Goal: Task Accomplishment & Management: Manage account settings

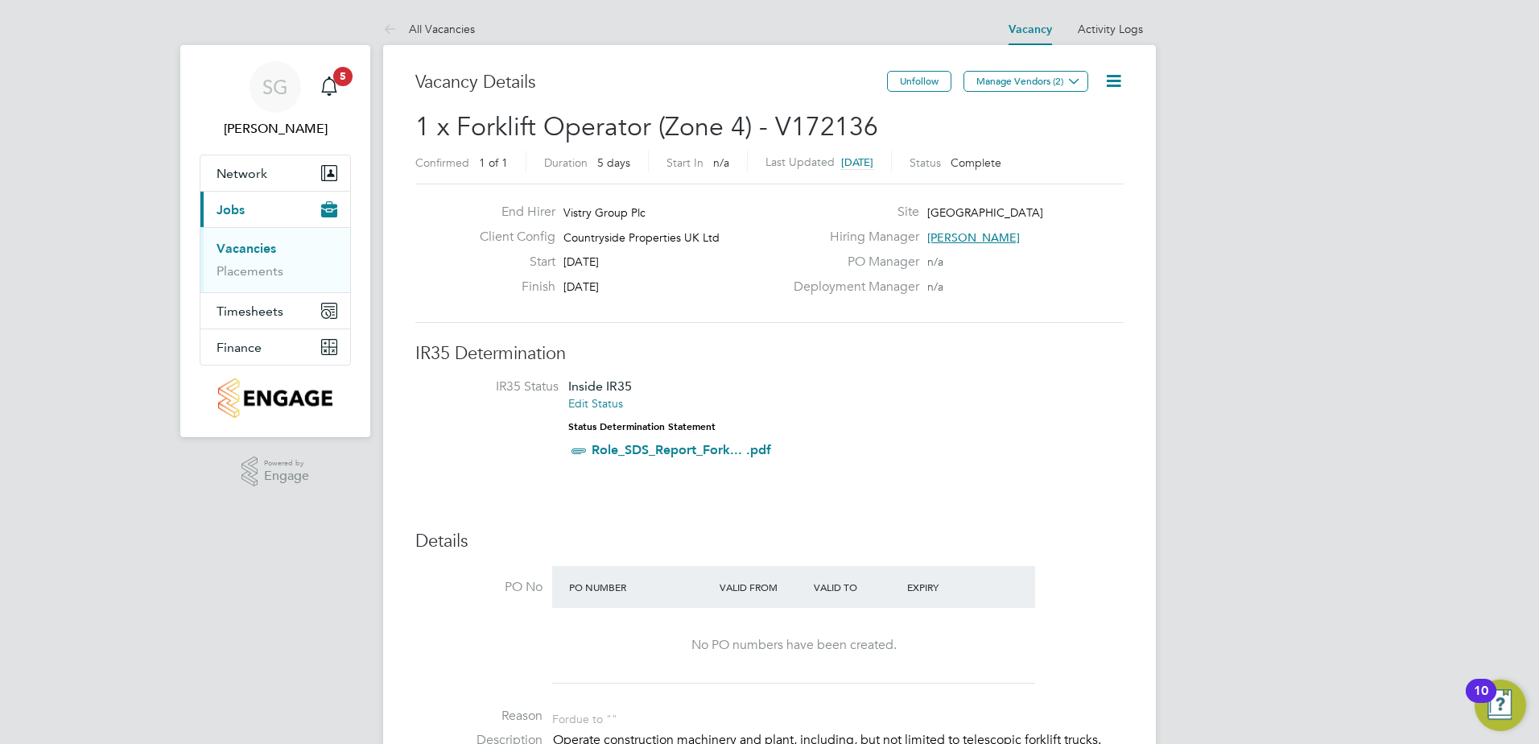
click at [254, 244] on link "Vacancies" at bounding box center [247, 248] width 60 height 15
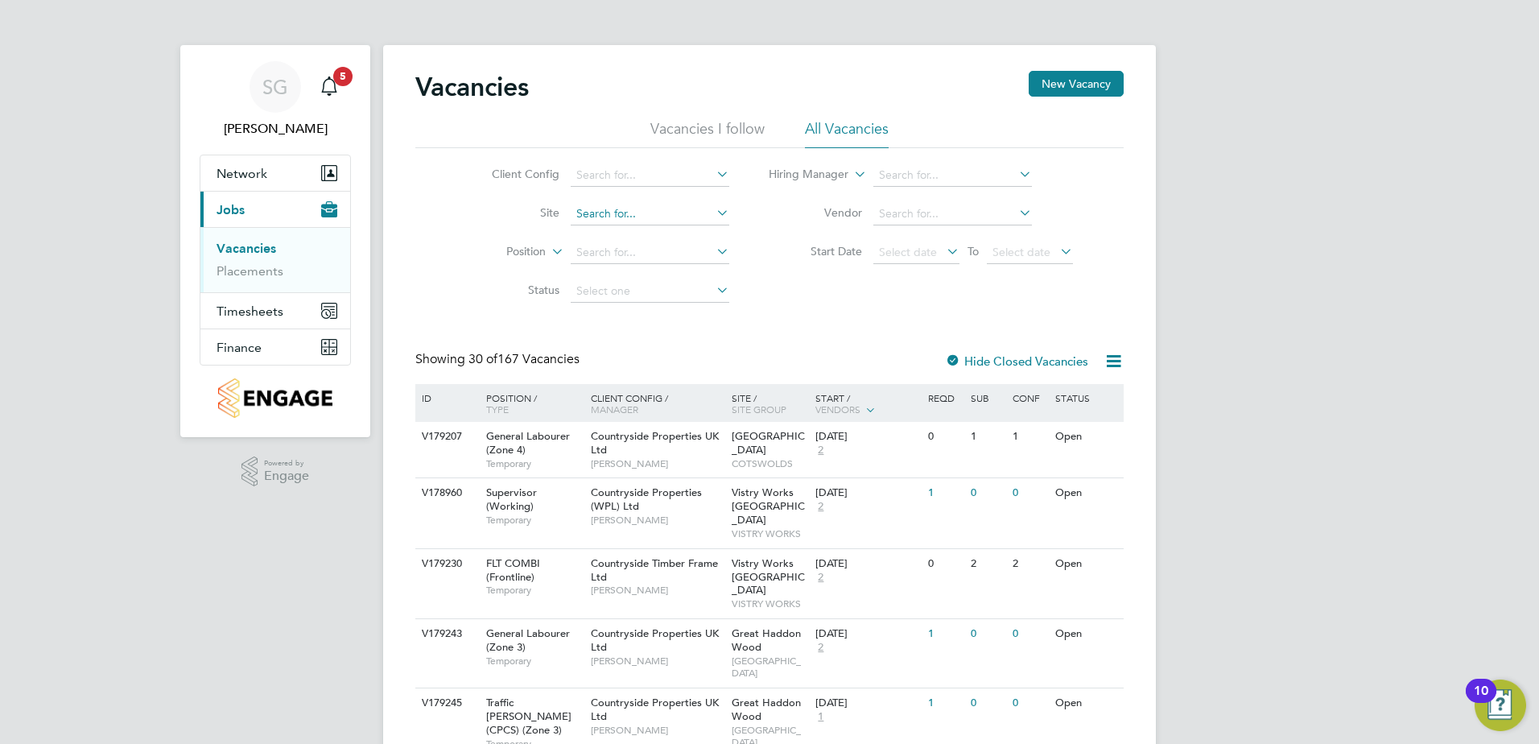
click at [635, 210] on input at bounding box center [650, 214] width 159 height 23
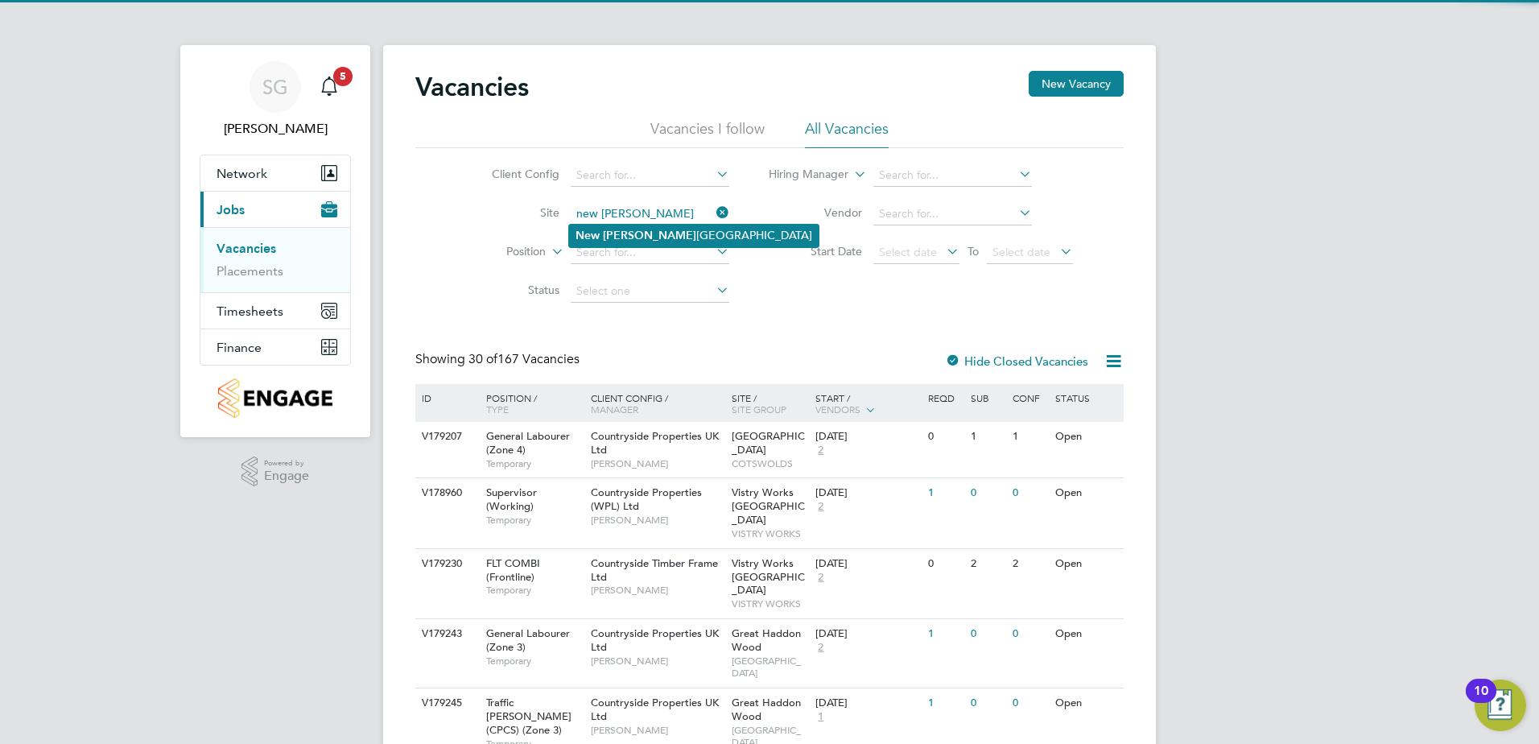
click at [641, 231] on li "[GEOGRAPHIC_DATA][PERSON_NAME]" at bounding box center [694, 236] width 250 height 22
type input "[GEOGRAPHIC_DATA]"
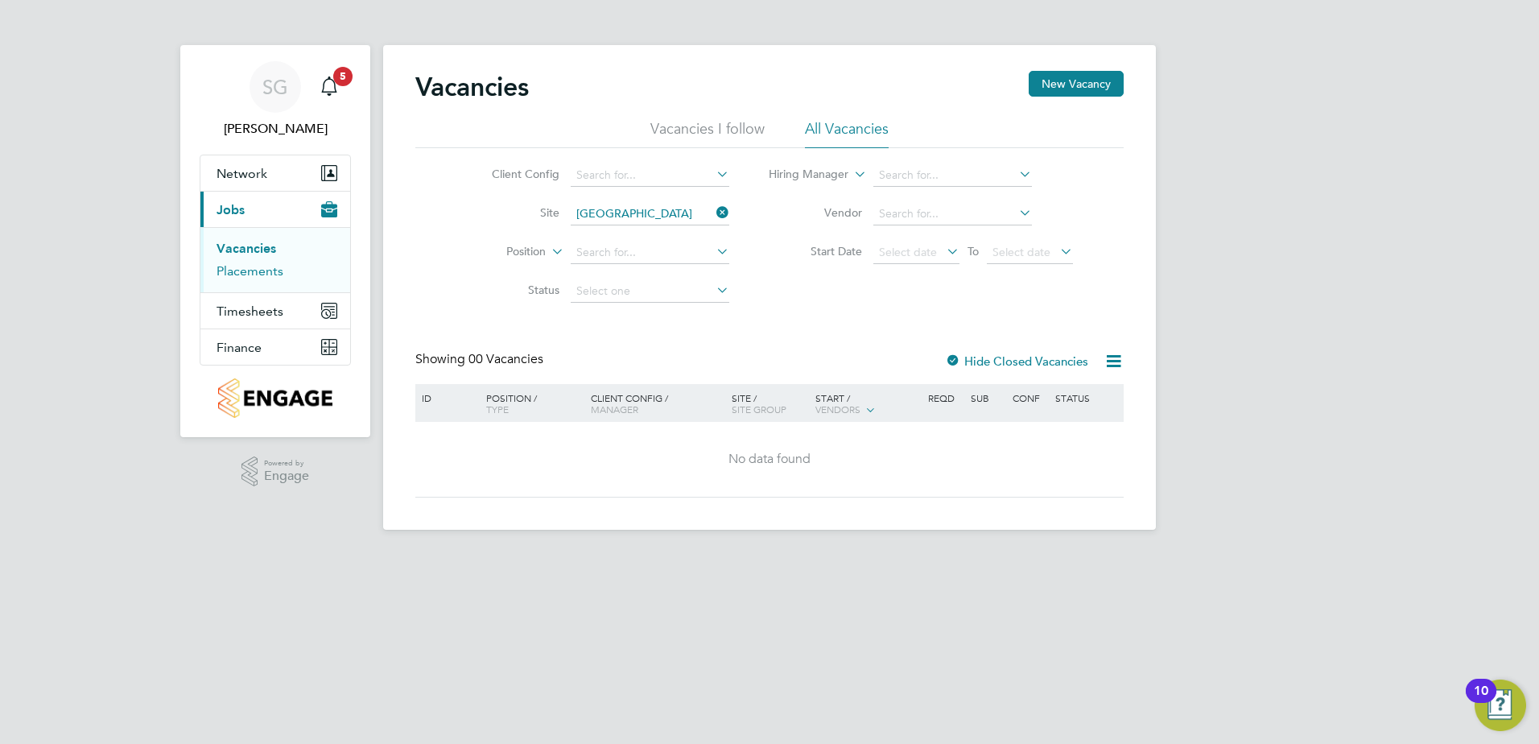
click at [262, 271] on link "Placements" at bounding box center [250, 270] width 67 height 15
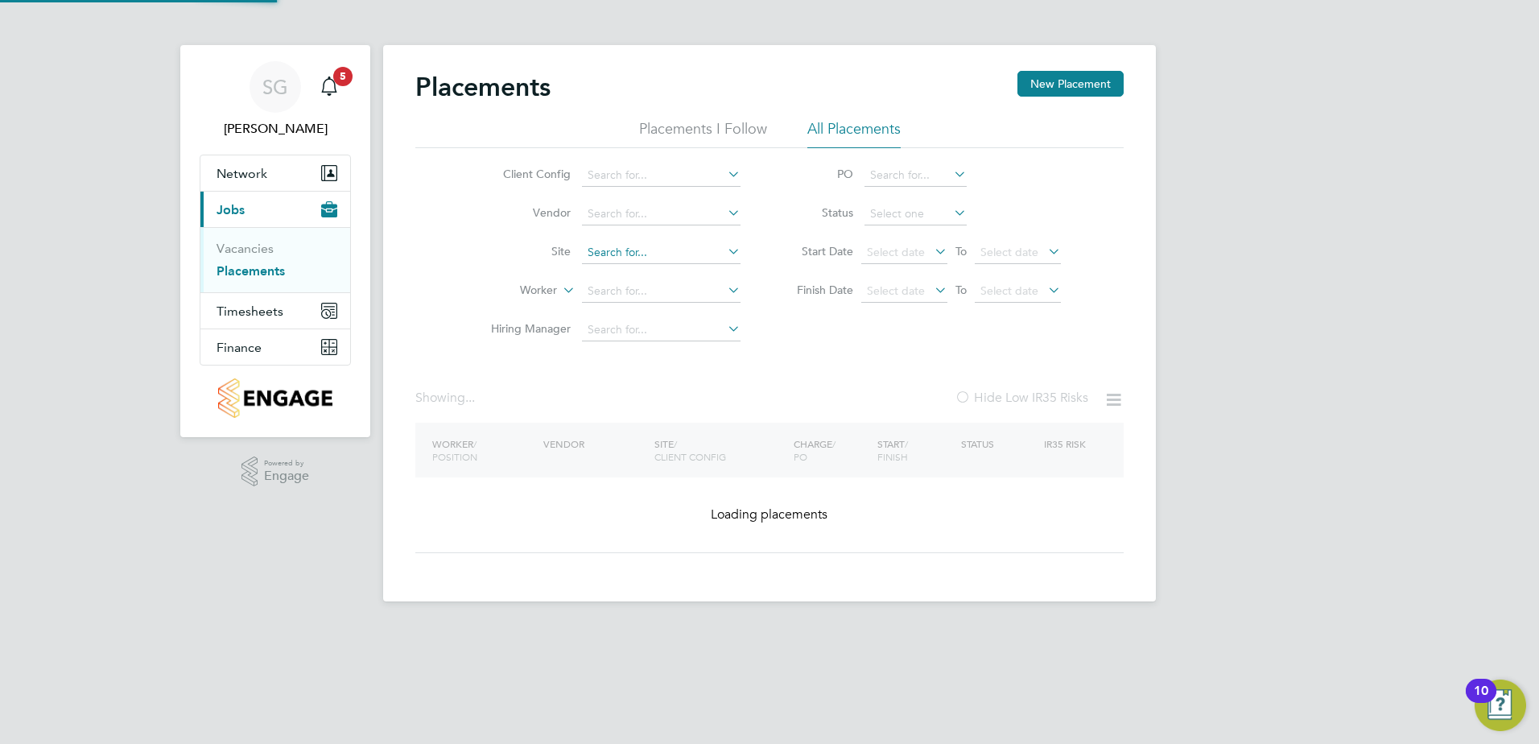
click at [643, 245] on input at bounding box center [661, 252] width 159 height 23
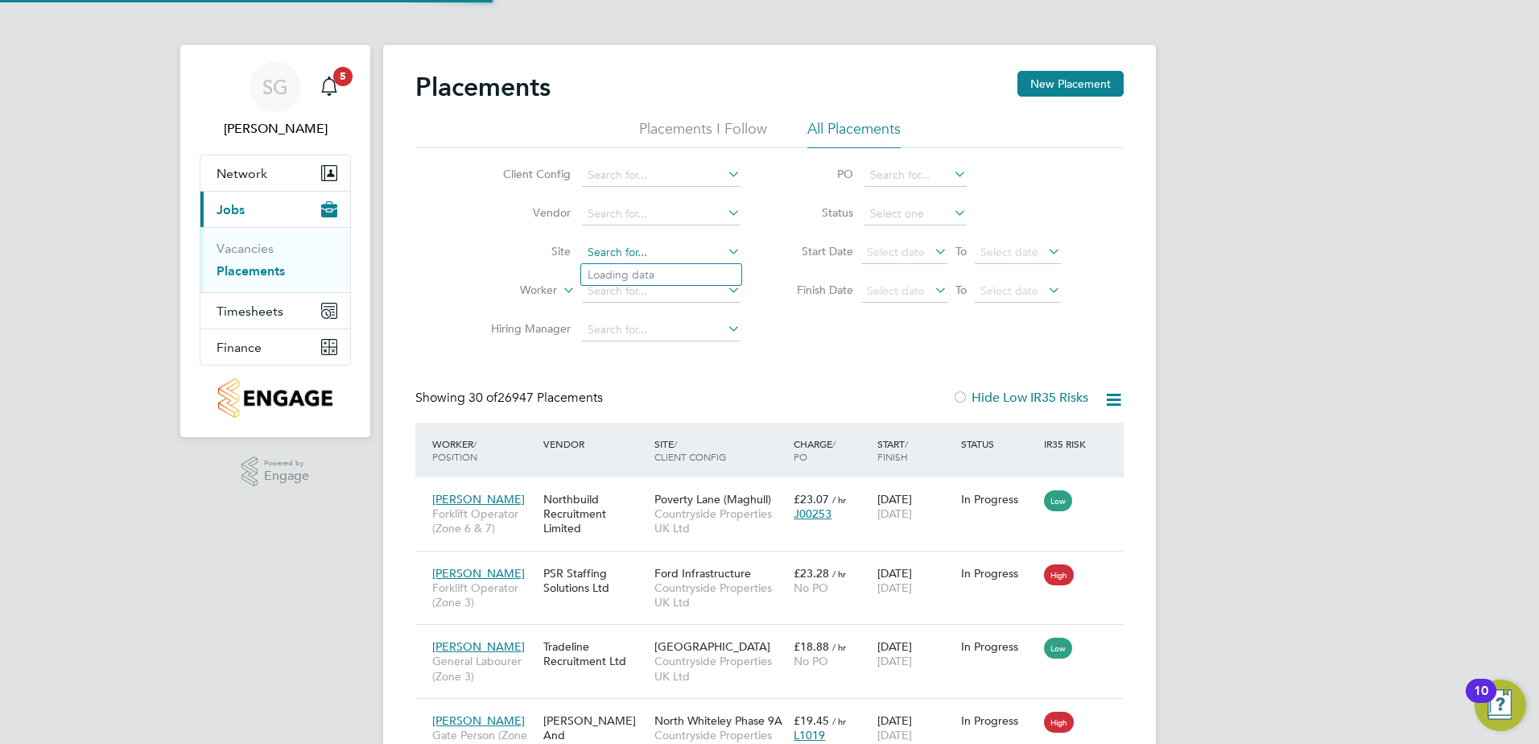
scroll to position [60, 140]
click at [637, 275] on b "[PERSON_NAME]" at bounding box center [661, 275] width 93 height 14
type input "[GEOGRAPHIC_DATA]"
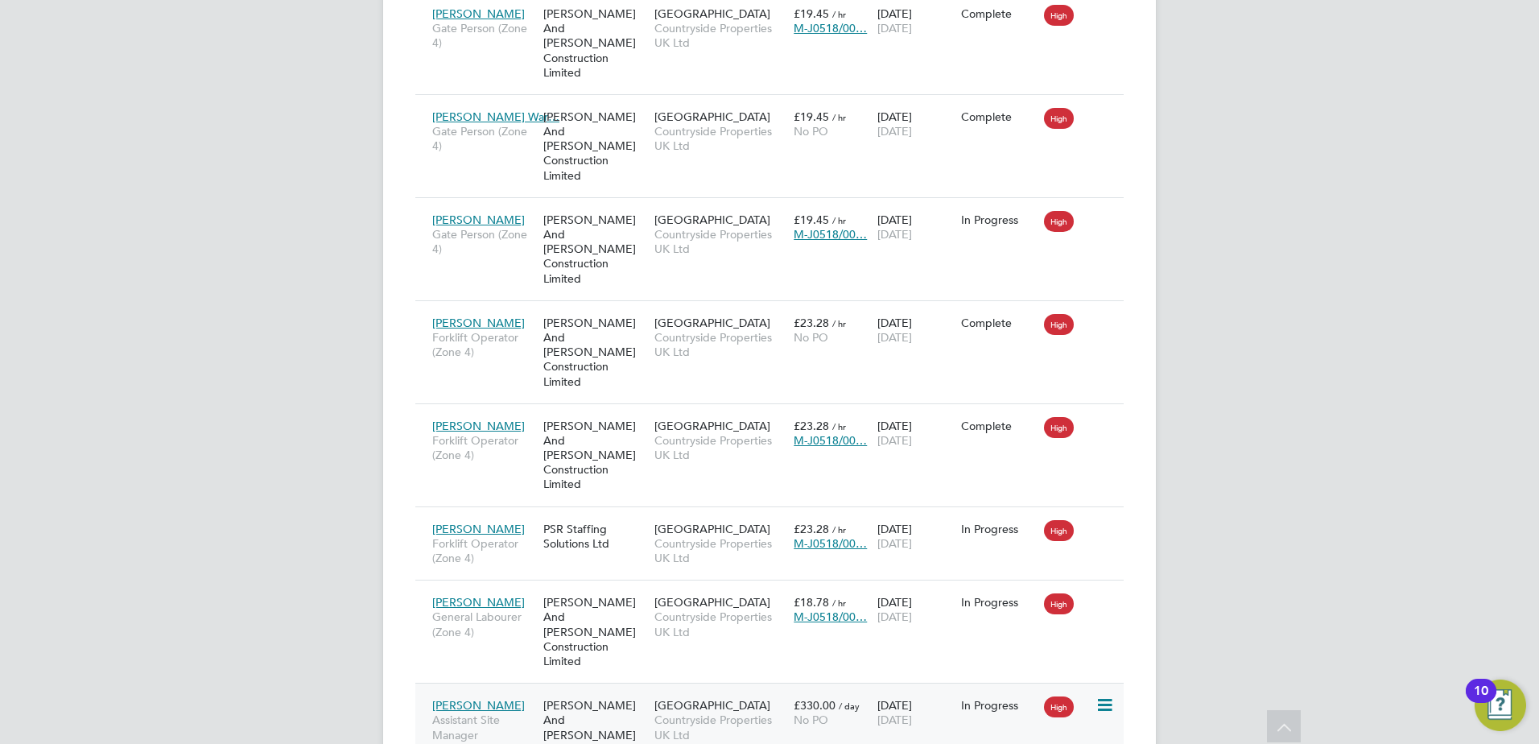
click at [1107, 695] on icon at bounding box center [1103, 704] width 16 height 19
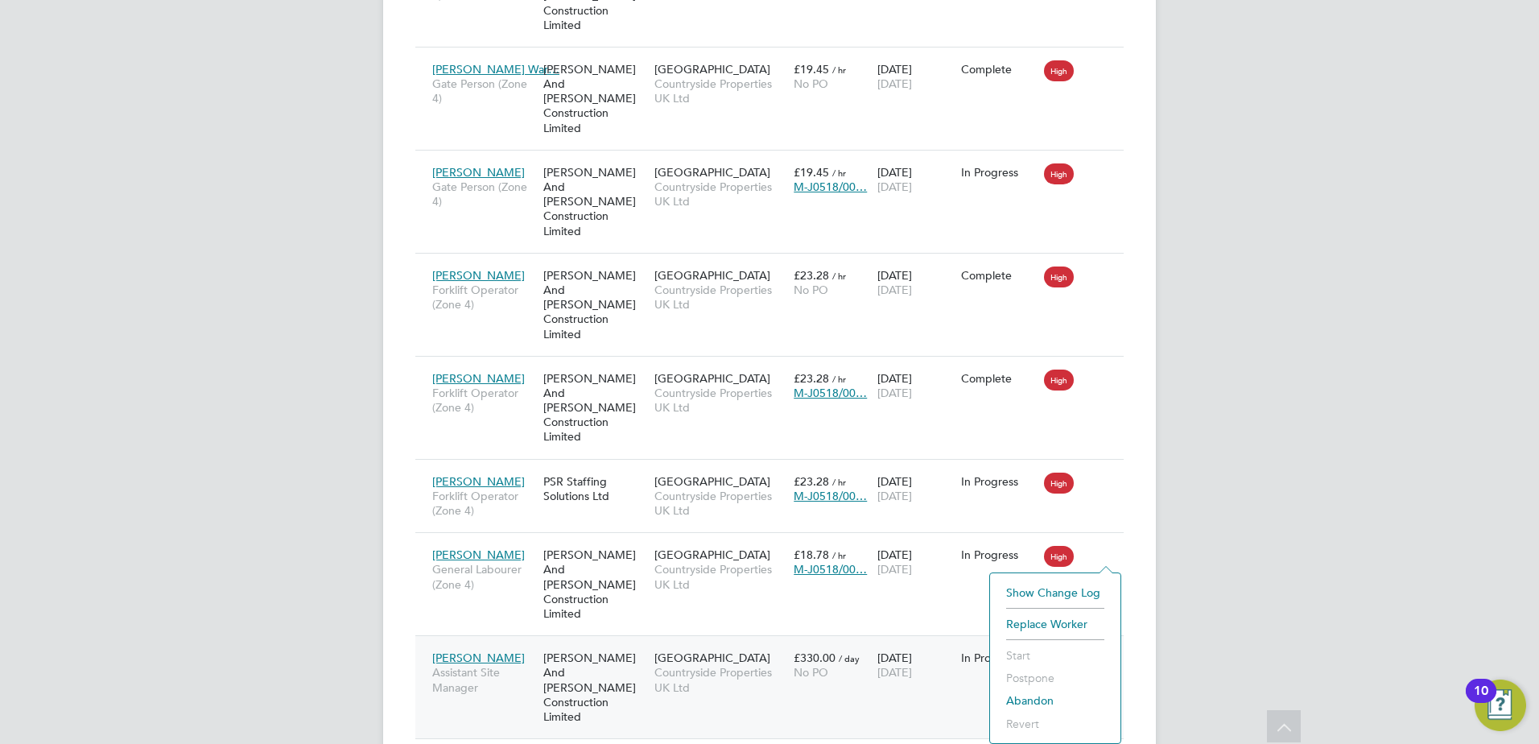
click at [514, 642] on div "[PERSON_NAME] Assistant Site Manager" at bounding box center [483, 672] width 111 height 60
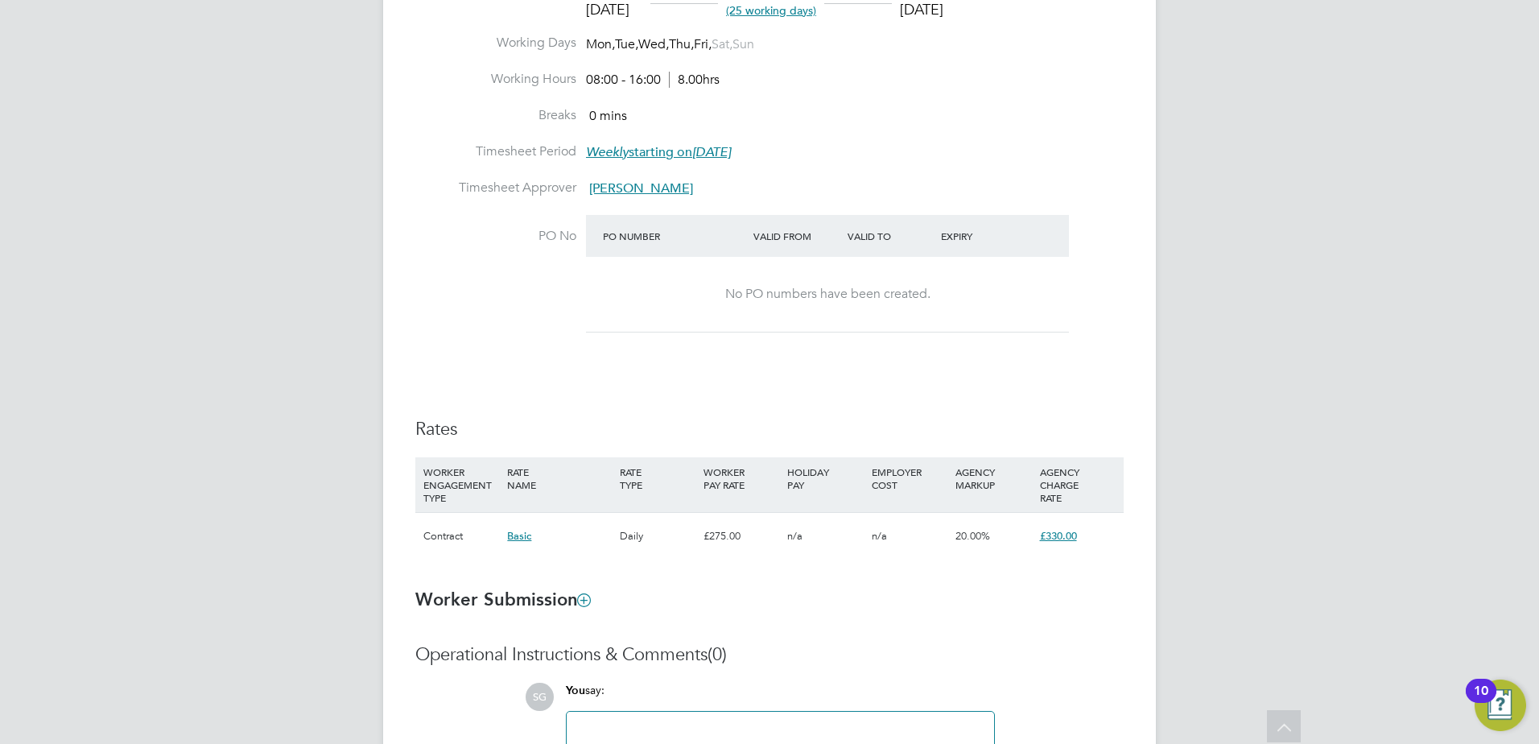
scroll to position [805, 0]
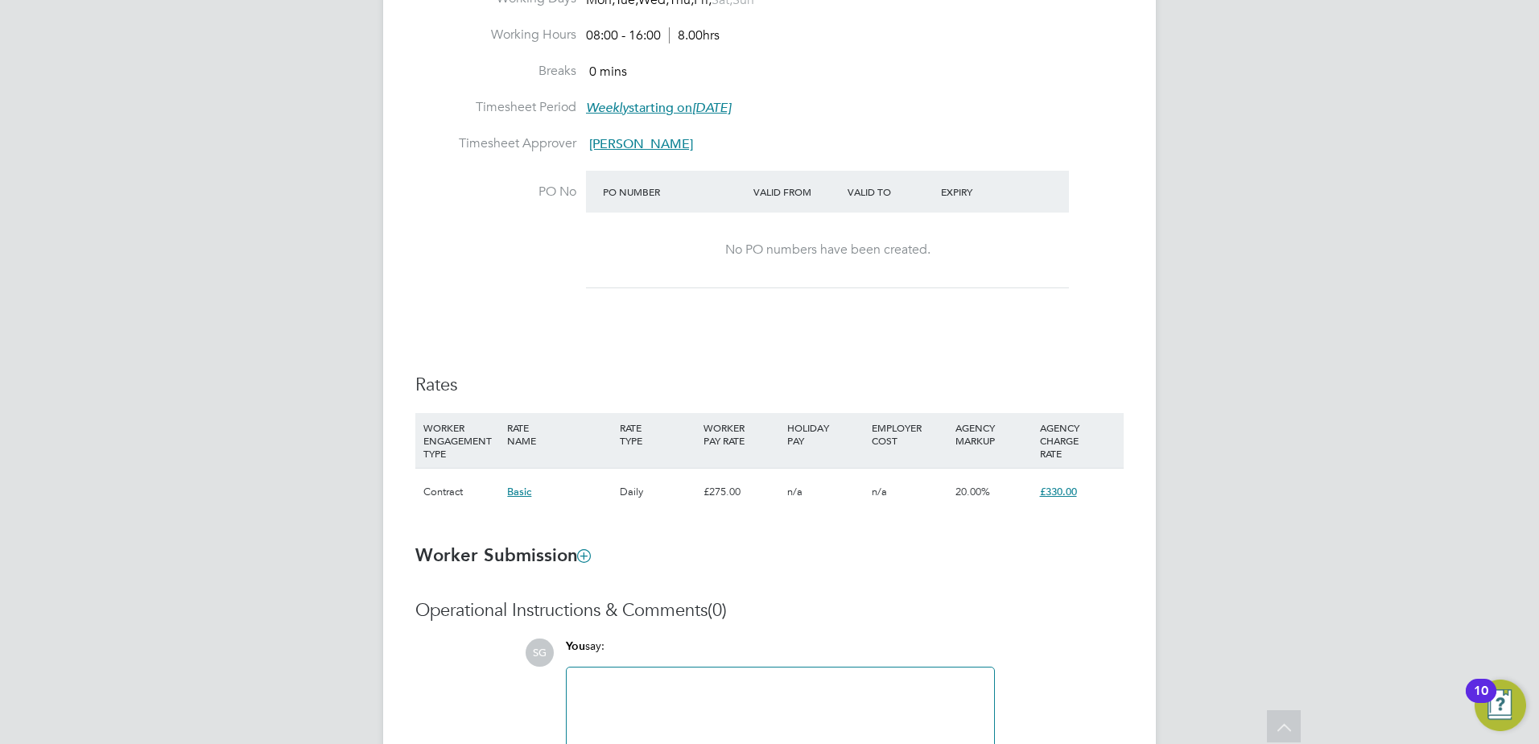
click at [832, 255] on div "No PO numbers have been created." at bounding box center [827, 249] width 451 height 17
click at [784, 256] on div "No PO numbers have been created." at bounding box center [827, 249] width 451 height 17
click at [785, 256] on div "No PO numbers have been created." at bounding box center [827, 249] width 451 height 17
drag, startPoint x: 785, startPoint y: 256, endPoint x: 908, endPoint y: 334, distance: 145.8
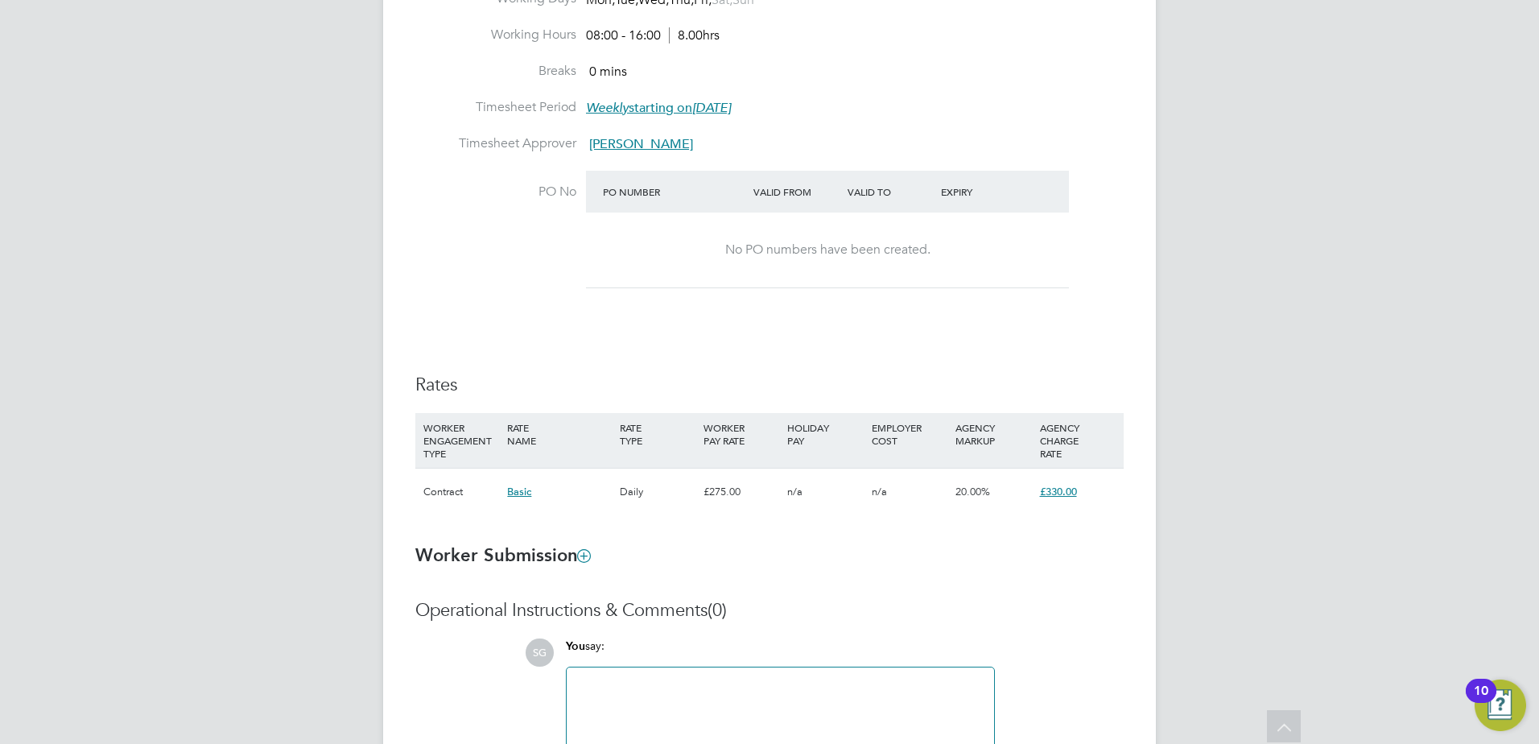
click at [908, 334] on div "Details Start Date 18 Aug 2025 DAYS (25 working days) Finish Date 19 Sep 2025 W…" at bounding box center [769, 208] width 708 height 643
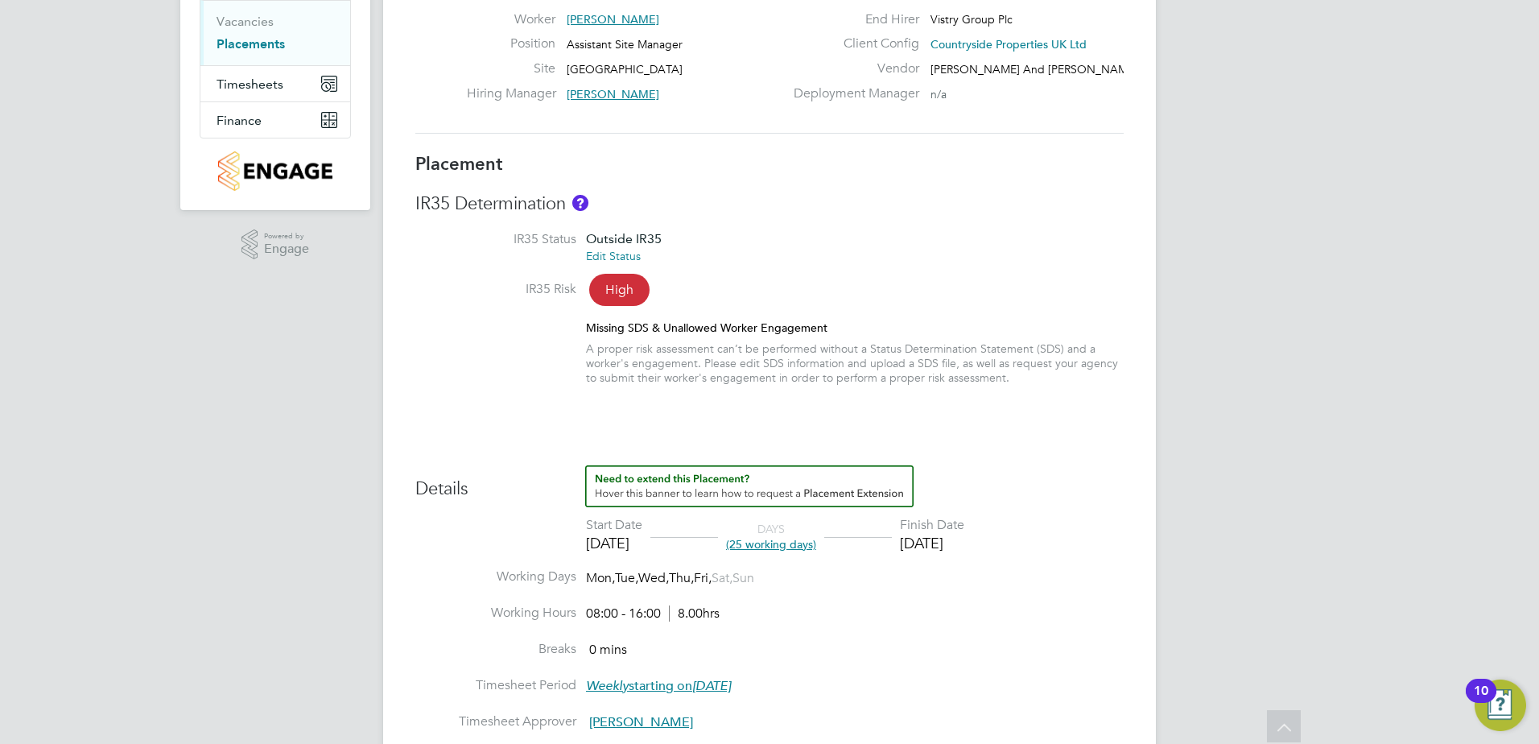
scroll to position [0, 0]
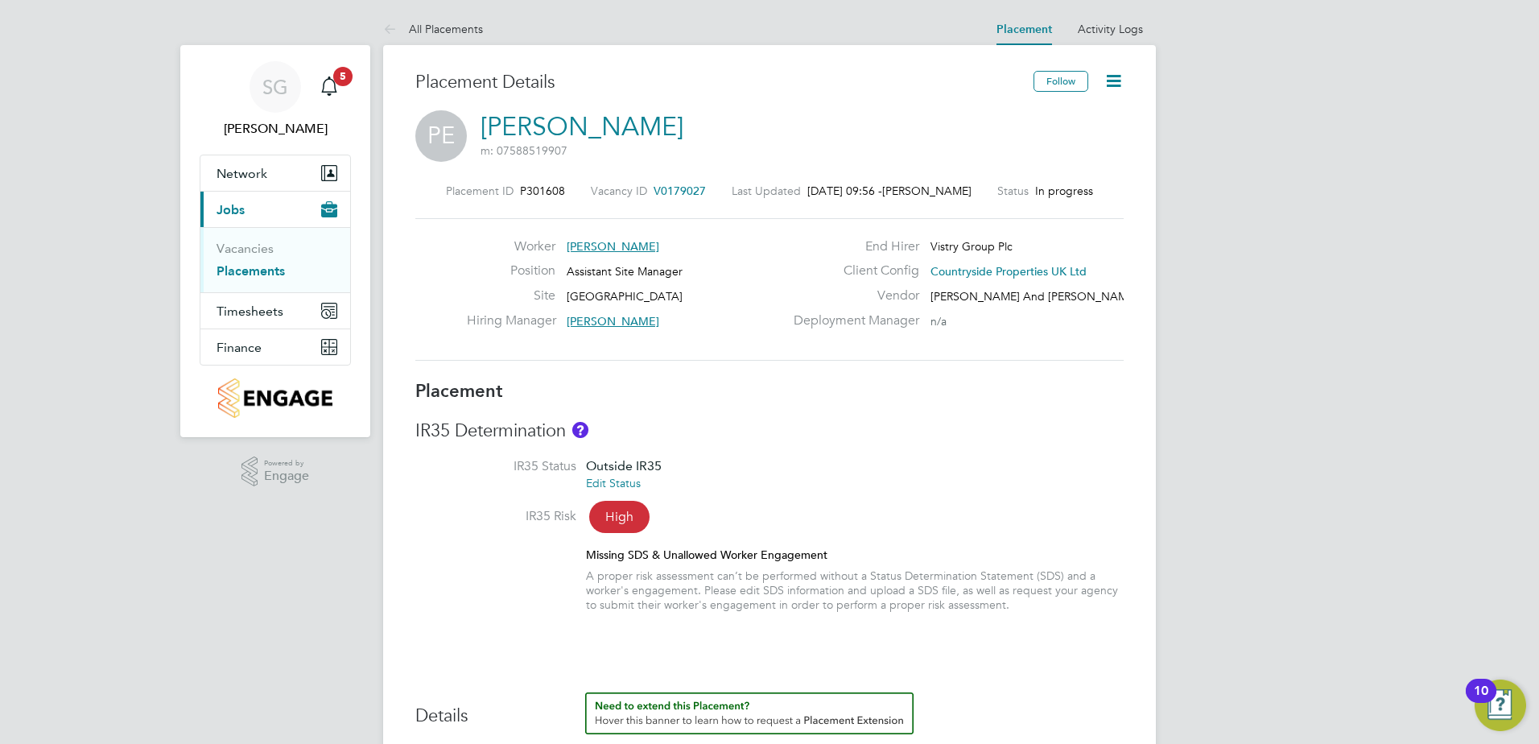
click at [1114, 80] on icon at bounding box center [1113, 81] width 20 height 20
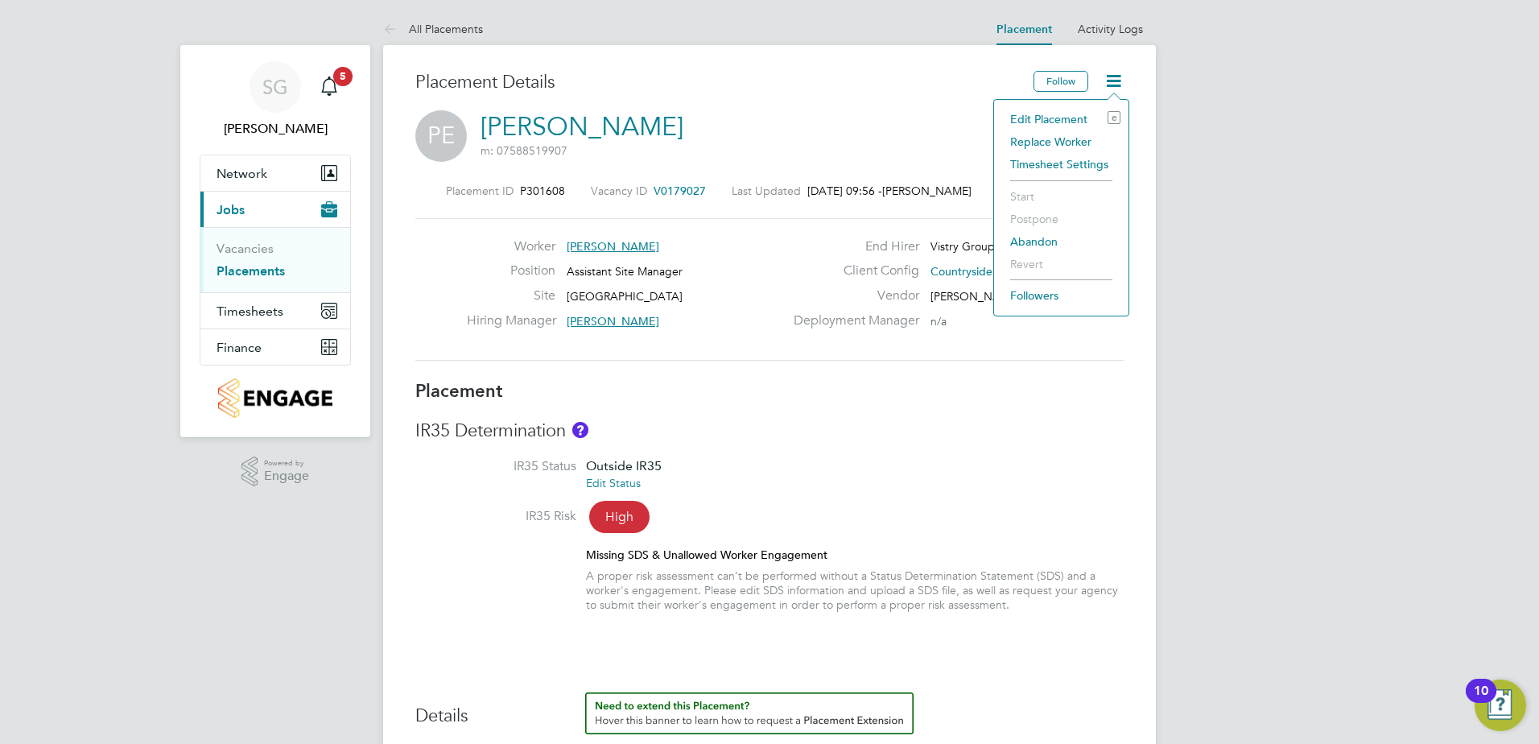
click at [1041, 118] on li "Edit Placement e" at bounding box center [1061, 119] width 118 height 23
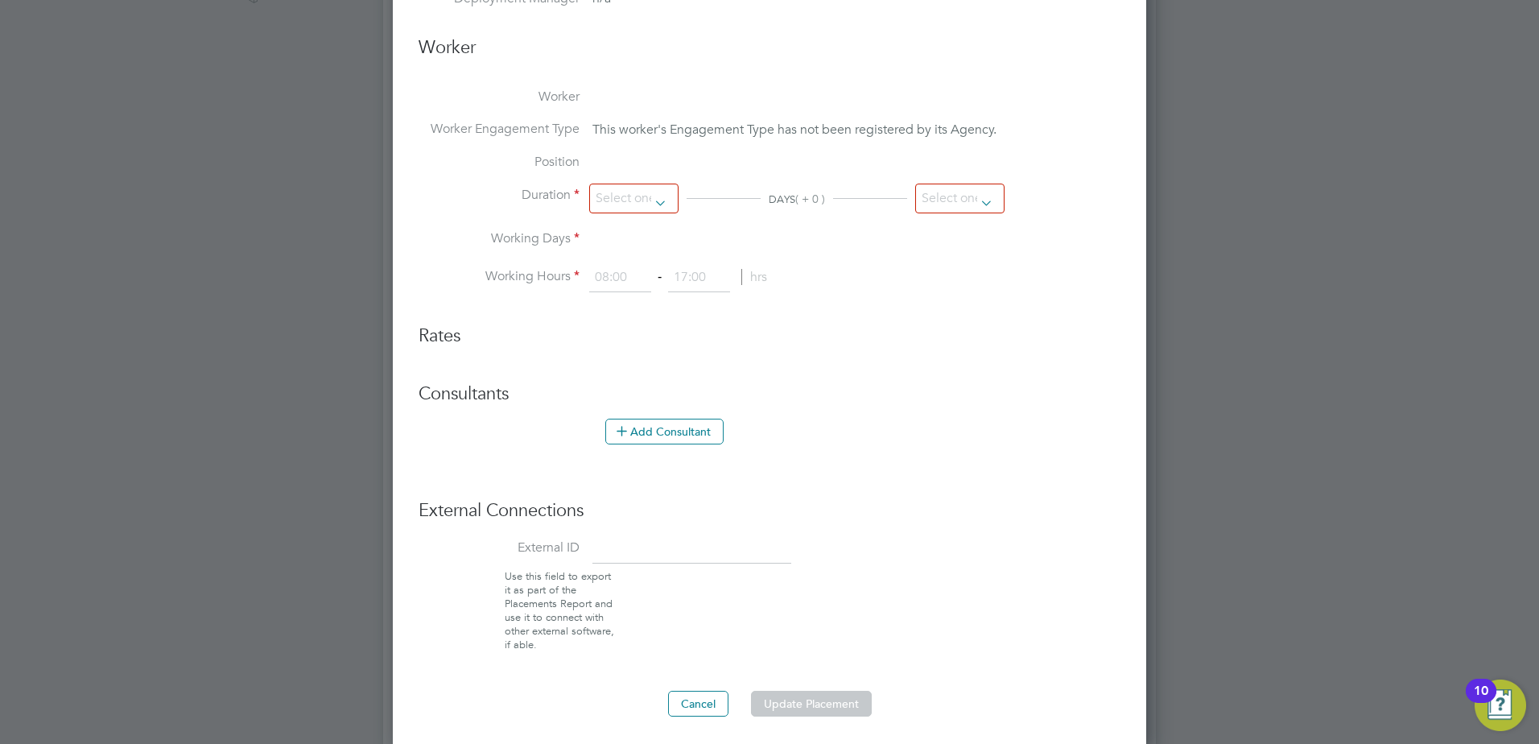
type input "Lee Swanwick"
type input "[DATE]"
type input "08:00"
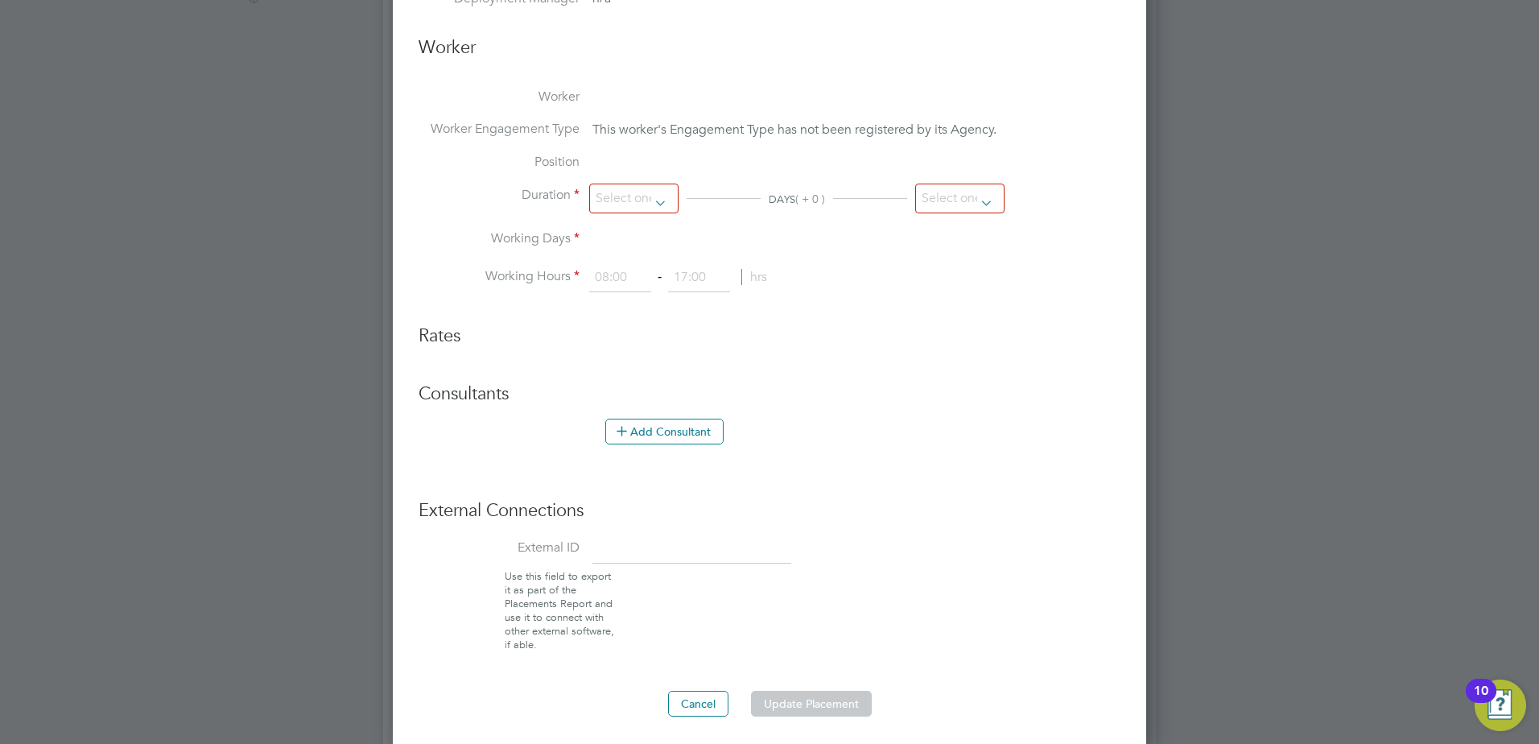
type input "16:00"
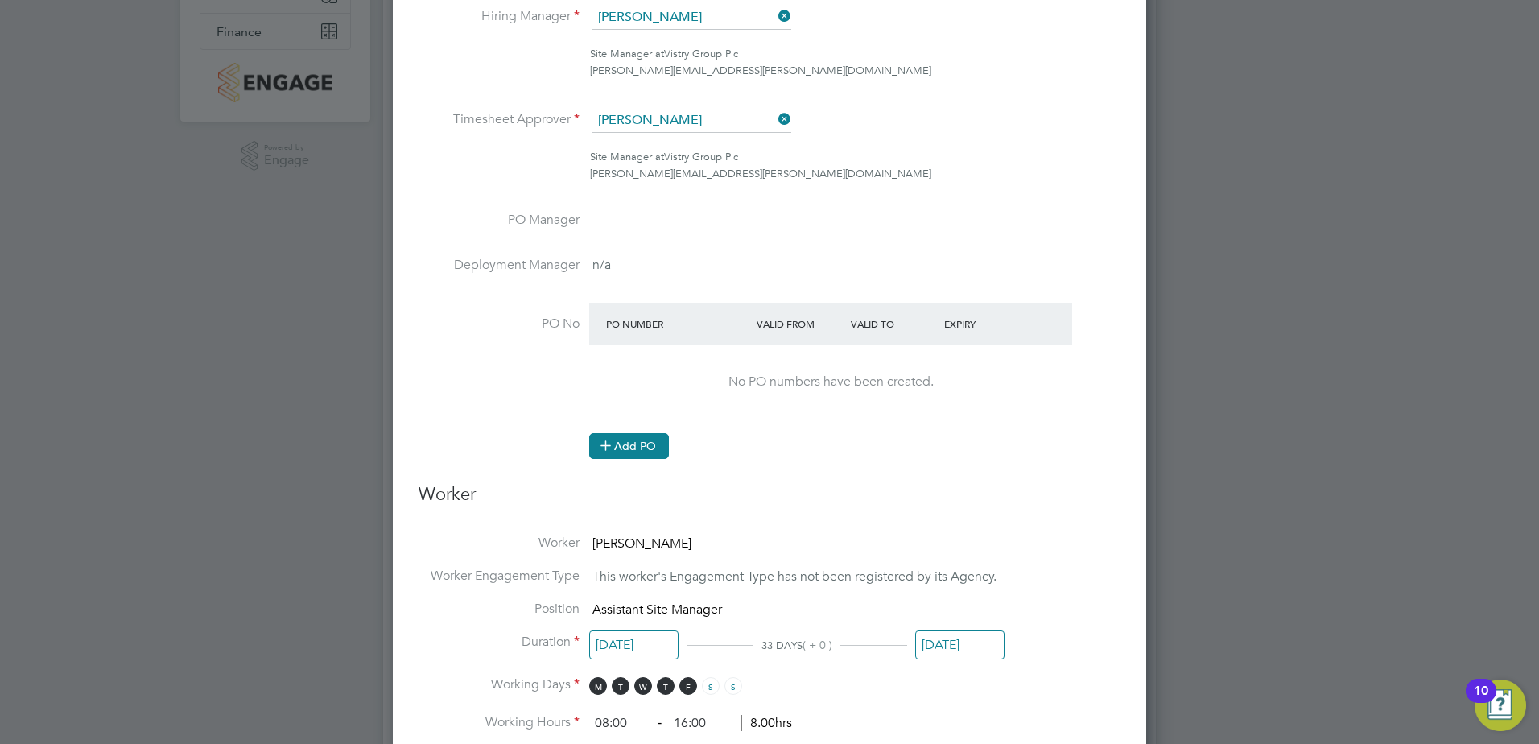
click at [656, 440] on button "Add PO" at bounding box center [629, 446] width 80 height 26
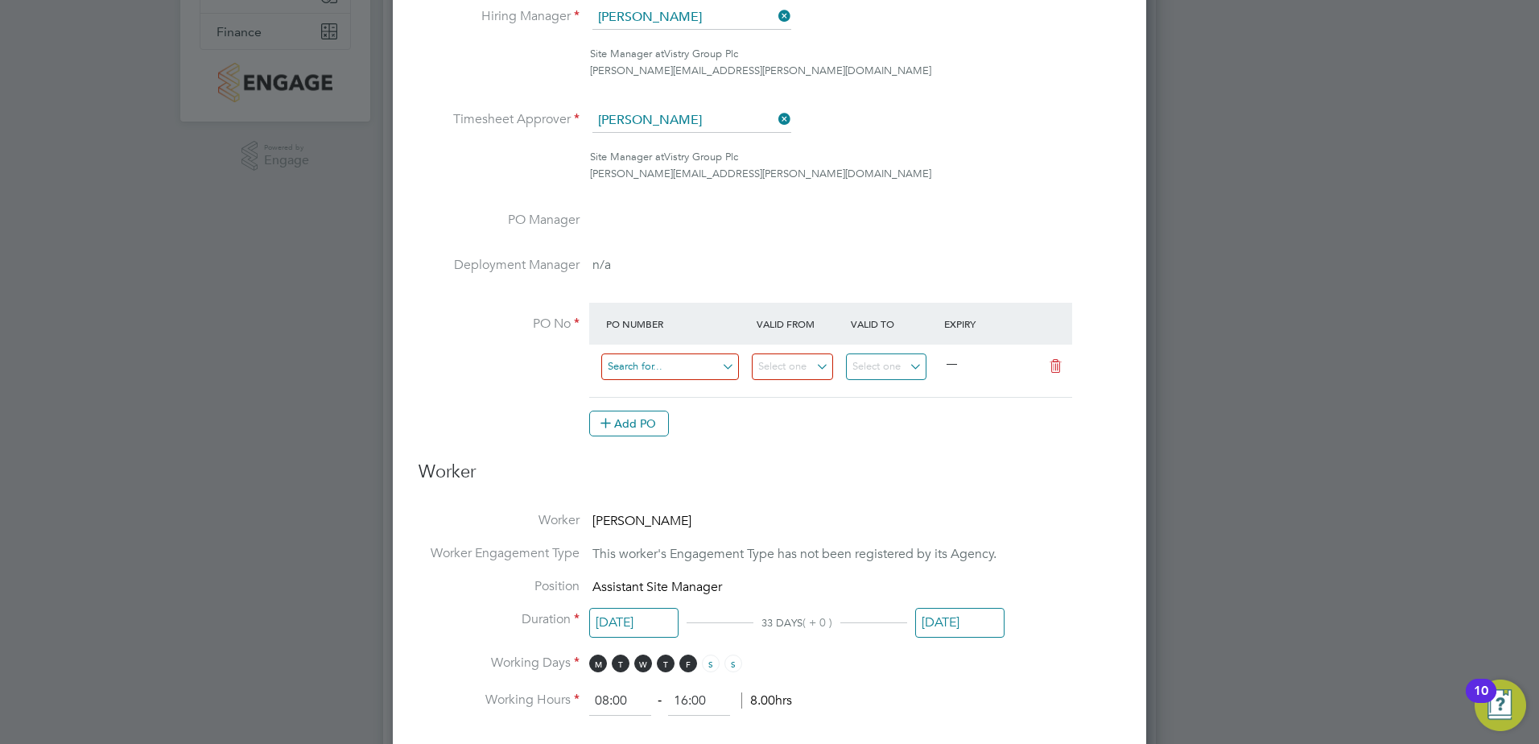
click at [703, 366] on input at bounding box center [670, 366] width 138 height 27
click at [689, 372] on input at bounding box center [670, 366] width 138 height 27
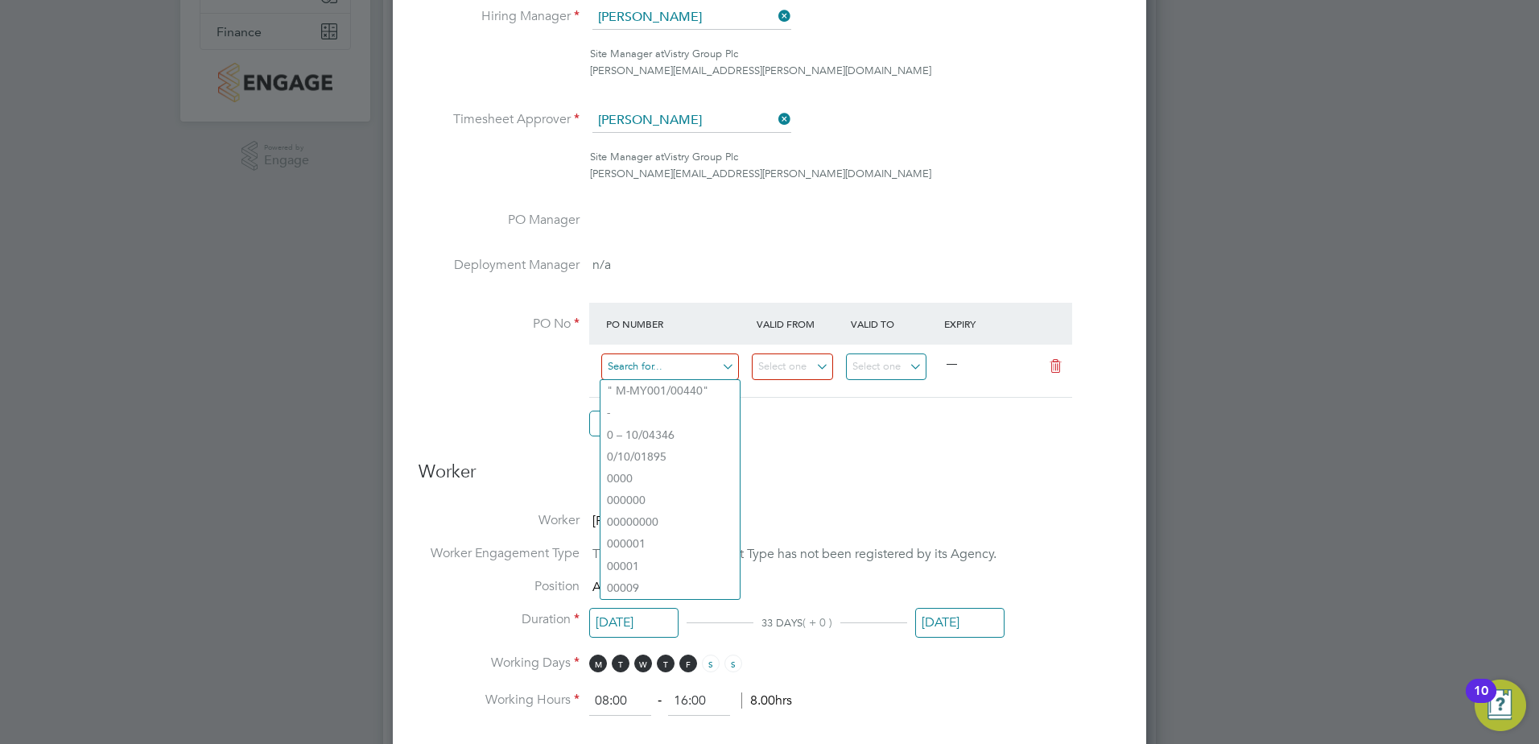
paste input "M-J0518/00101"
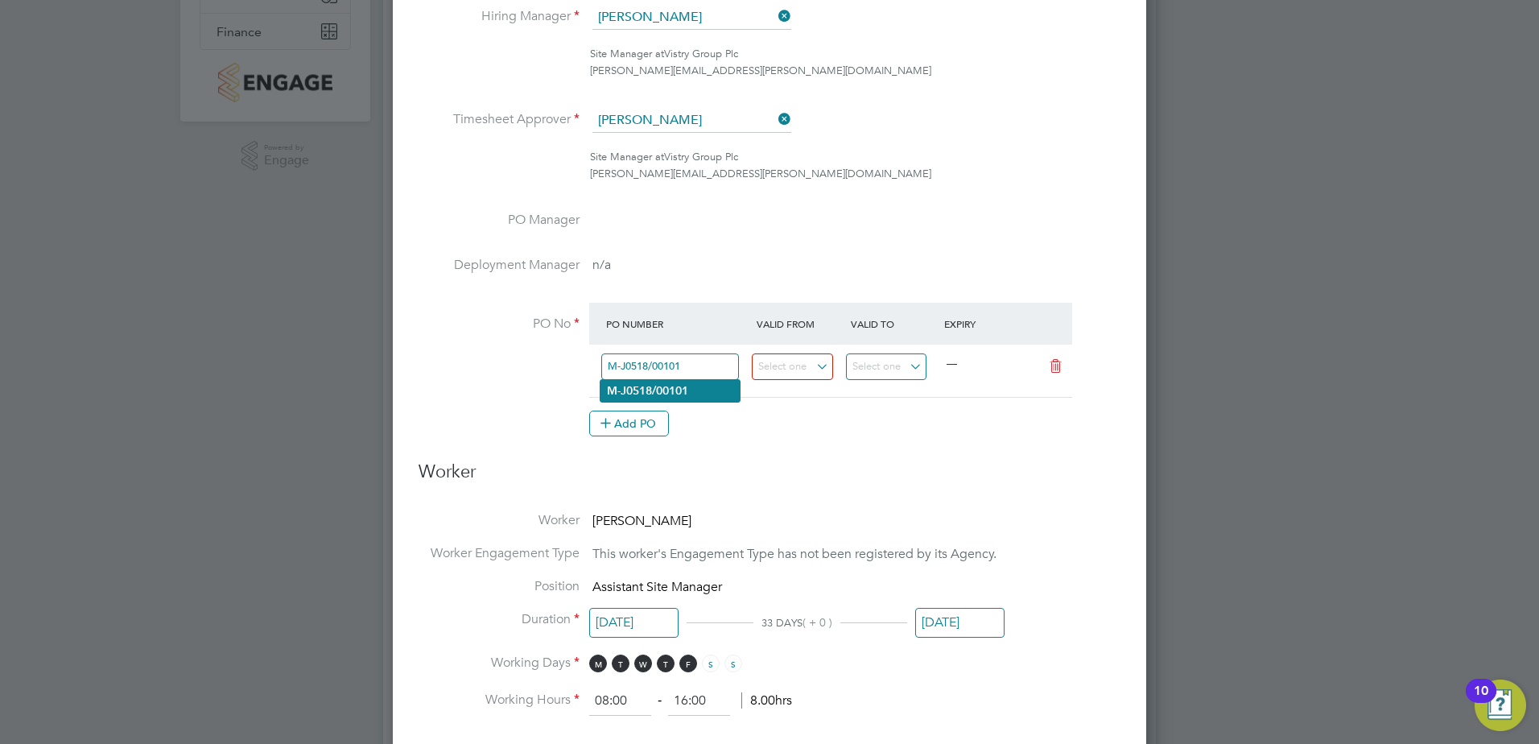
type input "M-J0518/00101"
click at [655, 388] on b "M-J0518/00101" at bounding box center [647, 391] width 81 height 14
type input "[DATE]"
type input "01 Nov 2025"
click at [945, 472] on h3 "Worker" at bounding box center [770, 478] width 702 height 36
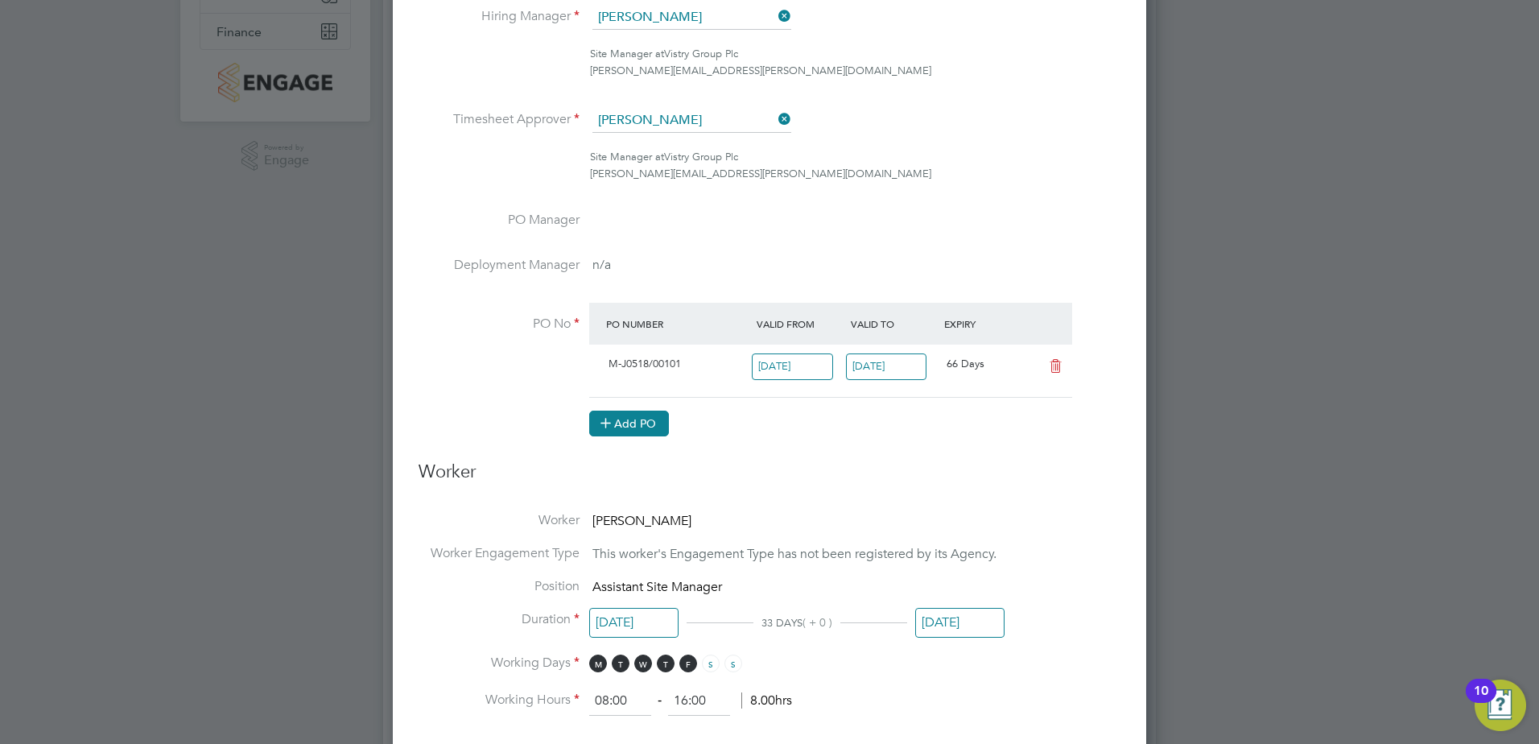
click at [633, 420] on button "Add PO" at bounding box center [629, 423] width 80 height 26
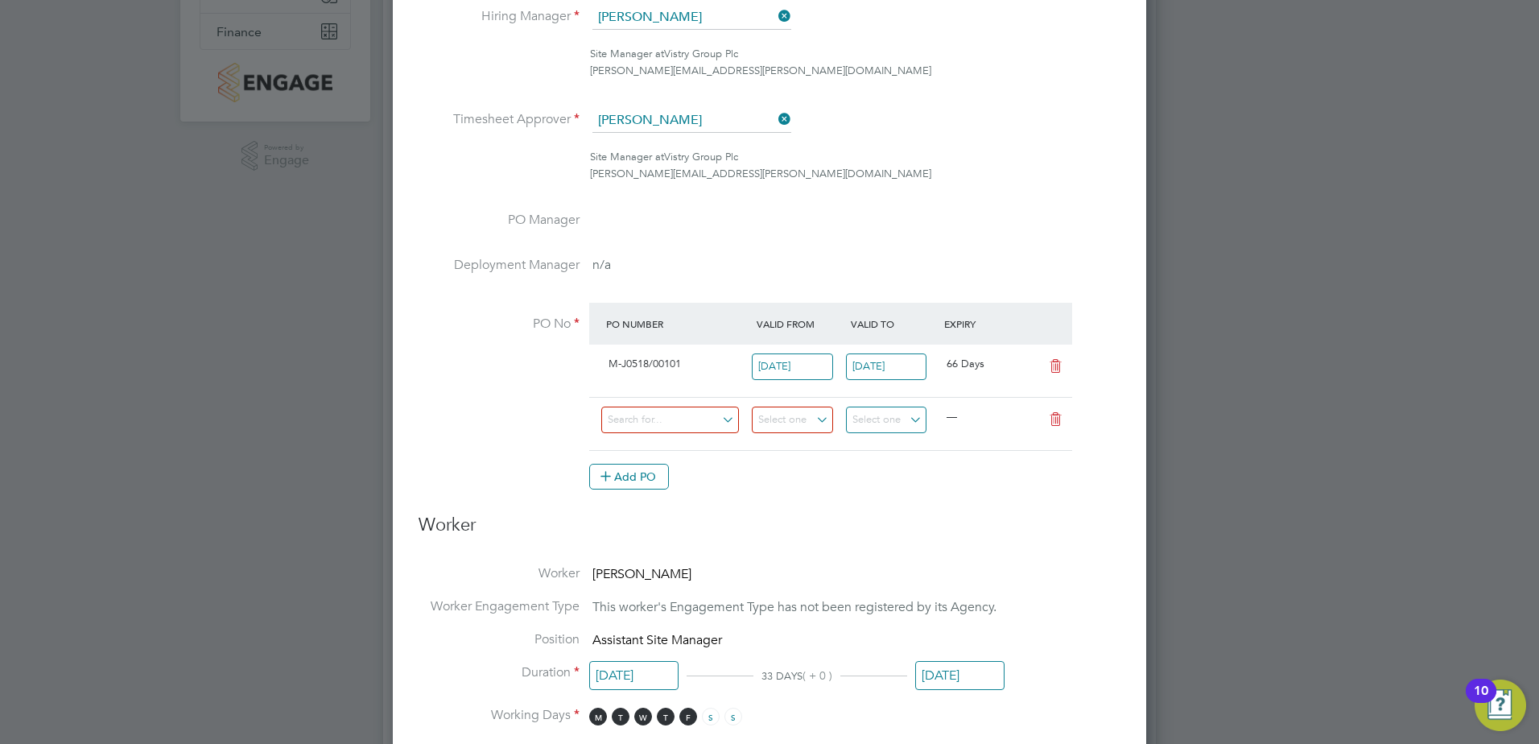
click at [856, 487] on div "Add PO" at bounding box center [830, 477] width 483 height 26
click at [1052, 425] on icon at bounding box center [1056, 419] width 20 height 13
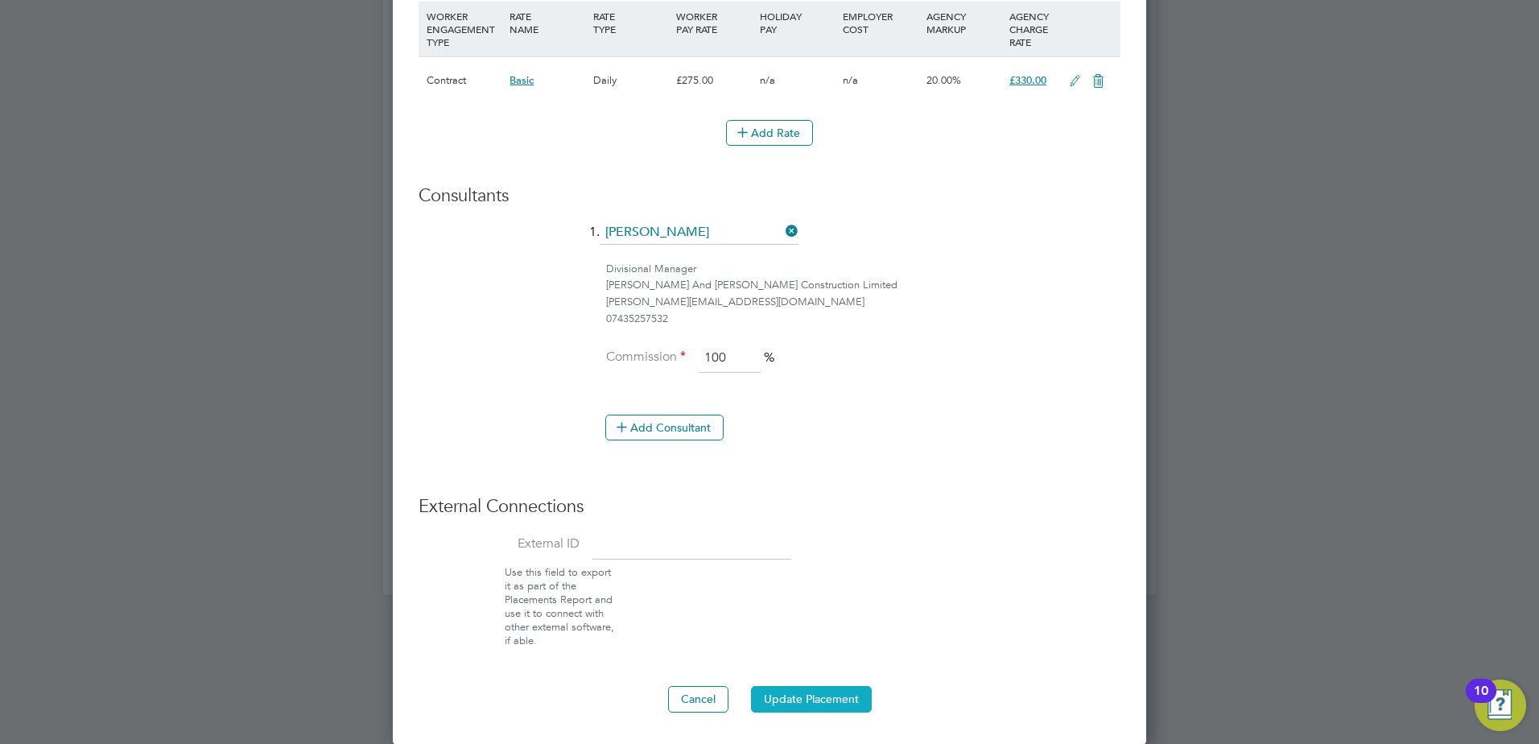
click at [825, 695] on button "Update Placement" at bounding box center [811, 699] width 121 height 26
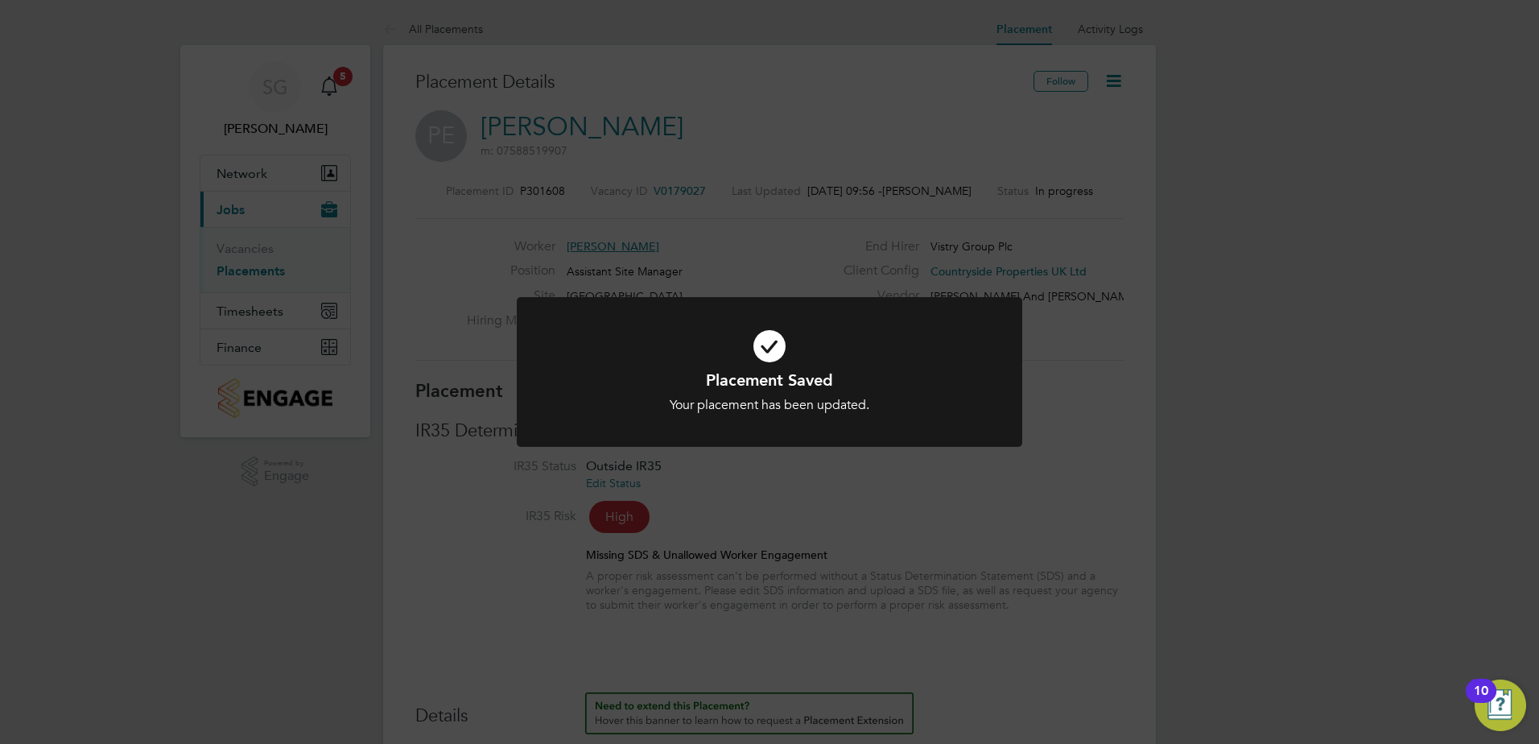
click at [908, 551] on div "Placement Saved Your placement has been updated. Cancel Okay" at bounding box center [769, 372] width 1539 height 744
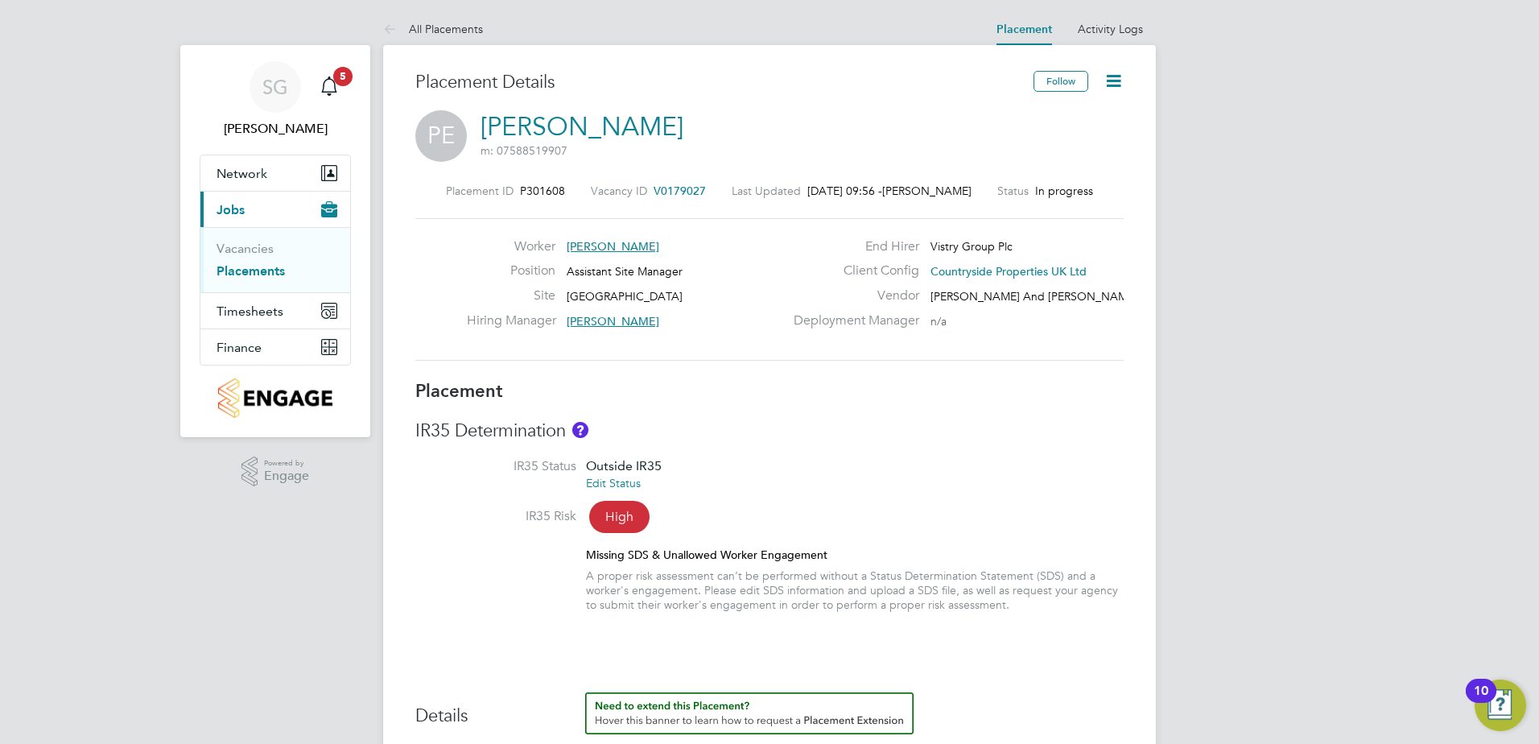
click at [250, 270] on link "Placements" at bounding box center [251, 270] width 68 height 15
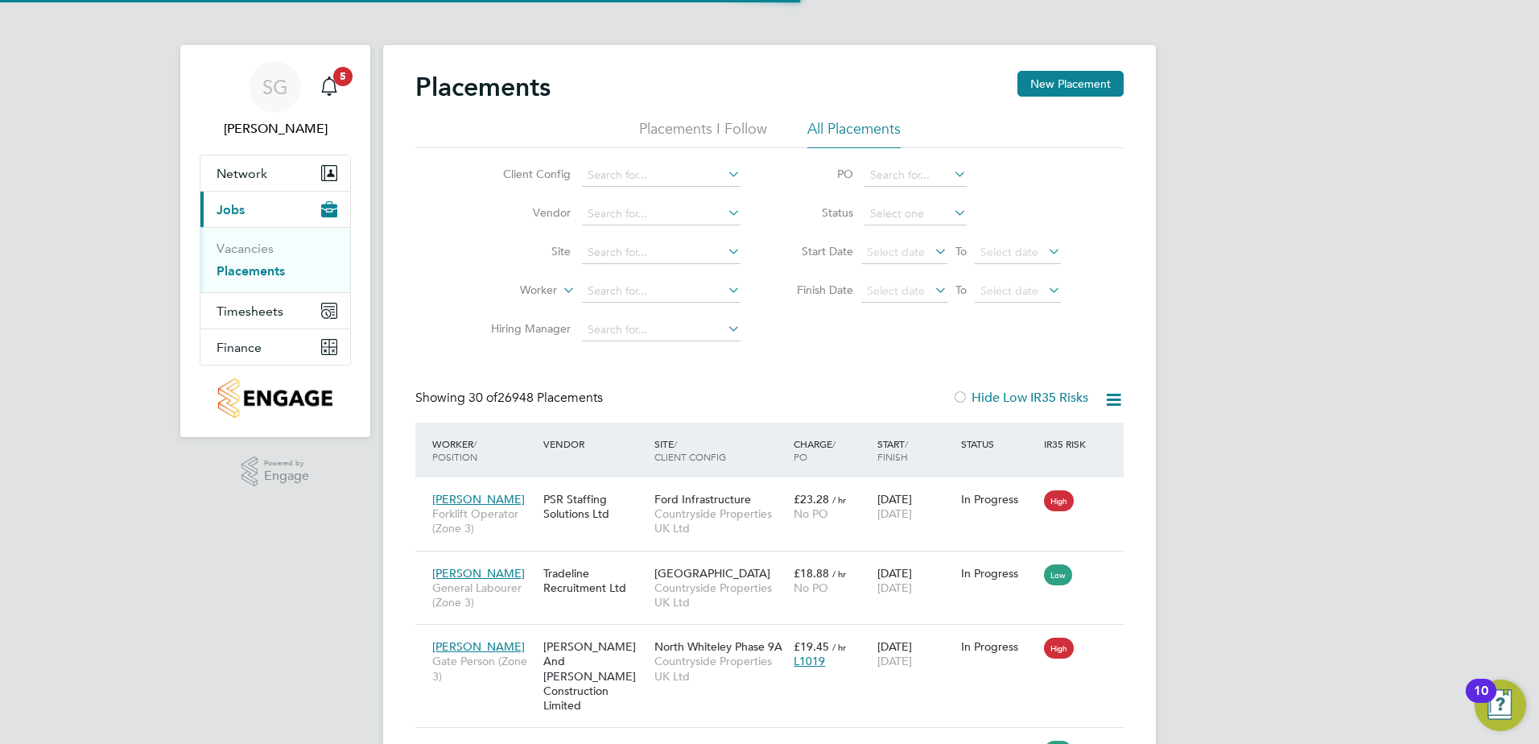
scroll to position [8, 8]
click at [662, 258] on input at bounding box center [661, 252] width 159 height 23
click at [672, 274] on li "Dover court Road" at bounding box center [674, 275] width 187 height 22
type input "[GEOGRAPHIC_DATA]"
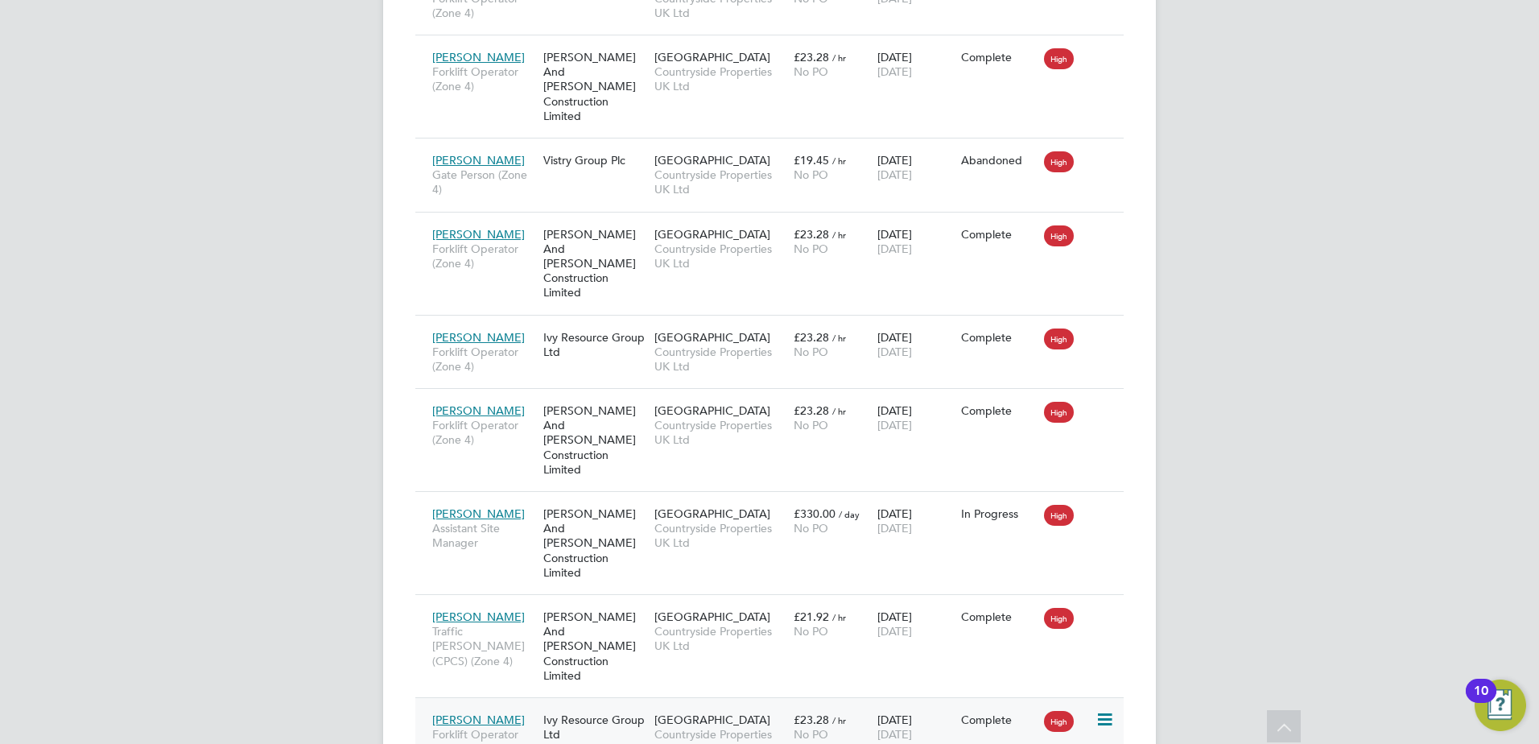
click at [1107, 710] on icon at bounding box center [1103, 719] width 16 height 19
click at [493, 712] on span "James Joyner" at bounding box center [478, 719] width 93 height 14
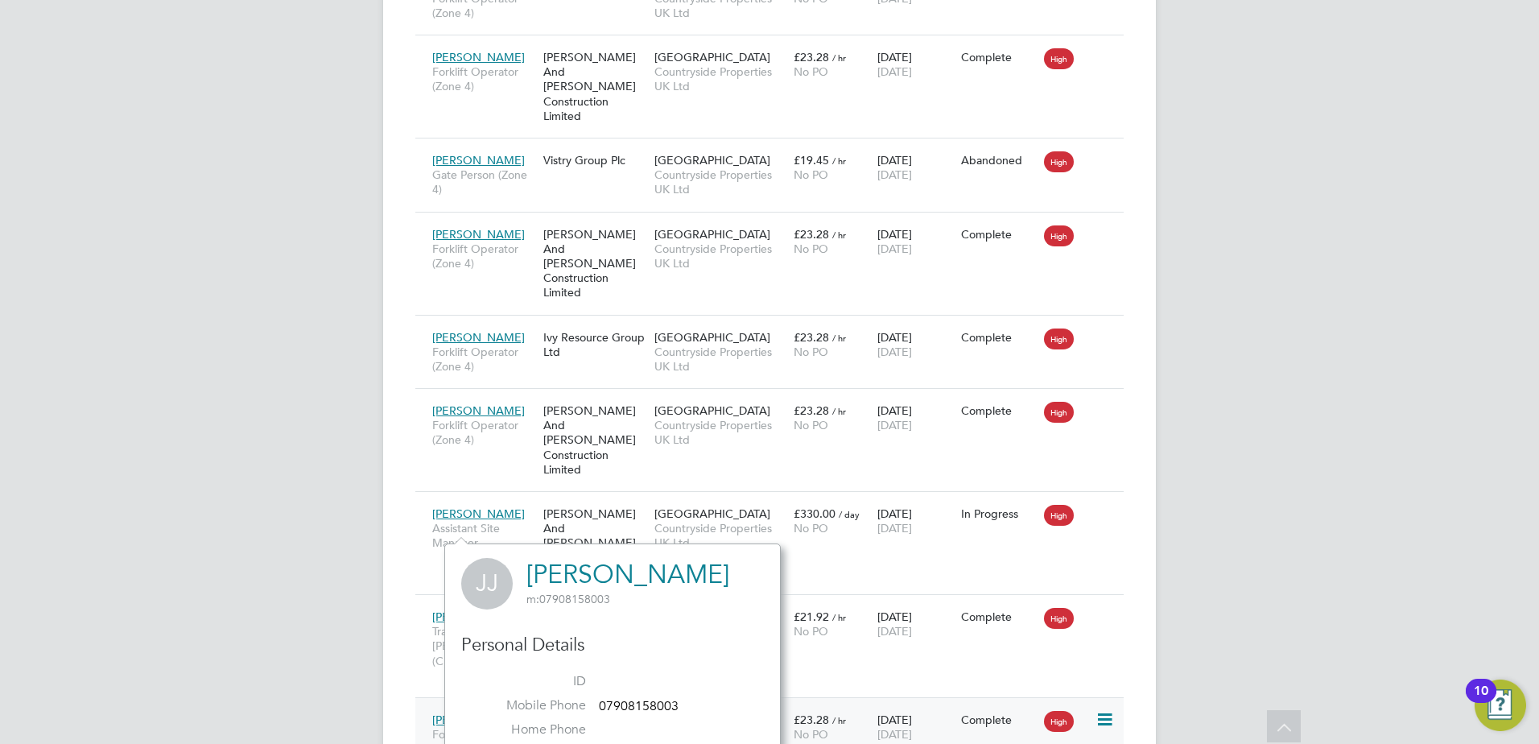
click at [656, 712] on span "[GEOGRAPHIC_DATA]" at bounding box center [712, 719] width 116 height 14
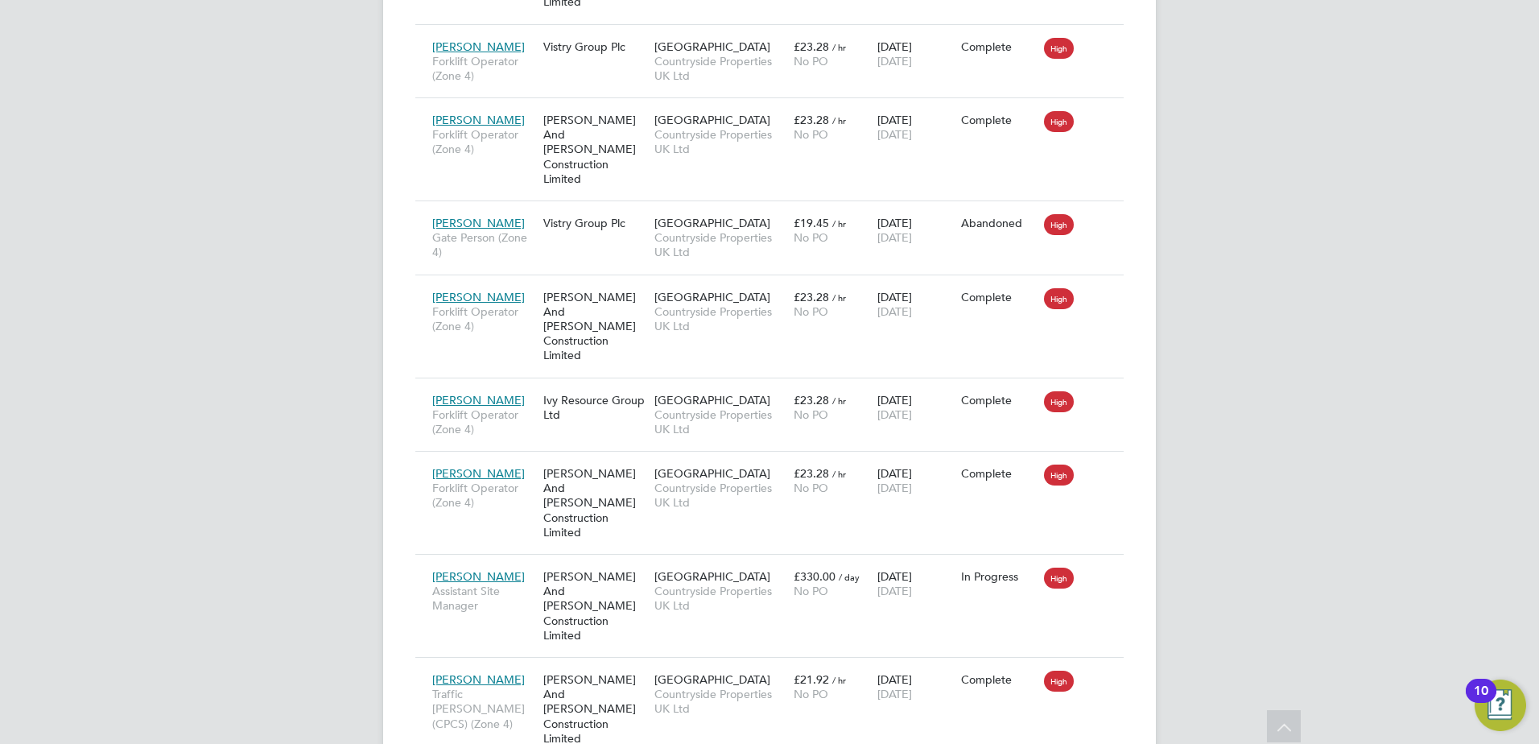
scroll to position [1339, 0]
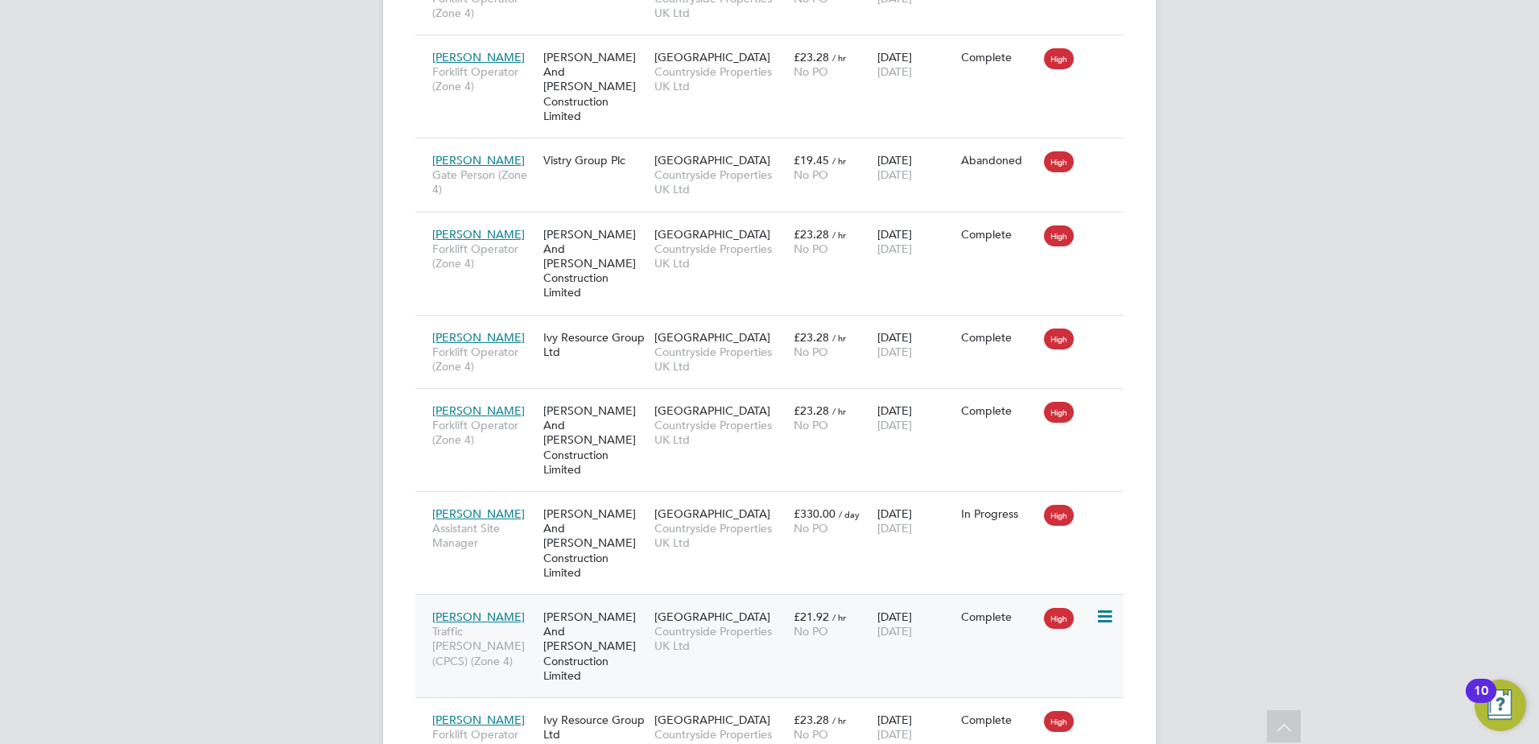
click at [468, 609] on span "Isaac Marfo" at bounding box center [478, 616] width 93 height 14
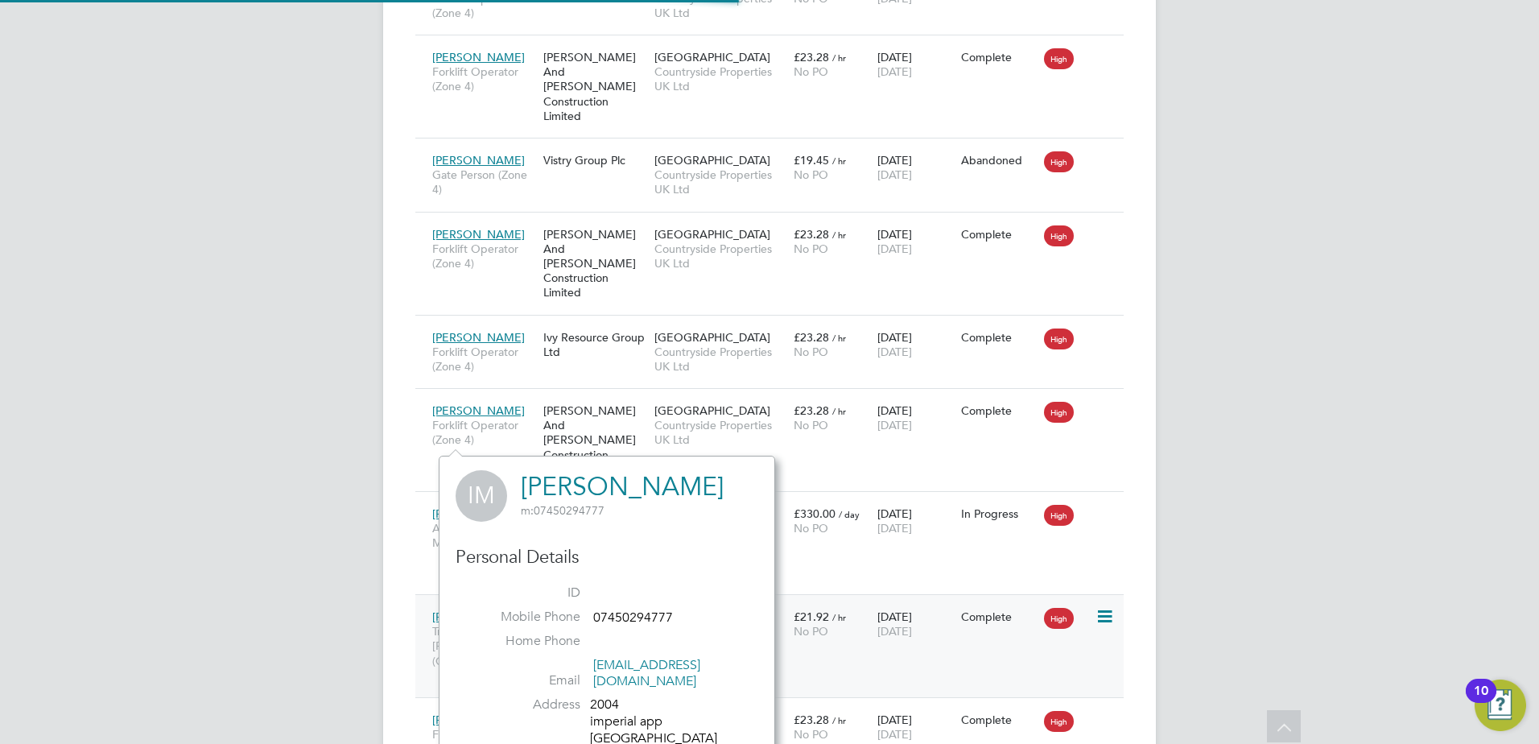
scroll to position [424, 336]
click at [572, 601] on div "[PERSON_NAME] And [PERSON_NAME] Construction Limited" at bounding box center [594, 645] width 111 height 89
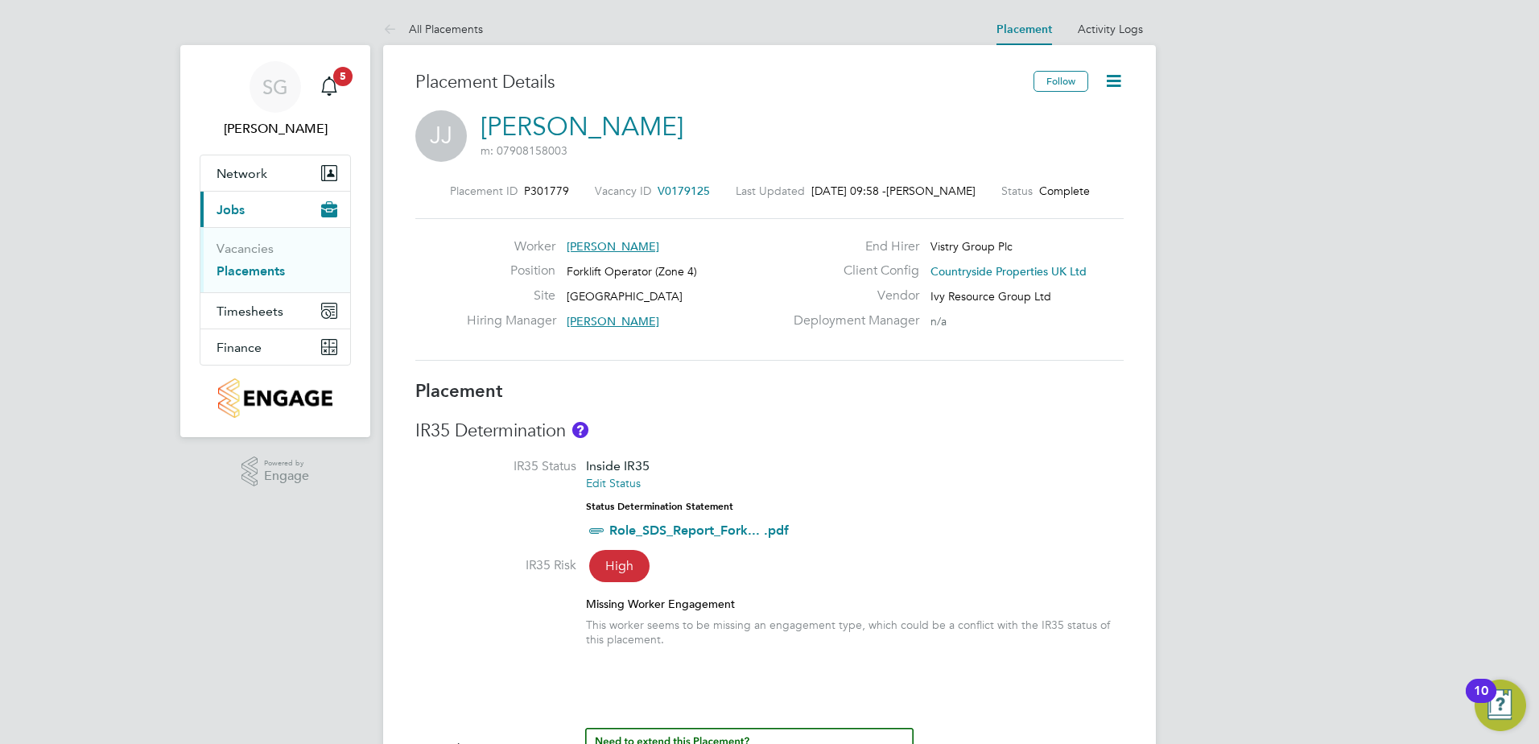
click at [1107, 85] on icon at bounding box center [1113, 81] width 20 height 20
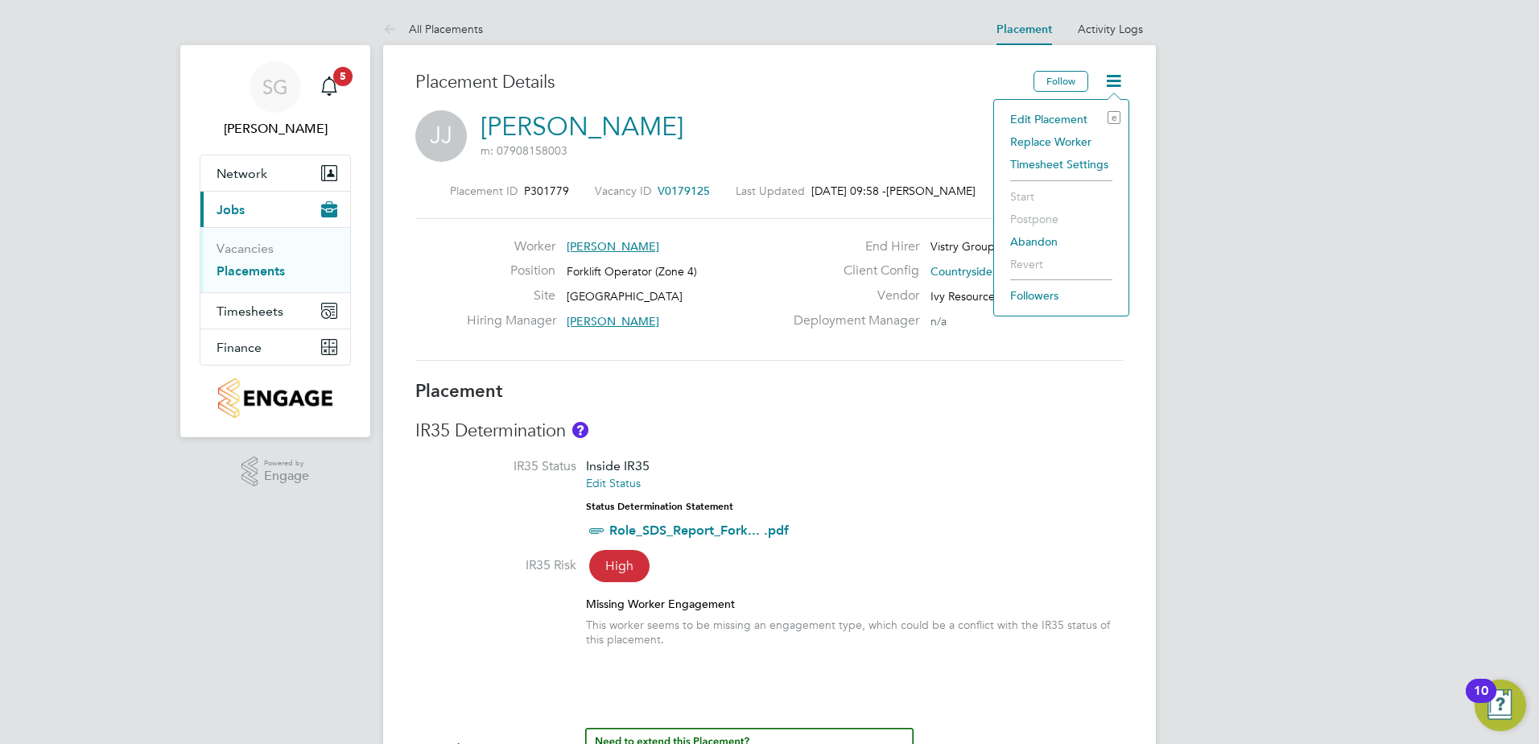
click at [1057, 117] on li "Edit Placement e" at bounding box center [1061, 119] width 118 height 23
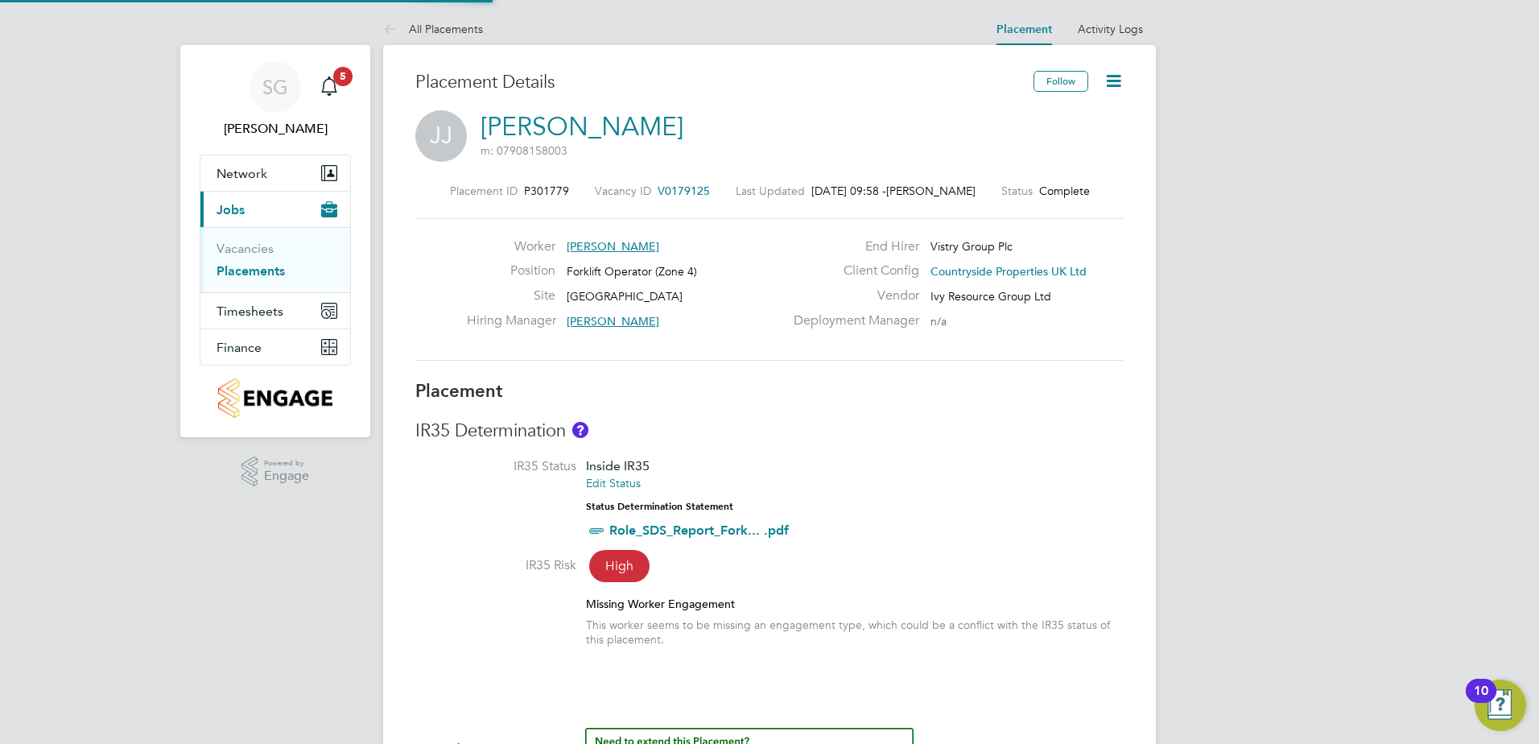
type input "[PERSON_NAME]"
type input "[DATE]"
type input "08:30"
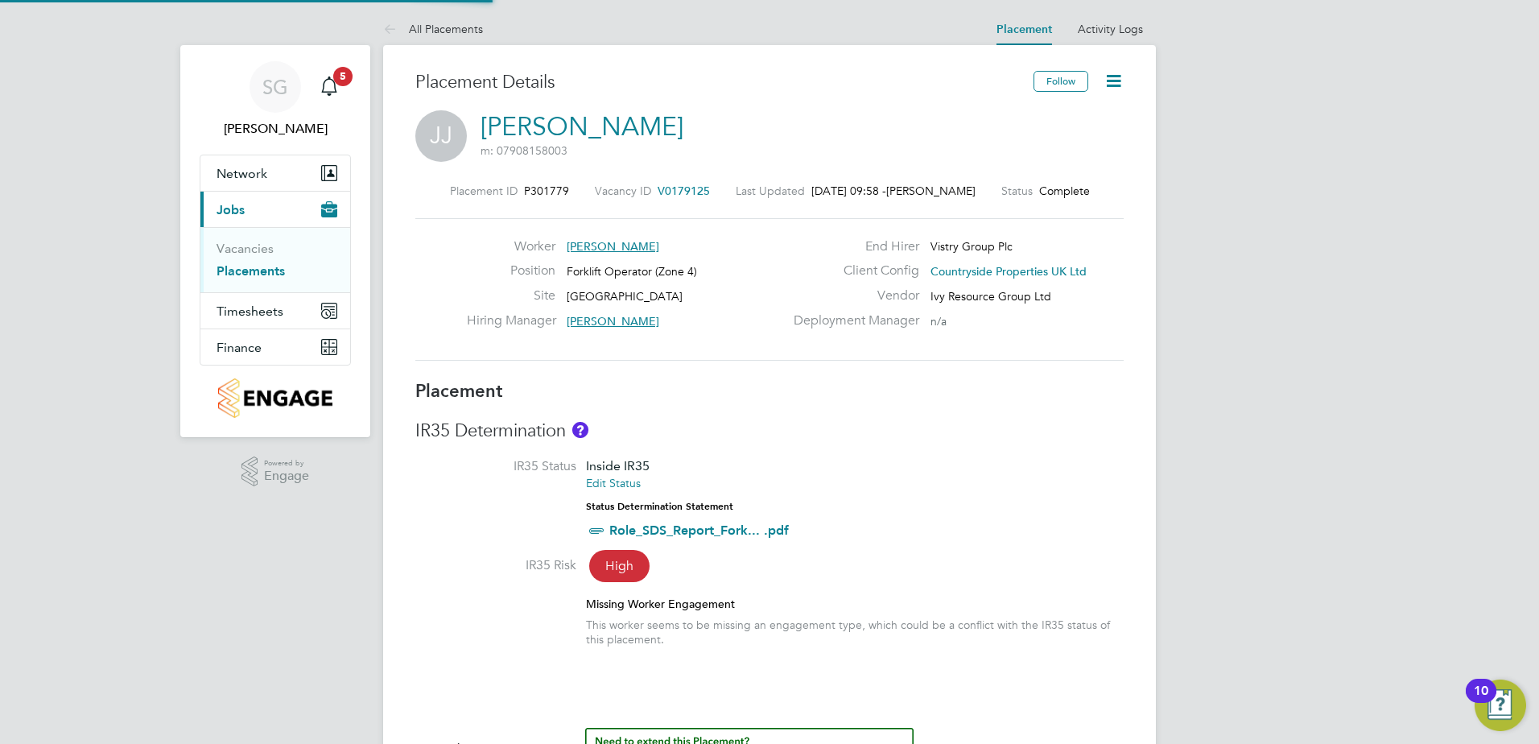
type input "16:30"
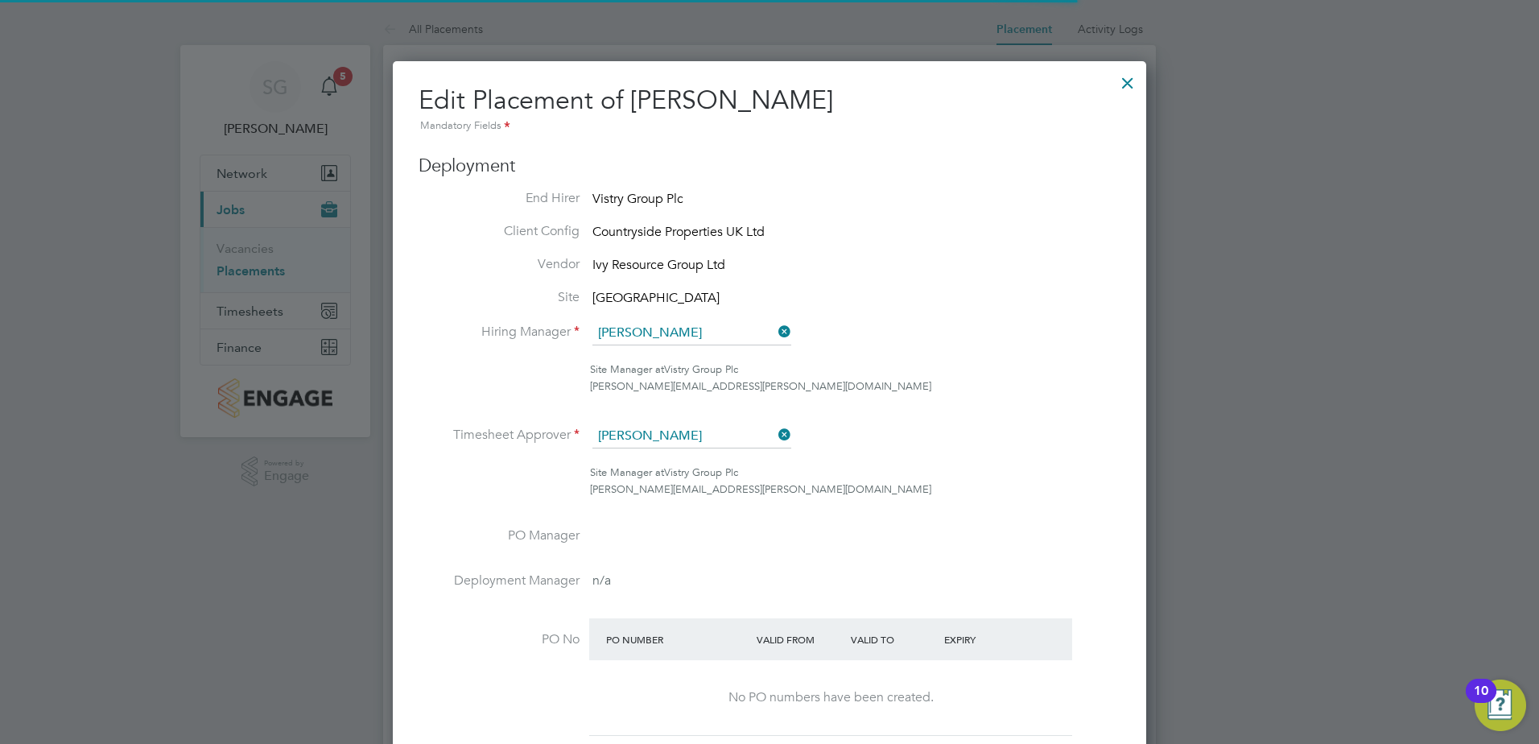
scroll to position [8, 8]
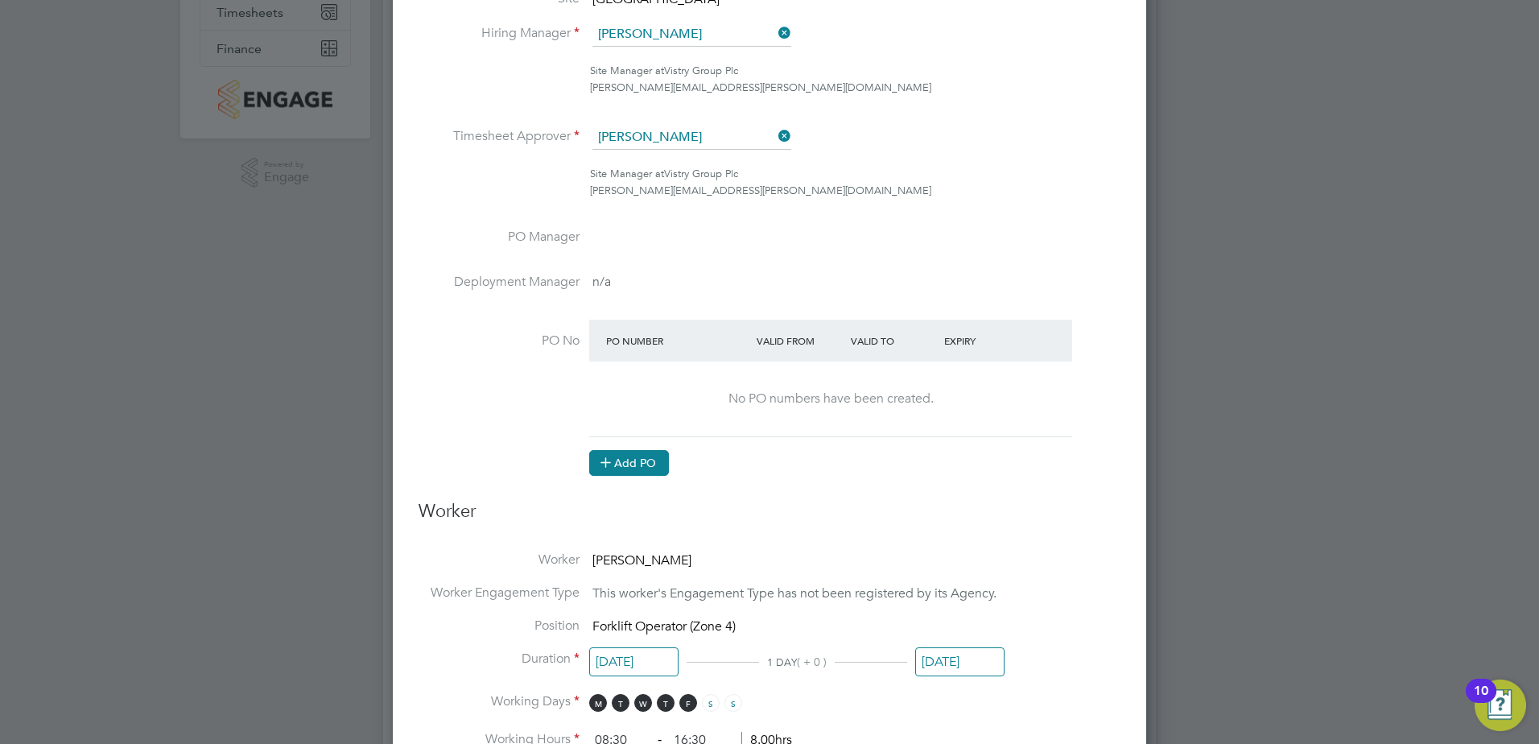
click at [617, 464] on button "Add PO" at bounding box center [629, 463] width 80 height 26
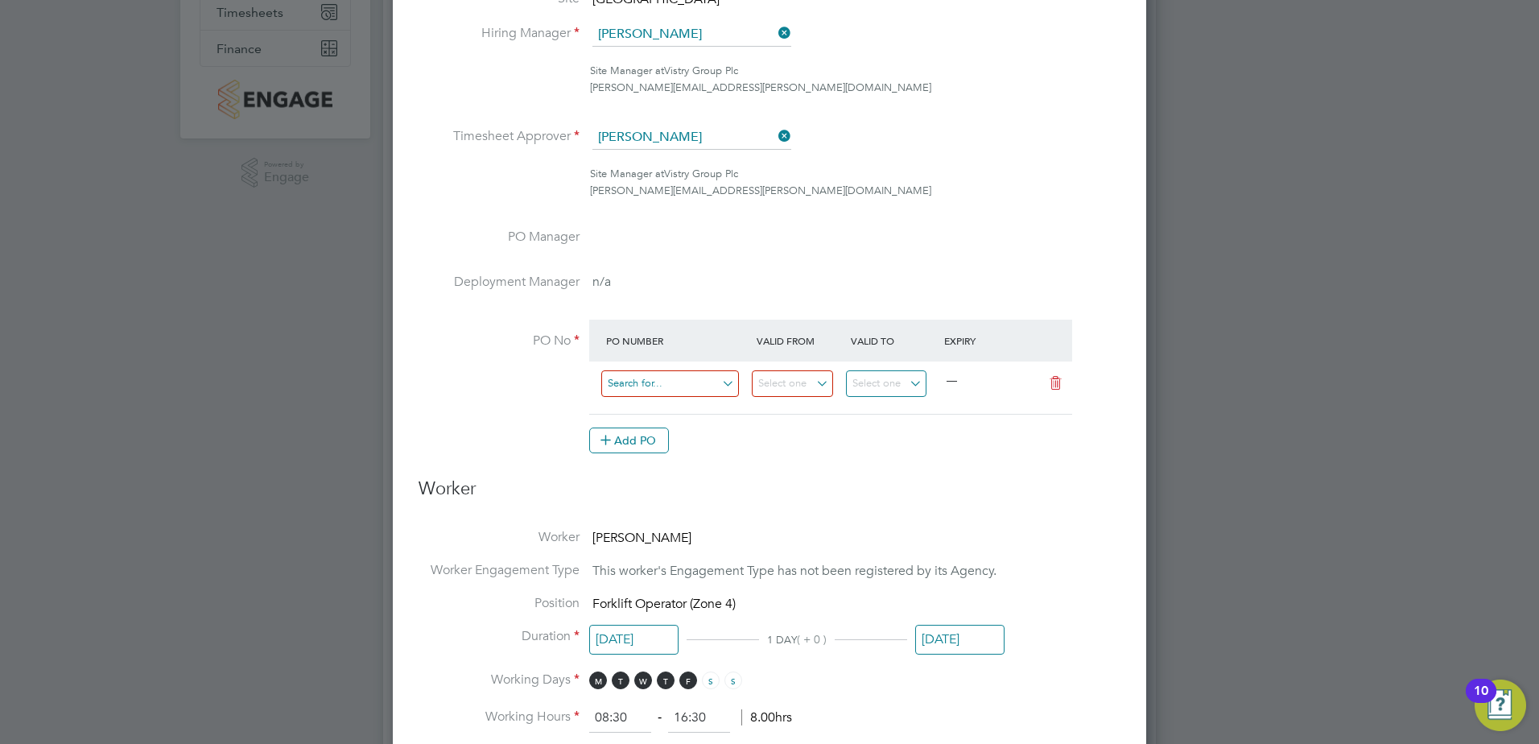
click at [669, 388] on input at bounding box center [670, 383] width 138 height 27
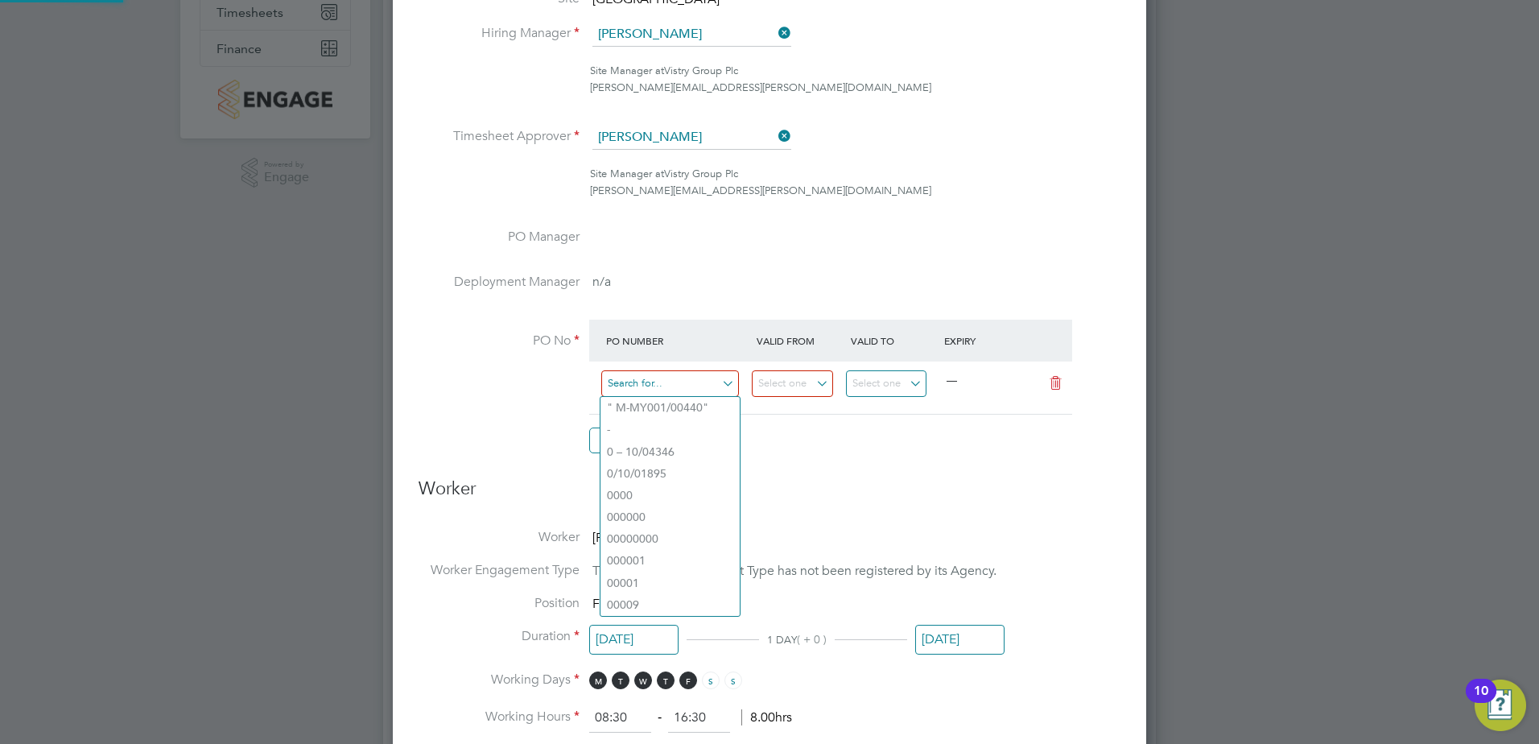
paste input "M-J0516/00157"
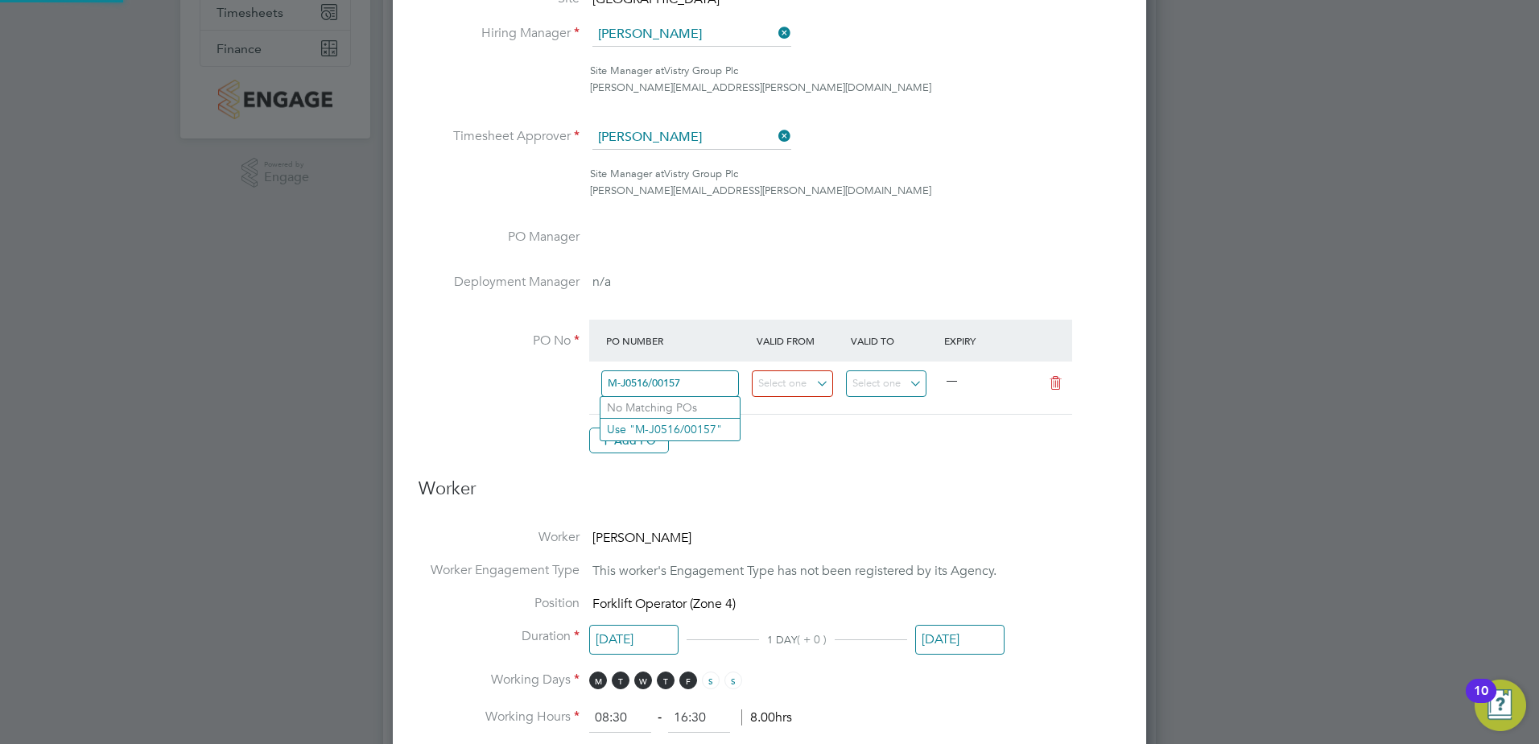
type input "M-J0516/00157"
click at [833, 456] on li "PO No PO Number Valid From Valid To Expiry M-J0516/00157 — Add PO" at bounding box center [770, 395] width 702 height 151
click at [807, 388] on input at bounding box center [792, 383] width 81 height 27
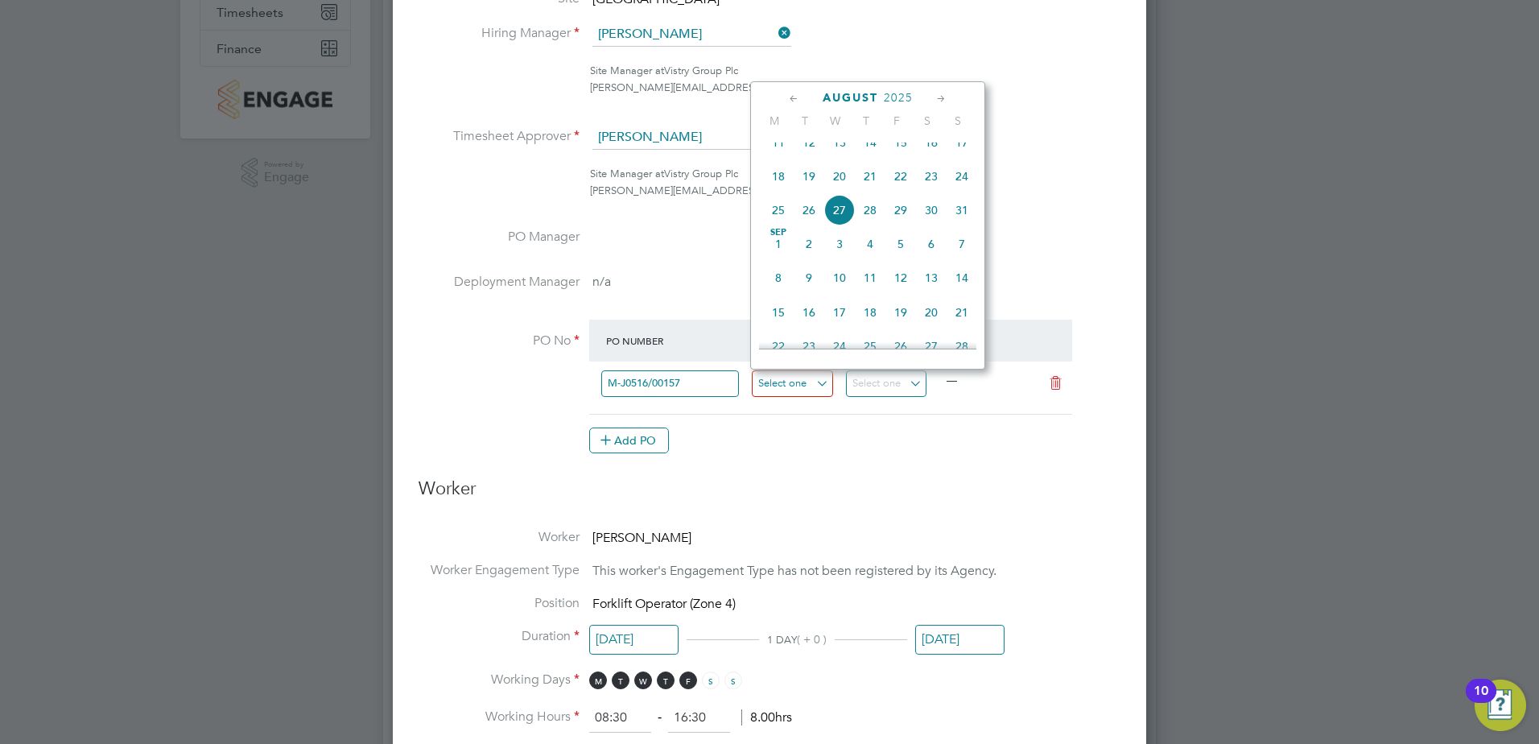
click at [807, 389] on input at bounding box center [792, 383] width 81 height 27
click at [886, 479] on h3 "Worker" at bounding box center [770, 495] width 702 height 36
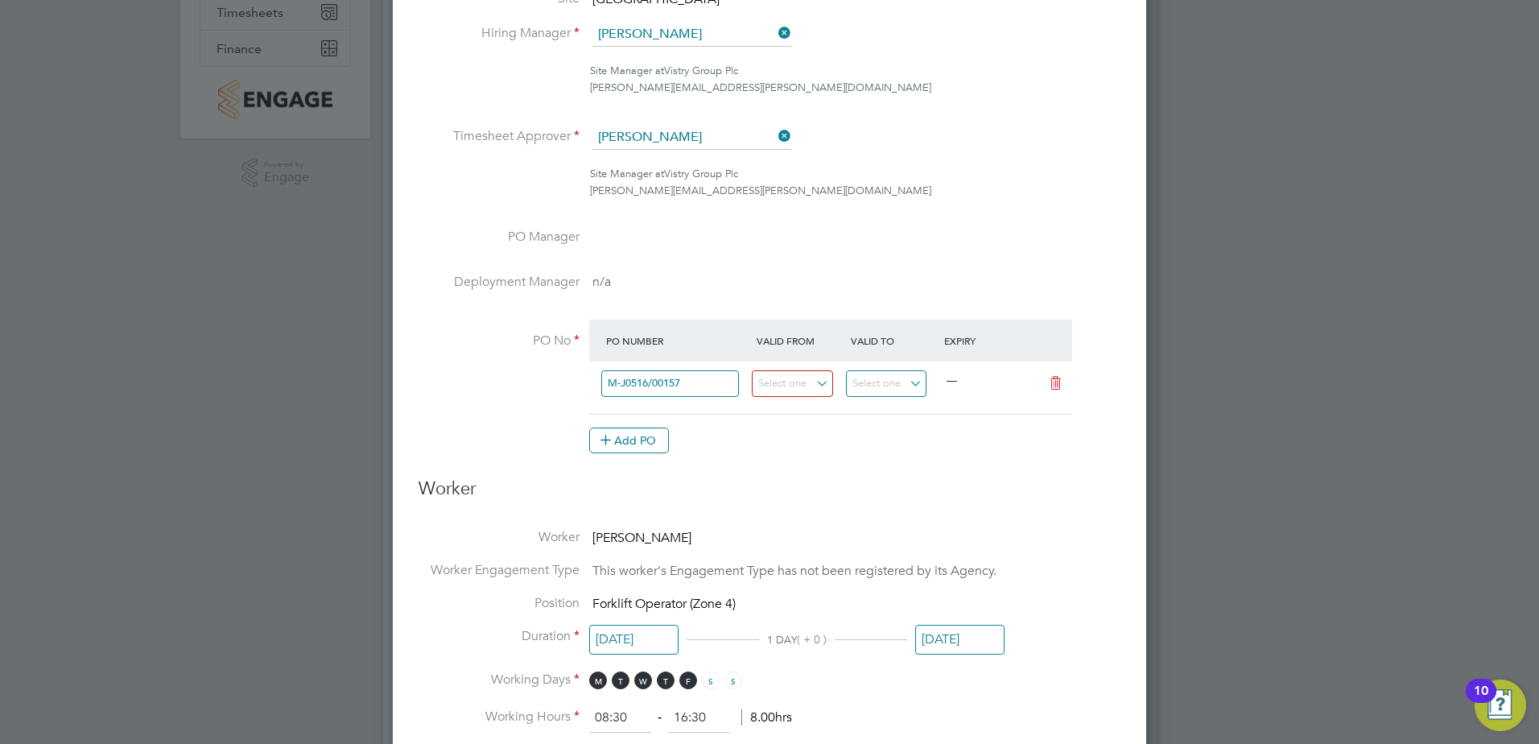
drag, startPoint x: 1068, startPoint y: 455, endPoint x: 1057, endPoint y: 455, distance: 11.3
click at [1069, 455] on li "PO No PO Number Valid From Valid To Expiry M-J0516/00157 — Add PO" at bounding box center [770, 395] width 702 height 151
drag, startPoint x: 1000, startPoint y: 490, endPoint x: 1087, endPoint y: 519, distance: 92.4
click at [1017, 501] on h3 "Worker" at bounding box center [770, 495] width 702 height 36
click at [833, 480] on h3 "Worker" at bounding box center [770, 495] width 702 height 36
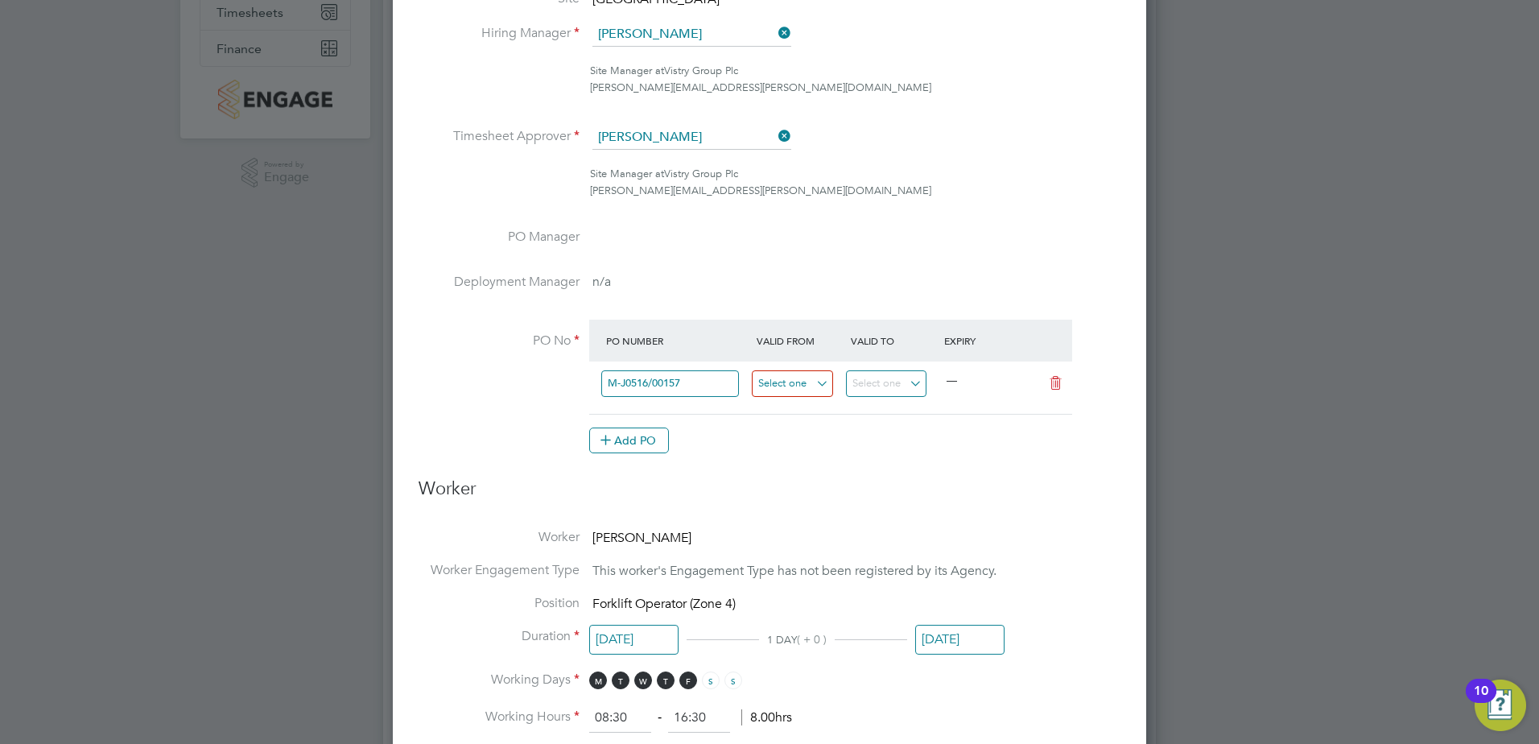
click at [820, 382] on input at bounding box center [792, 383] width 81 height 27
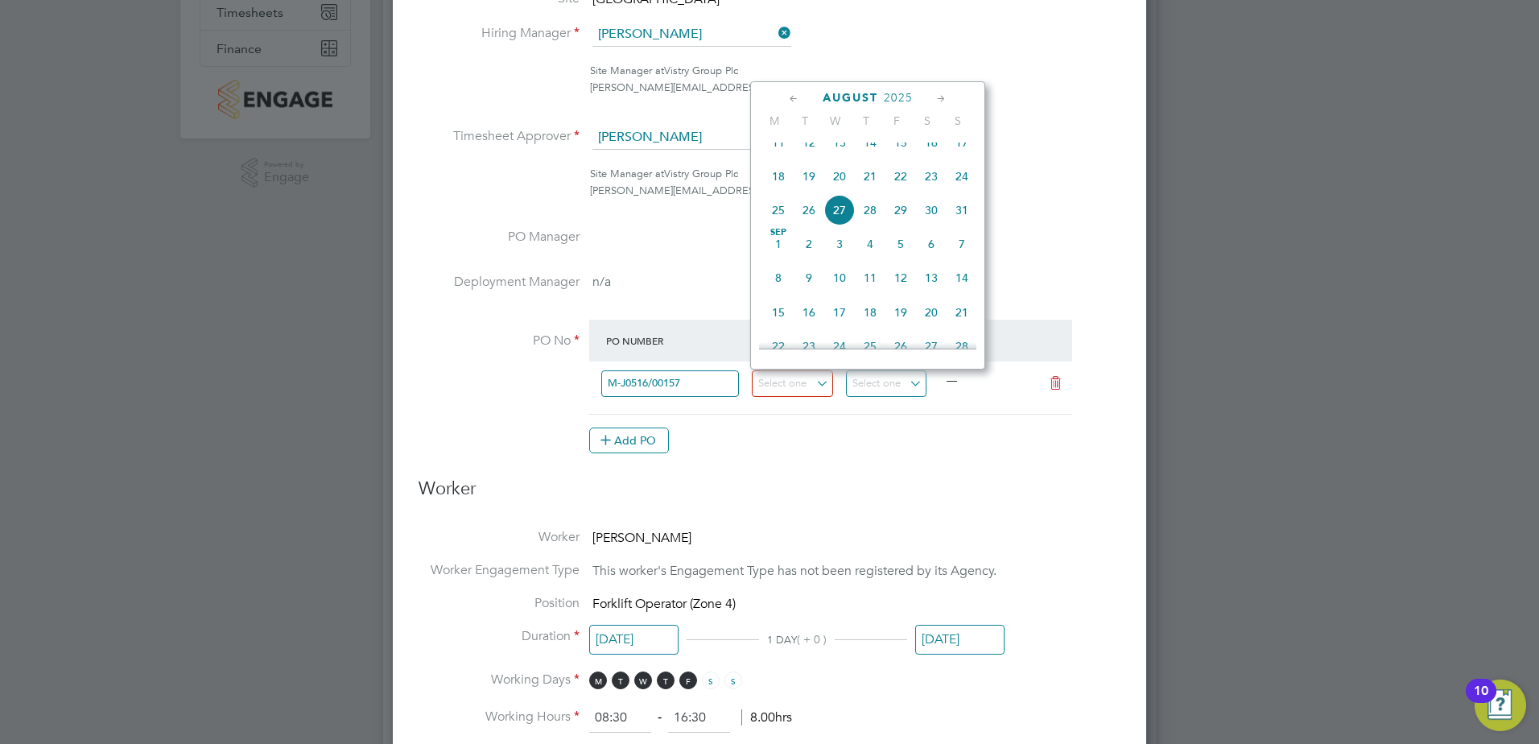
click at [902, 188] on span "22" at bounding box center [900, 176] width 31 height 31
type input "[DATE]"
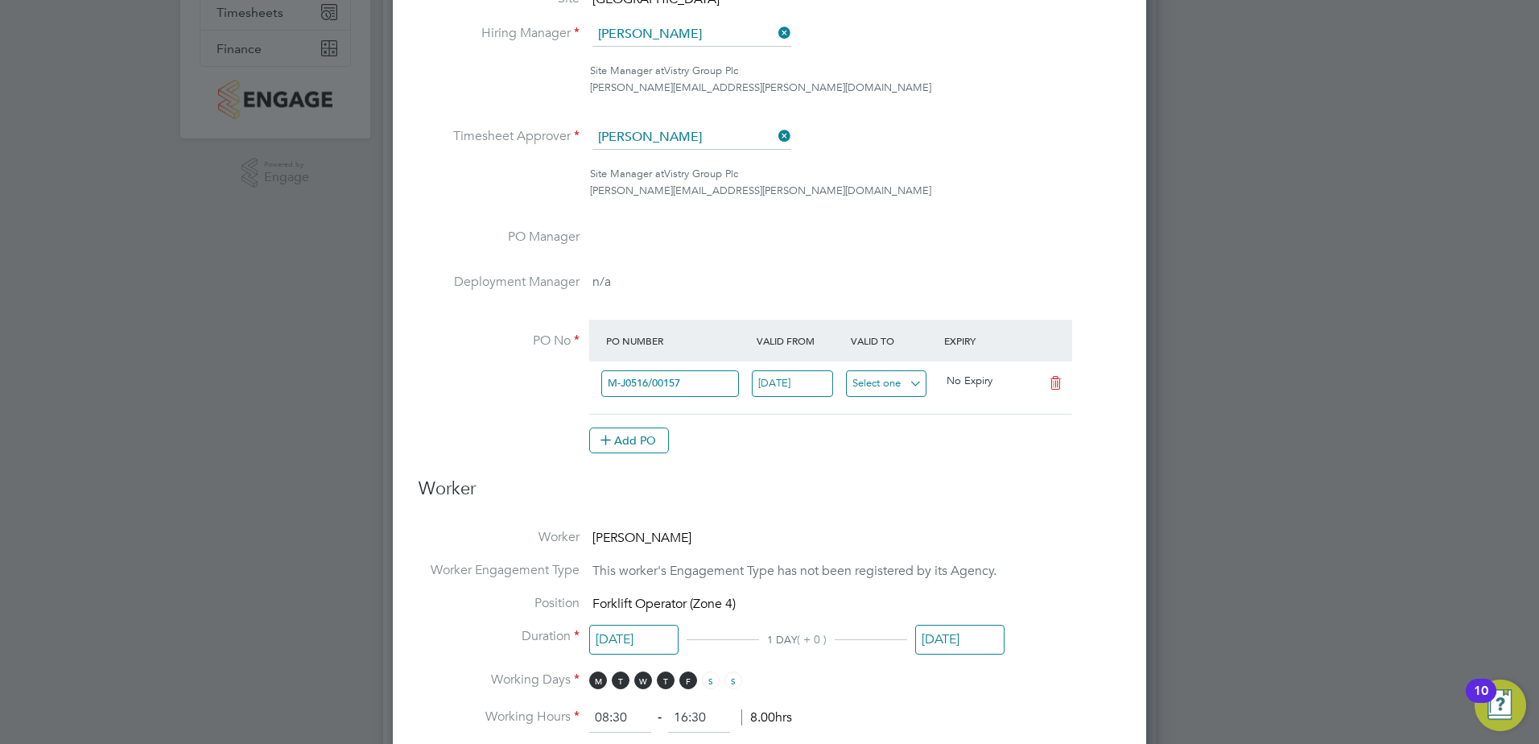
click at [898, 394] on input at bounding box center [886, 383] width 81 height 27
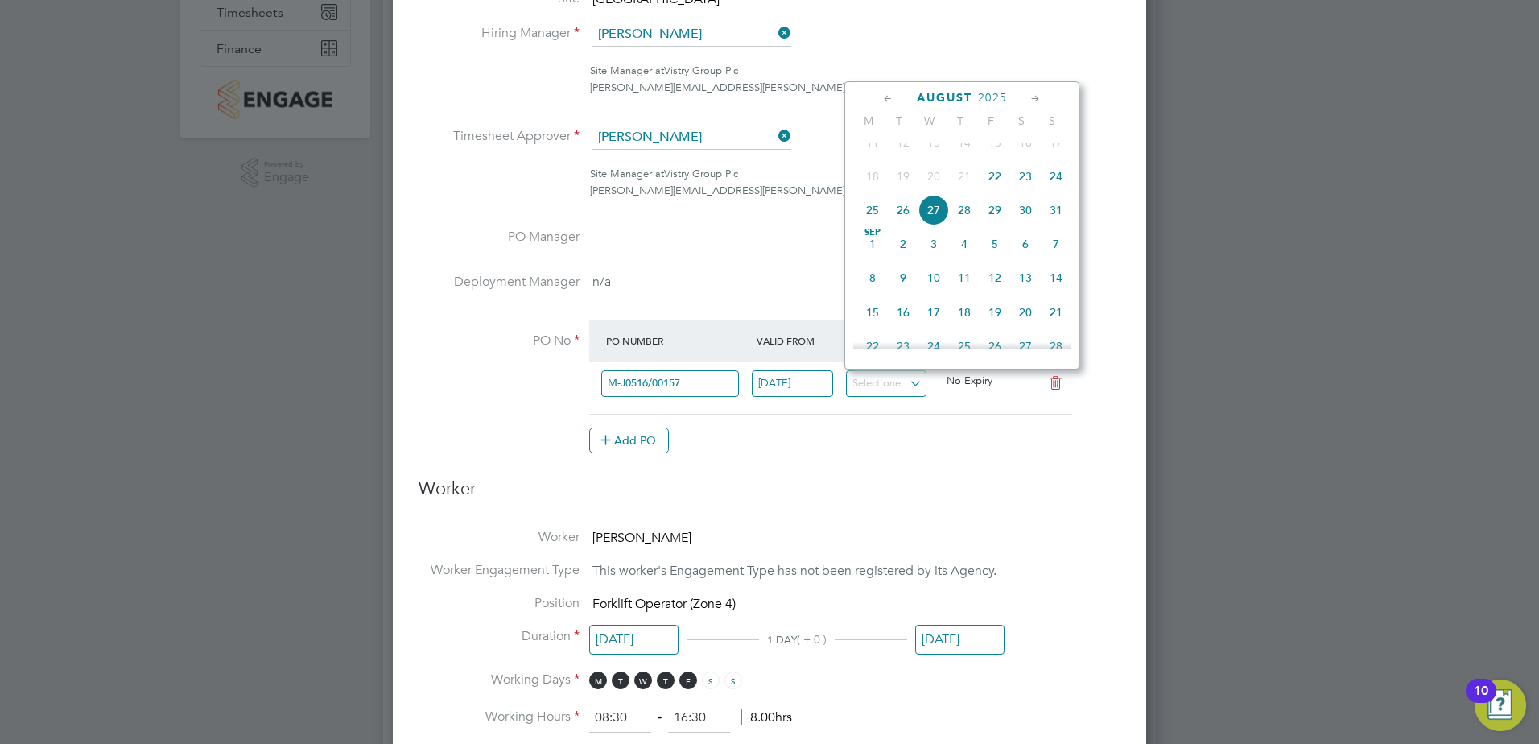
click at [1007, 192] on span "22" at bounding box center [995, 176] width 31 height 31
type input "[DATE]"
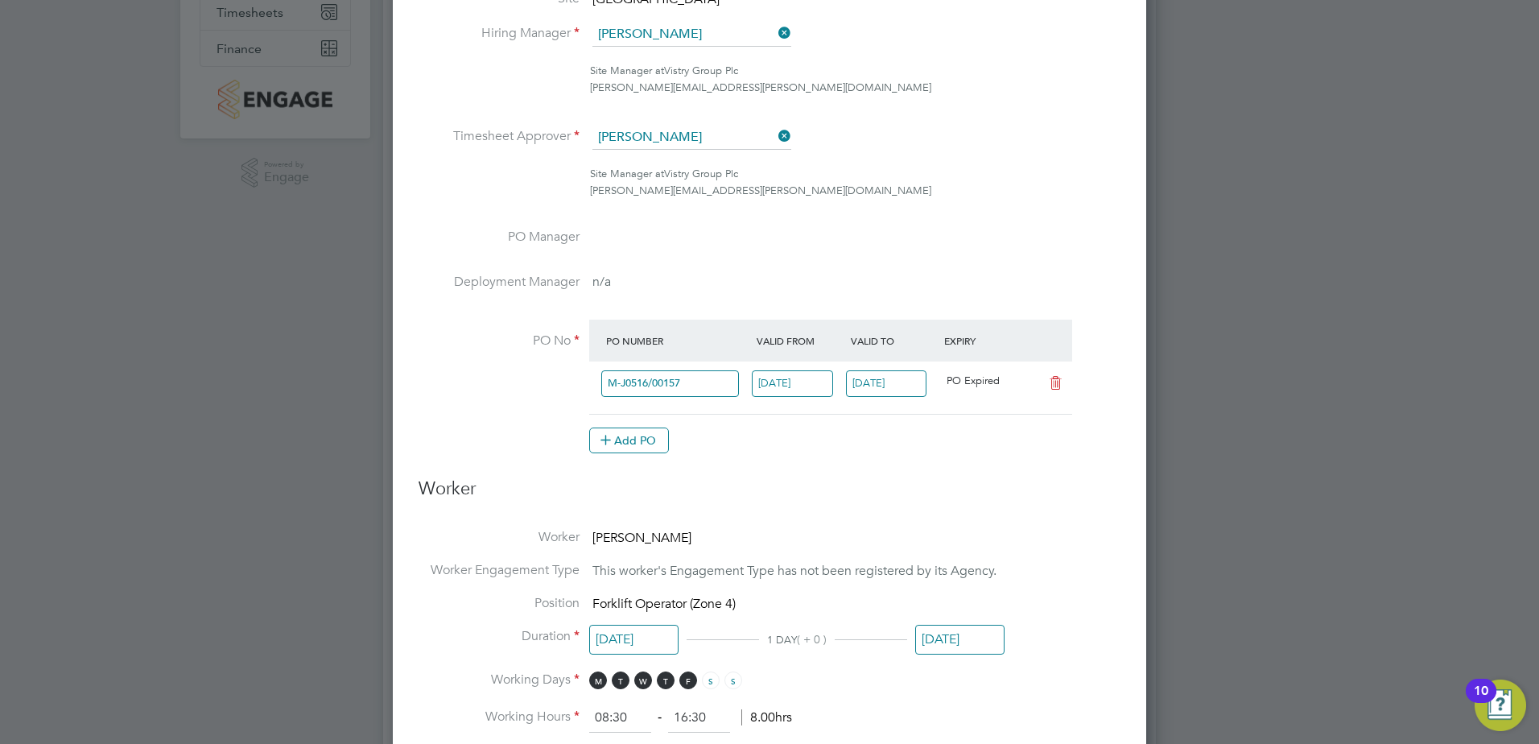
click at [970, 417] on at-purchase-order-table "PO Number Valid From Valid To Expiry M-J0516/00157 22 Aug 2025 22 Aug 2025 PO E…" at bounding box center [830, 387] width 483 height 134
click at [952, 479] on h3 "Worker" at bounding box center [770, 495] width 702 height 36
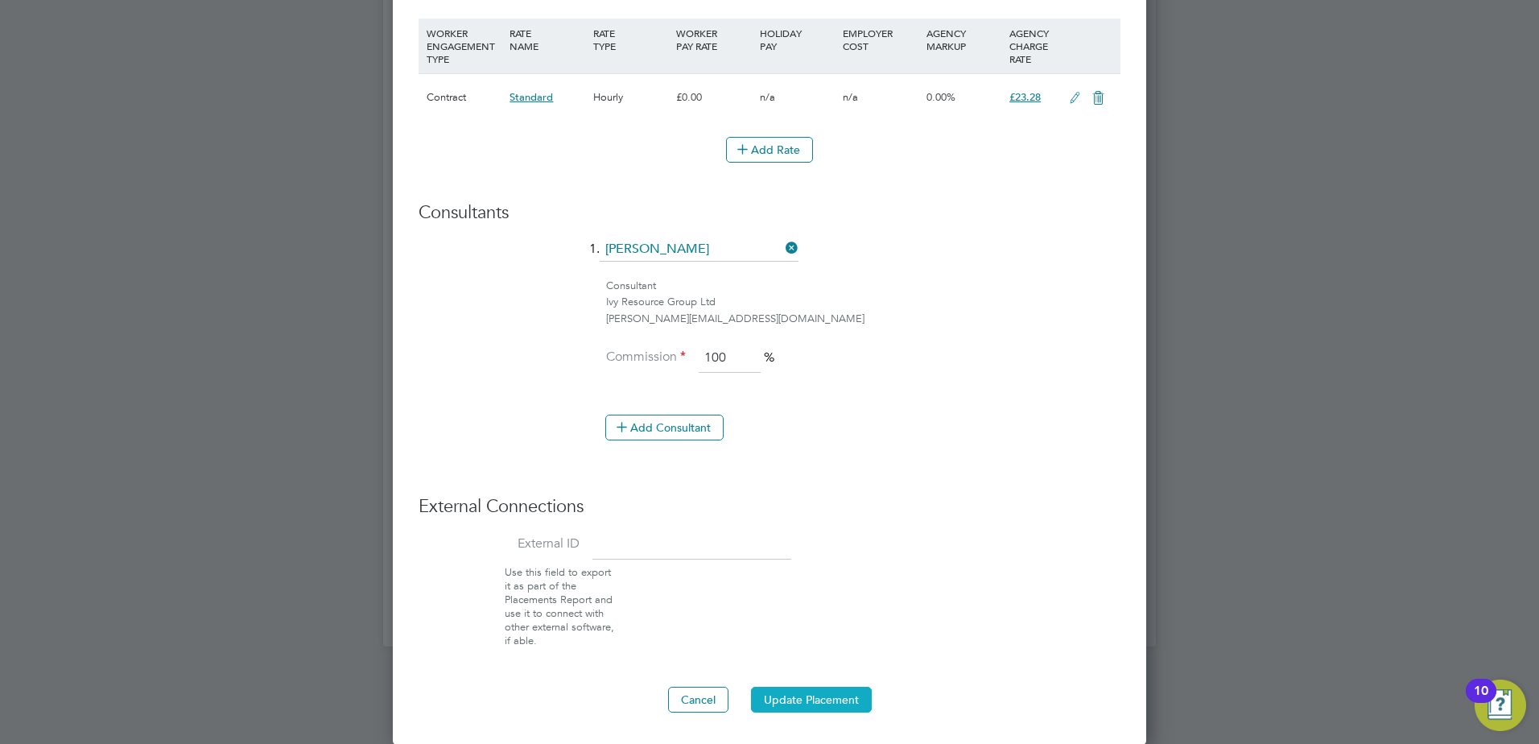
click at [818, 695] on button "Update Placement" at bounding box center [811, 700] width 121 height 26
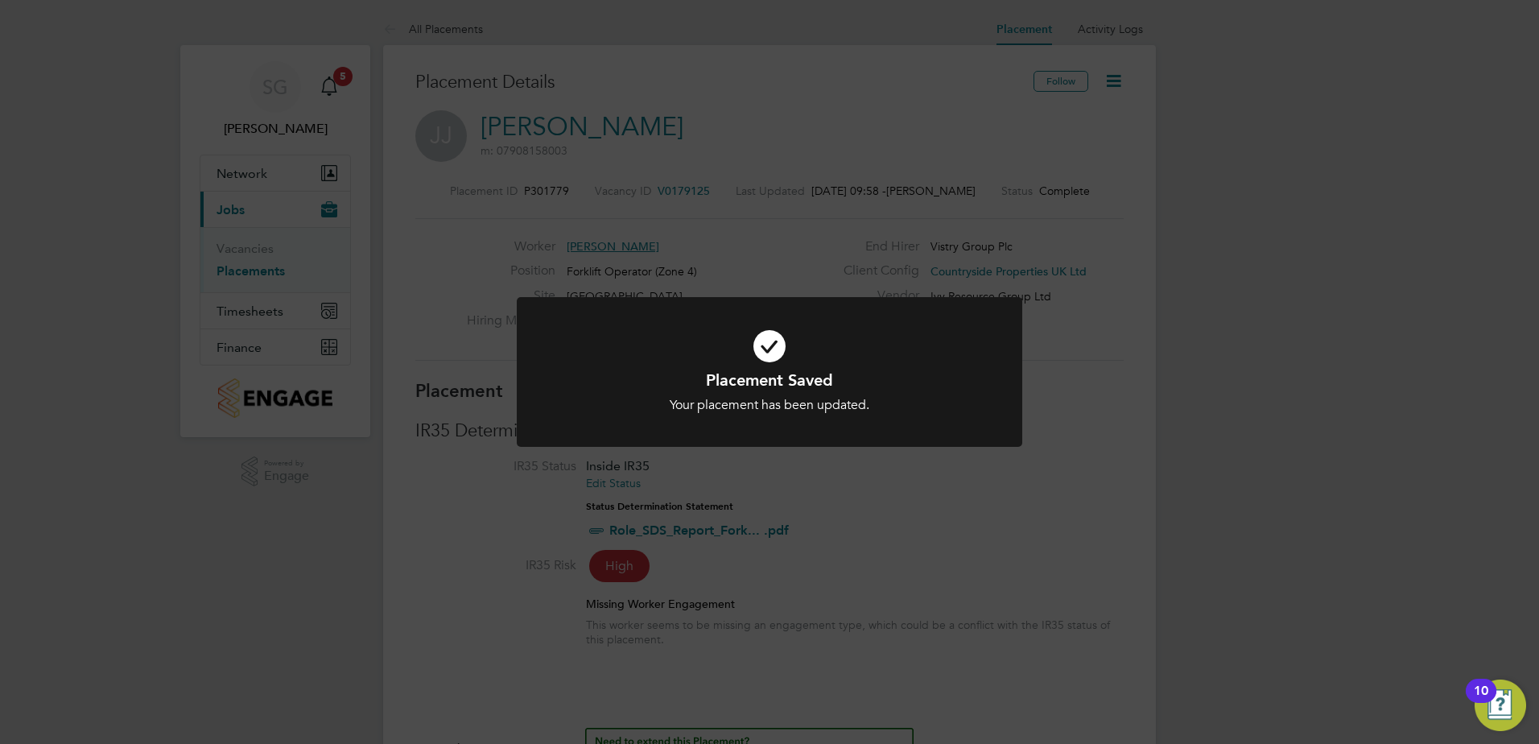
click at [947, 444] on div at bounding box center [769, 372] width 505 height 151
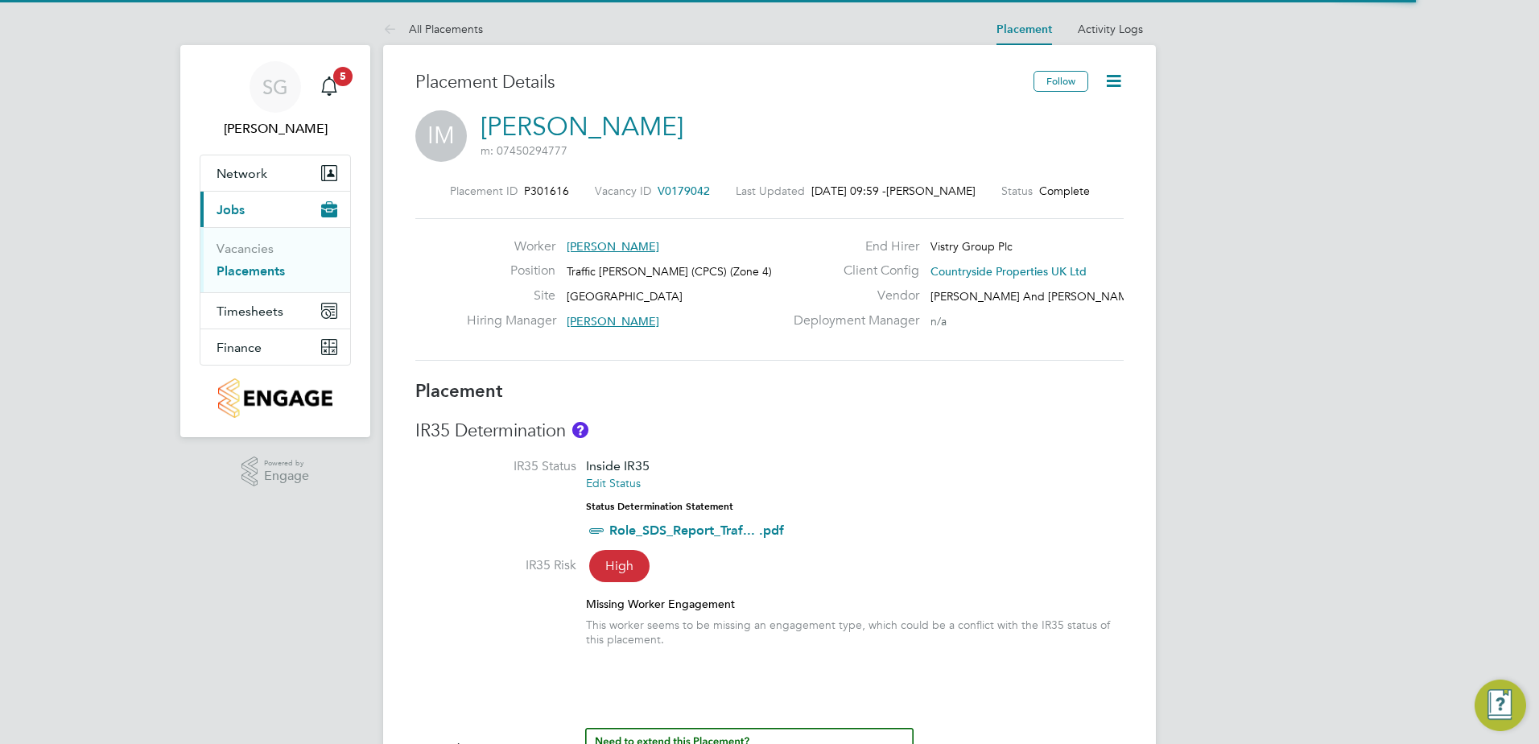
click at [1114, 79] on icon at bounding box center [1113, 81] width 20 height 20
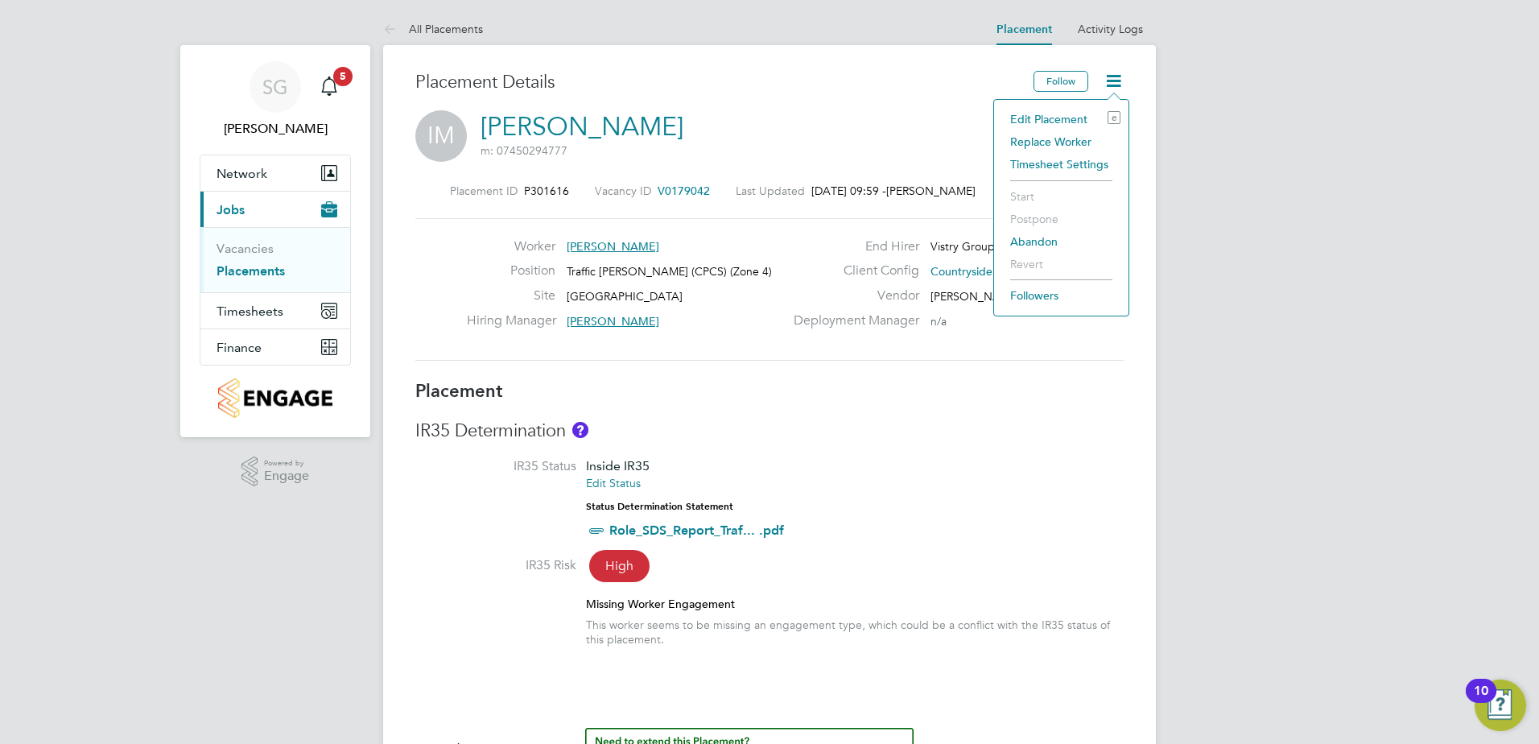
click at [1069, 118] on li "Edit Placement e" at bounding box center [1061, 119] width 118 height 23
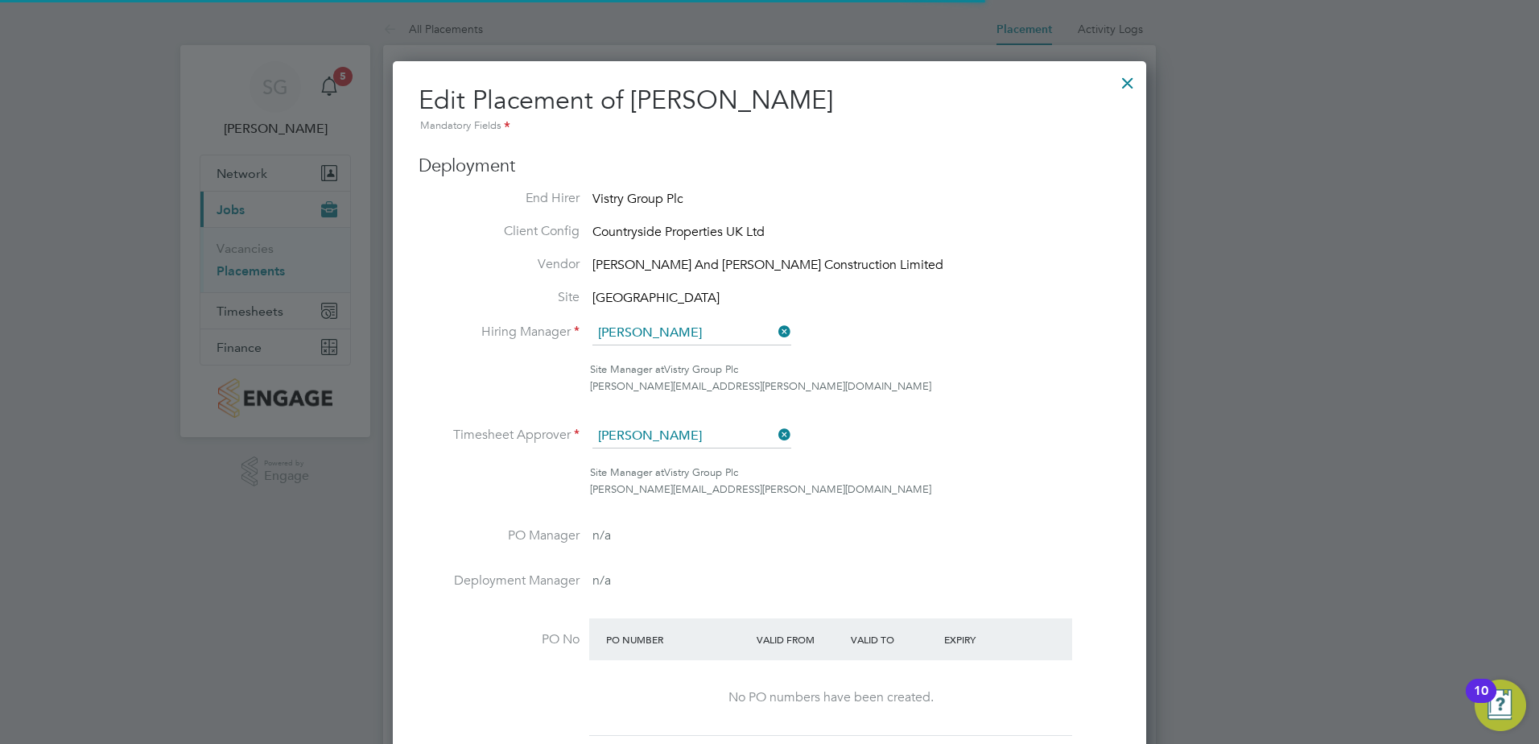
scroll to position [83, 8]
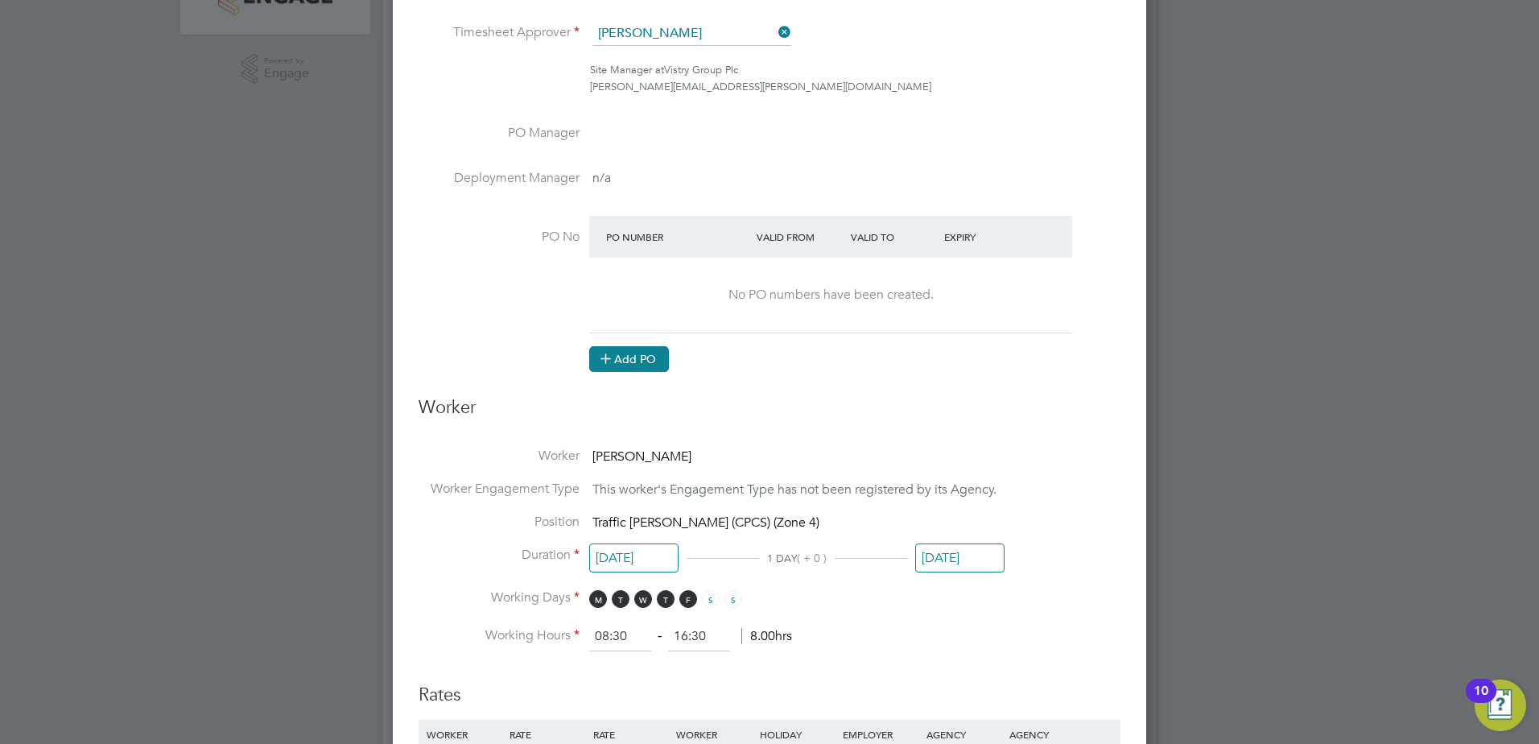
click at [658, 362] on button "Add PO" at bounding box center [629, 359] width 80 height 26
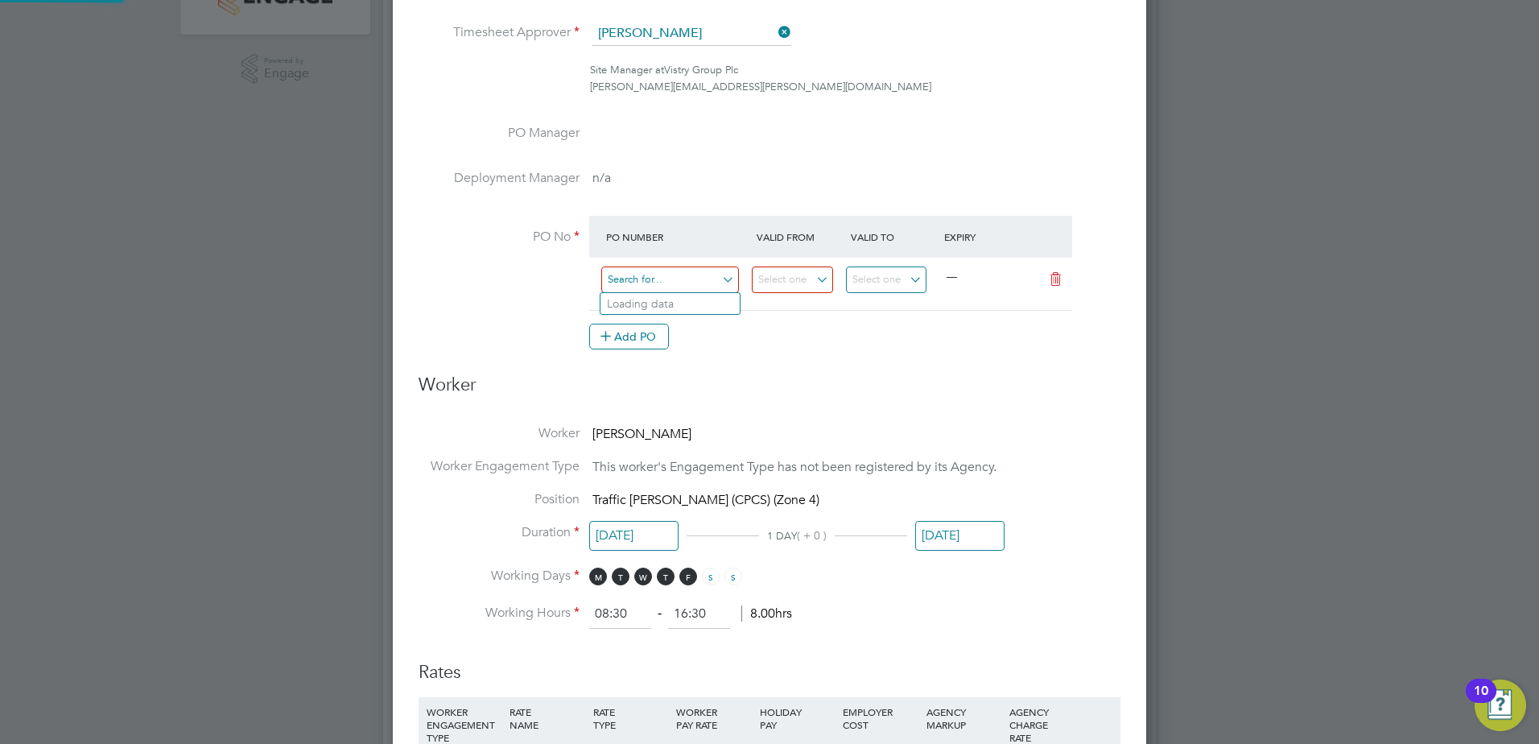
click at [692, 283] on input at bounding box center [670, 279] width 138 height 27
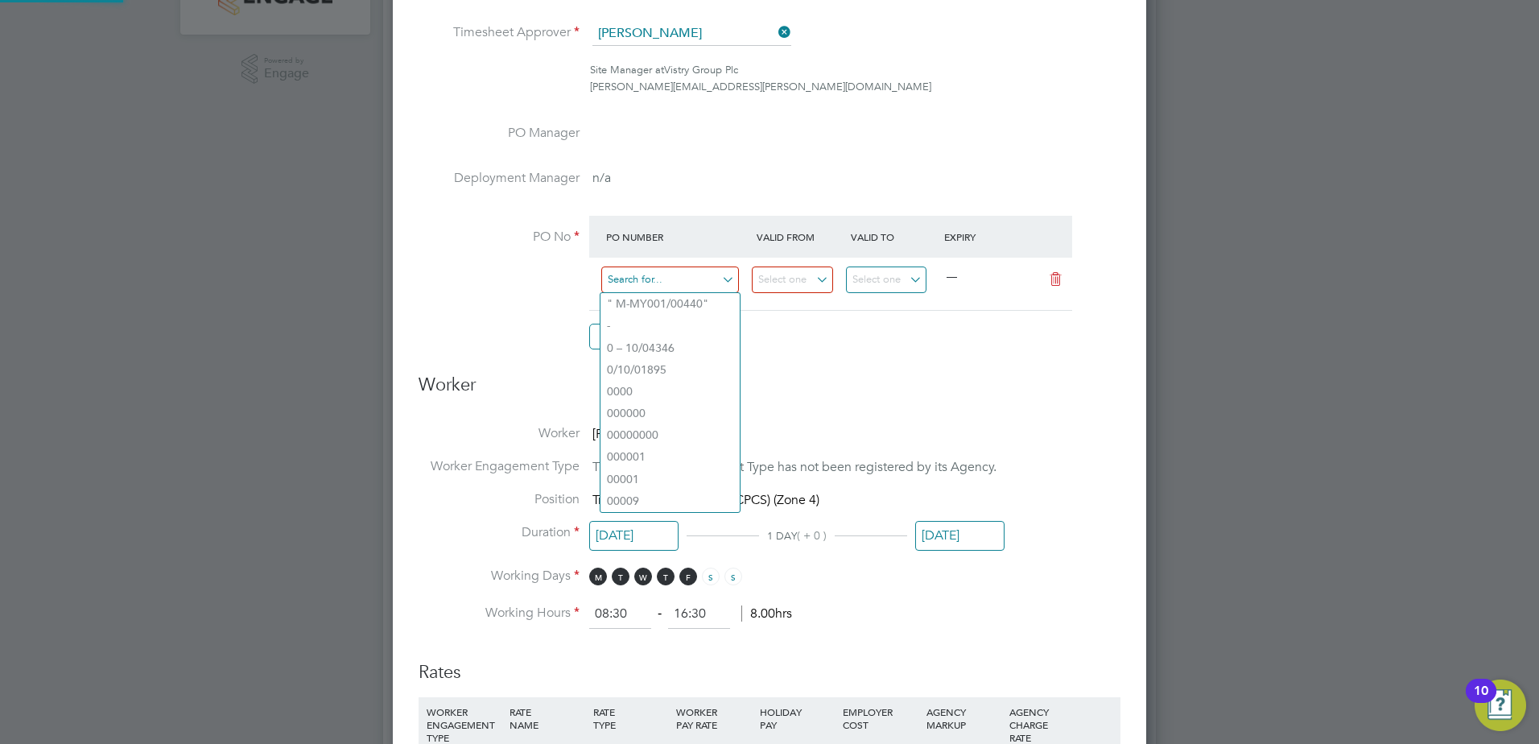
paste input "M-J0516/00054"
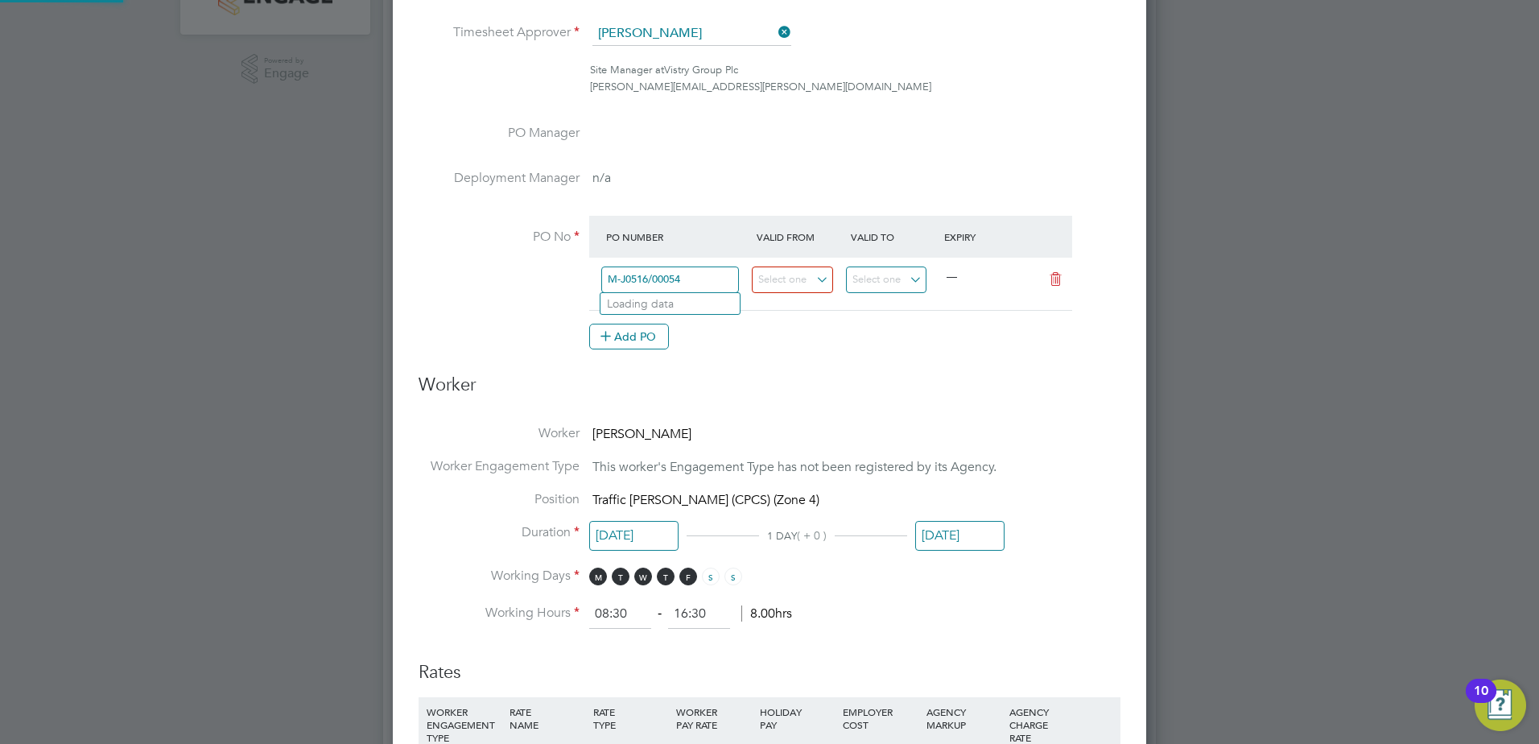
type input "M-J0516/00054"
click at [852, 364] on li "PO No PO Number Valid From Valid To Expiry M-J0516/00054 — Add PO" at bounding box center [770, 291] width 702 height 151
click at [1059, 420] on ng-form "Deployment End Hirer Vistry Group Plc Client Config Countryside Properties UK L…" at bounding box center [770, 571] width 702 height 1639
click at [880, 383] on h3 "Worker" at bounding box center [770, 391] width 702 height 36
click at [816, 283] on input at bounding box center [792, 279] width 81 height 27
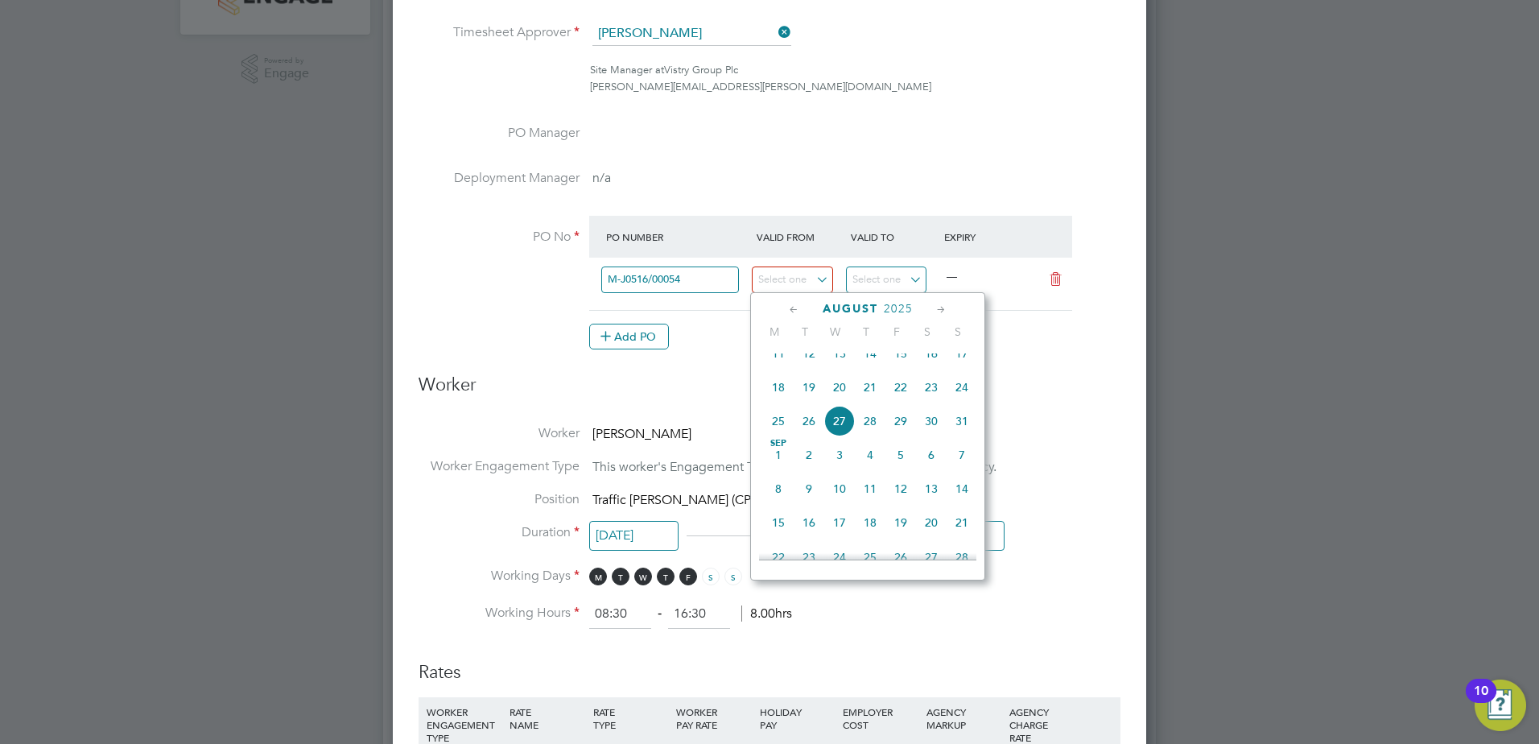
click at [899, 368] on span "15" at bounding box center [900, 353] width 31 height 31
type input "[DATE]"
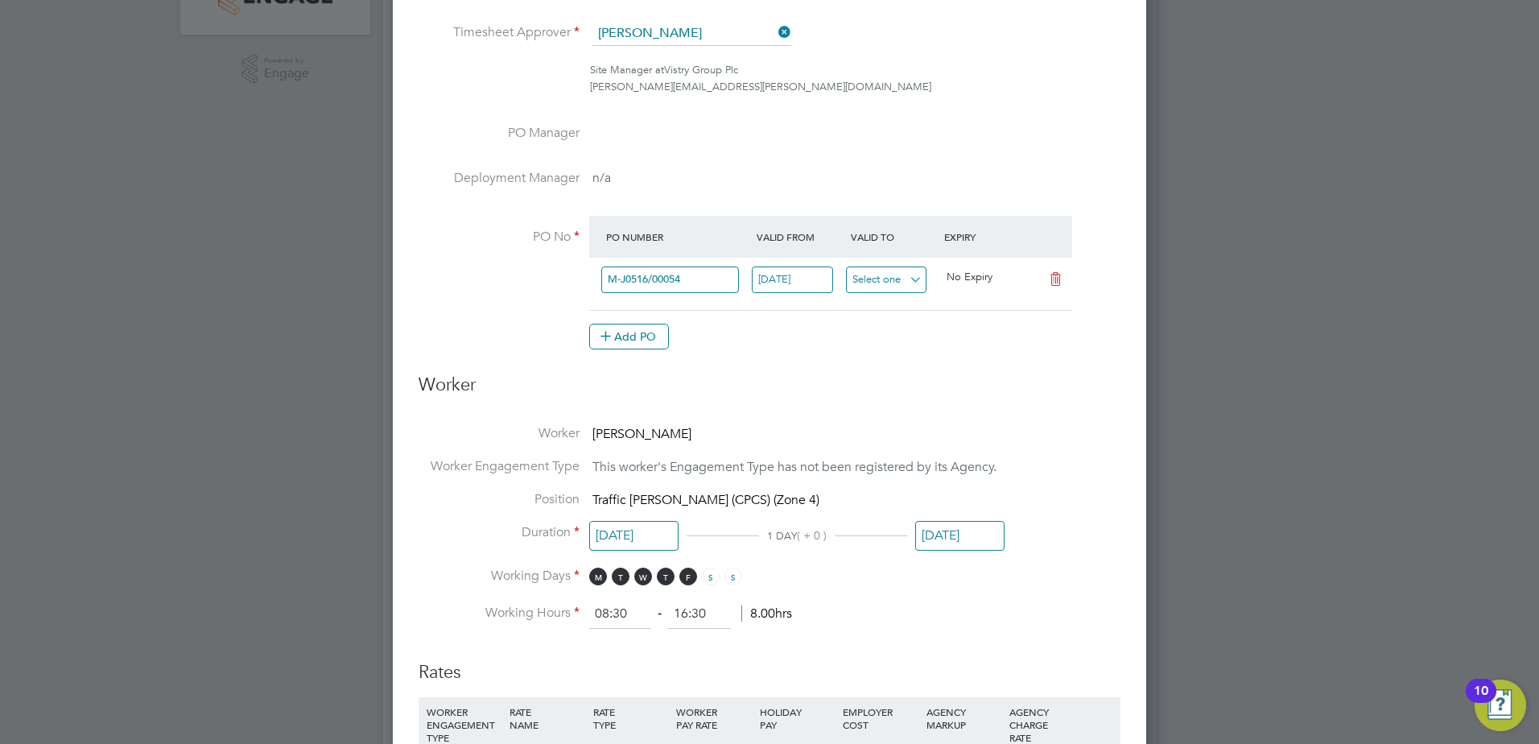
click at [877, 291] on input at bounding box center [886, 279] width 81 height 27
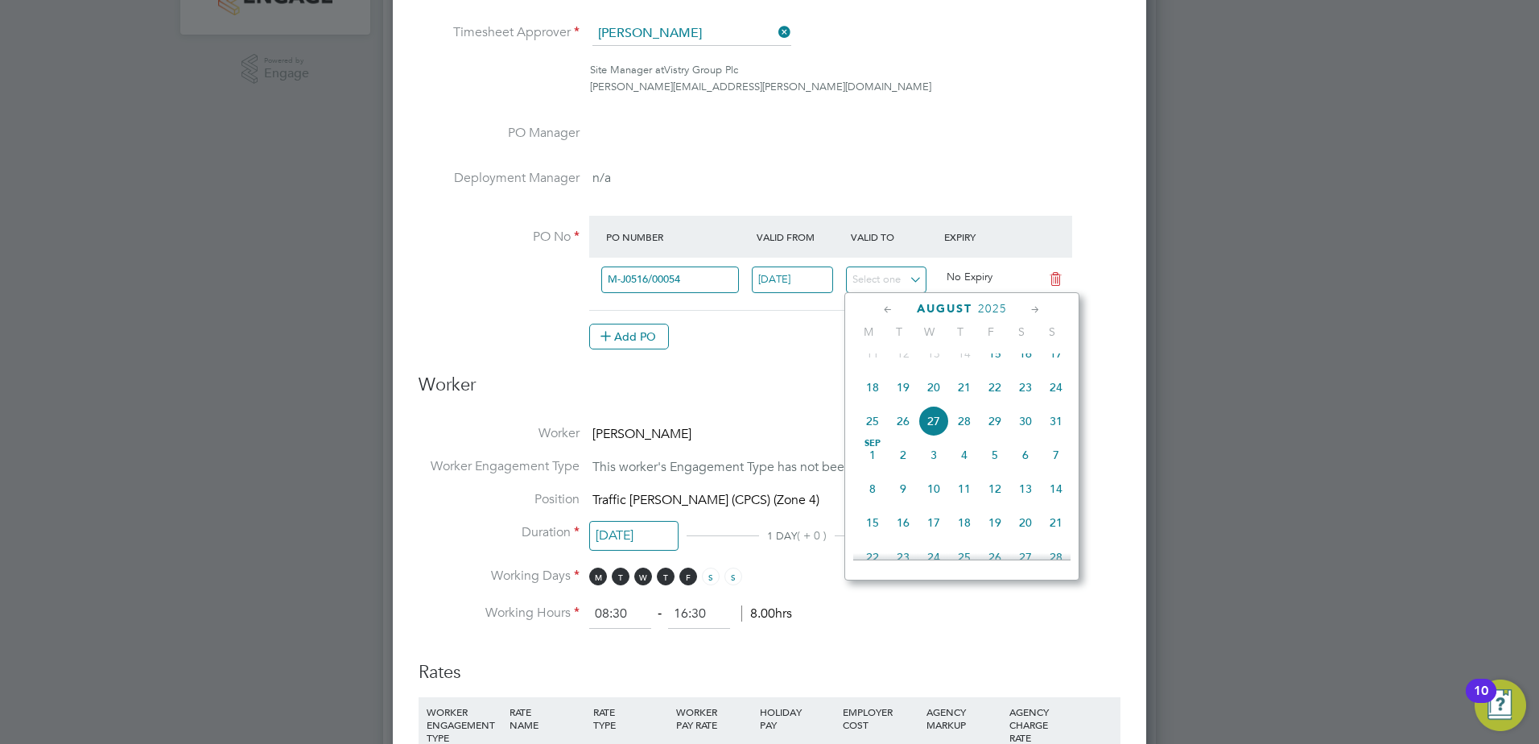
click at [988, 362] on span "15" at bounding box center [995, 353] width 31 height 31
type input "[DATE]"
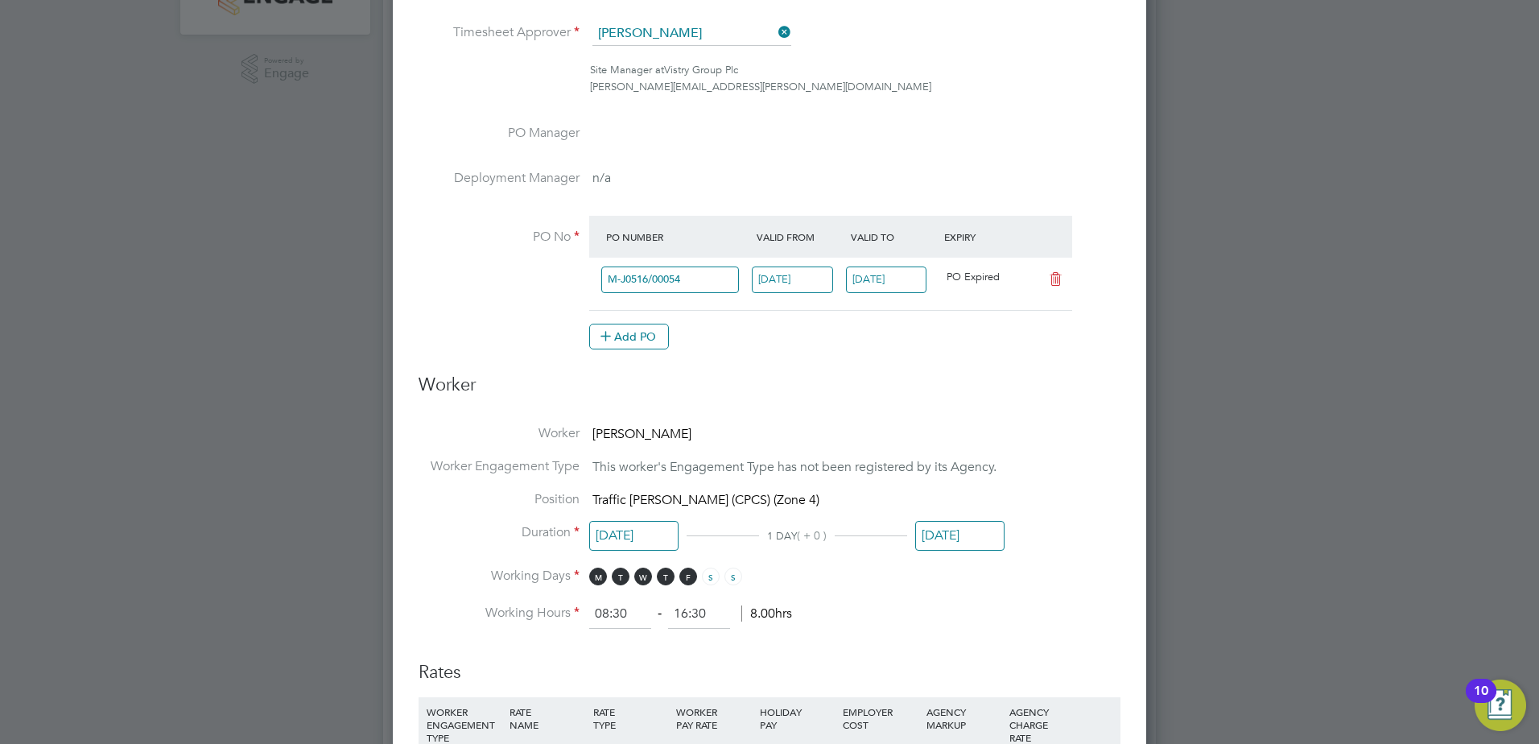
click at [778, 358] on li "PO No PO Number Valid From Valid To Expiry M-J0516/00054 15 Aug 2025 15 Aug 202…" at bounding box center [770, 291] width 702 height 151
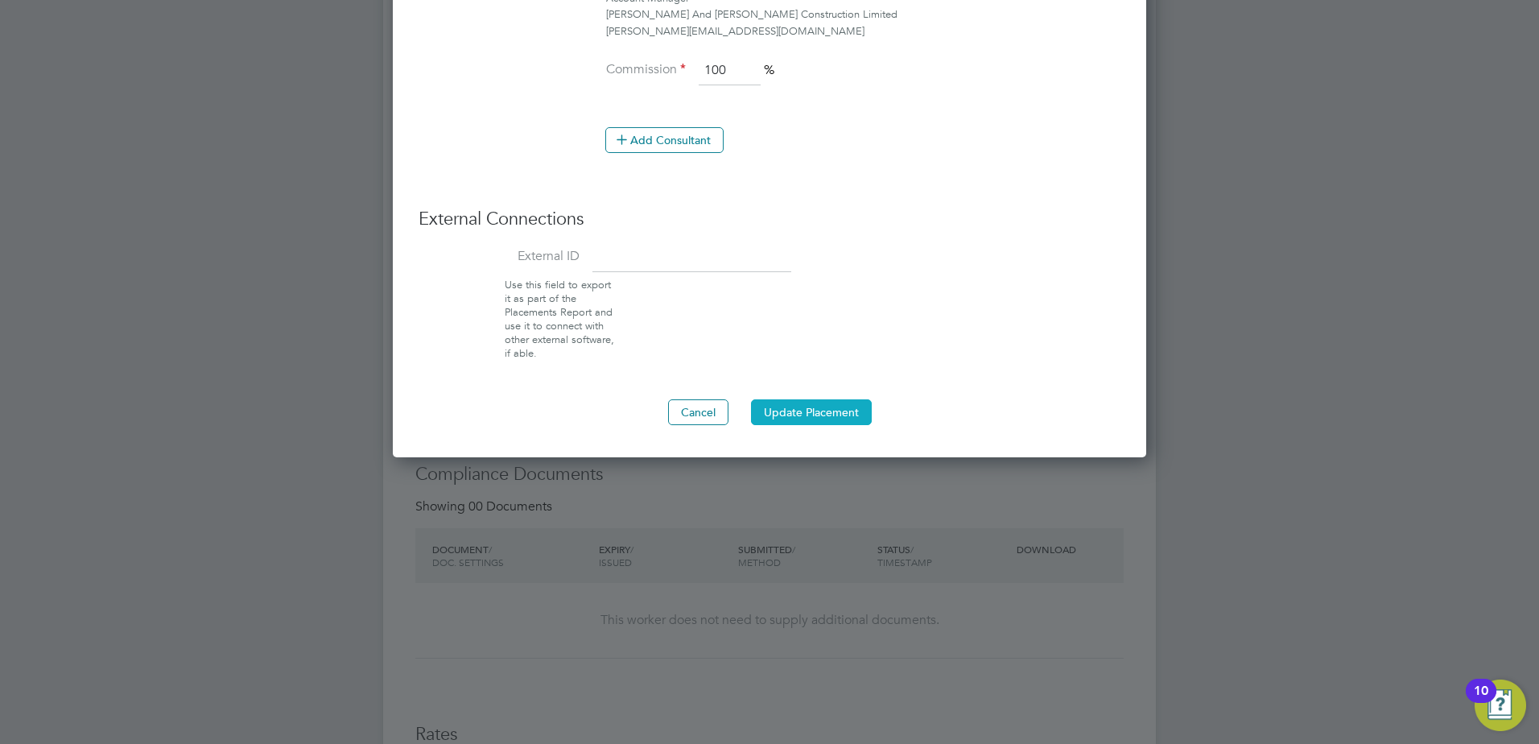
click at [831, 417] on button "Update Placement" at bounding box center [811, 412] width 121 height 26
